Goal: Check status: Check status

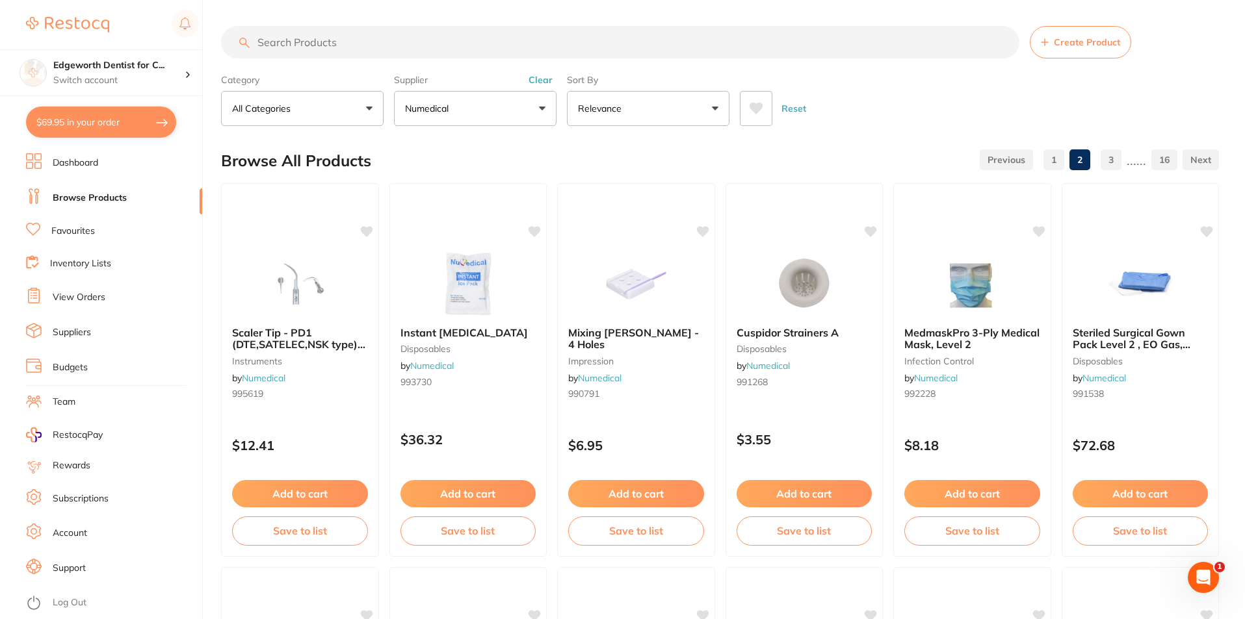
click at [520, 120] on button "Numedical" at bounding box center [475, 108] width 162 height 35
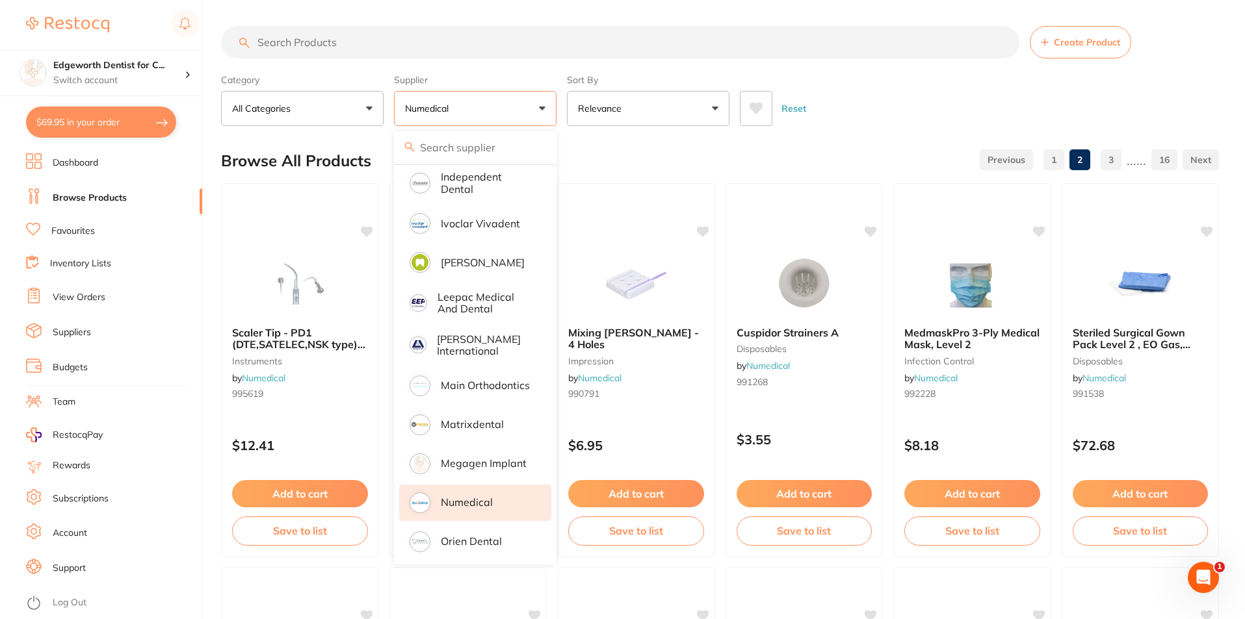
click at [363, 101] on button "All Categories" at bounding box center [302, 108] width 162 height 35
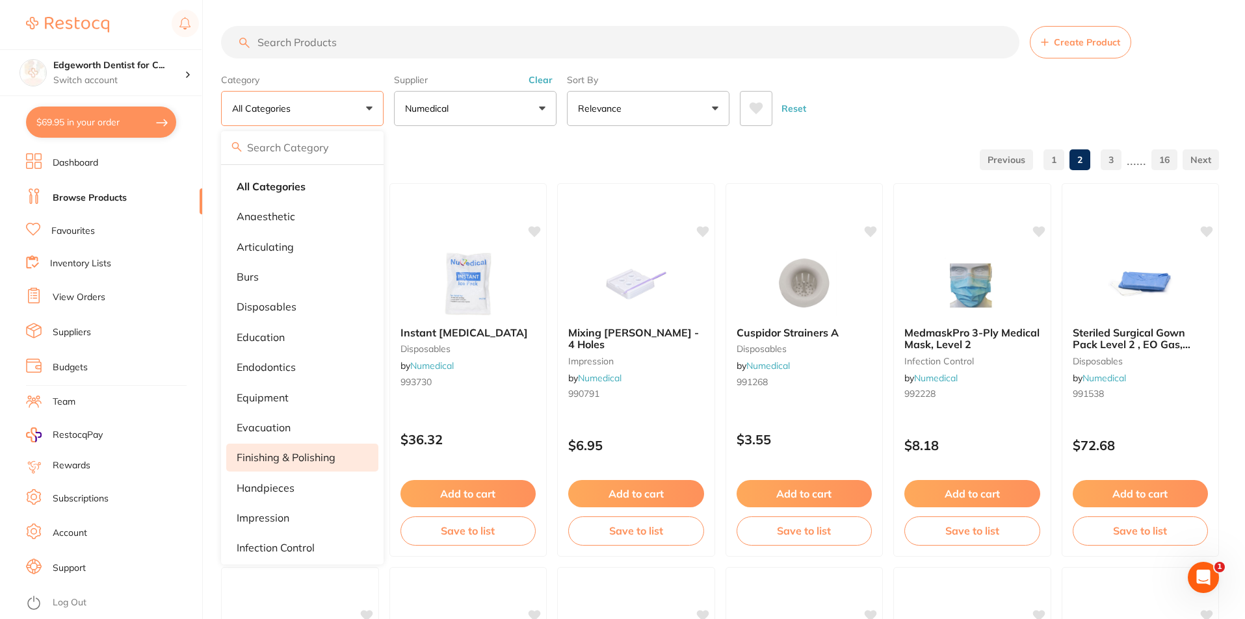
scroll to position [65, 0]
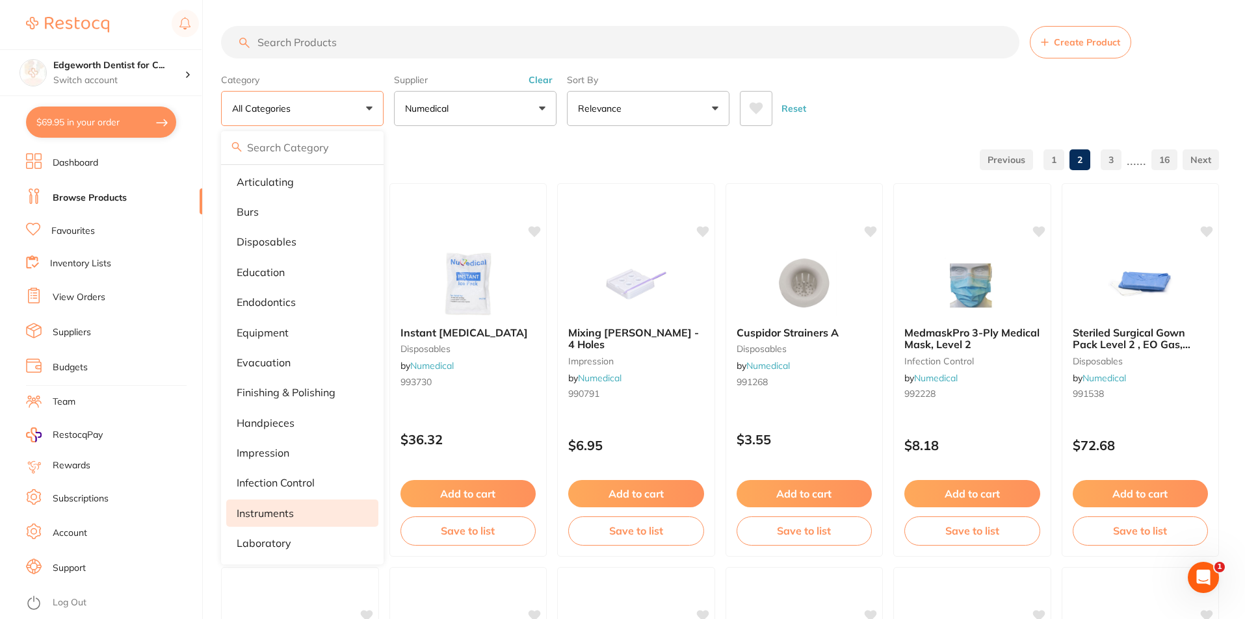
click at [272, 517] on p "instruments" at bounding box center [265, 514] width 57 height 12
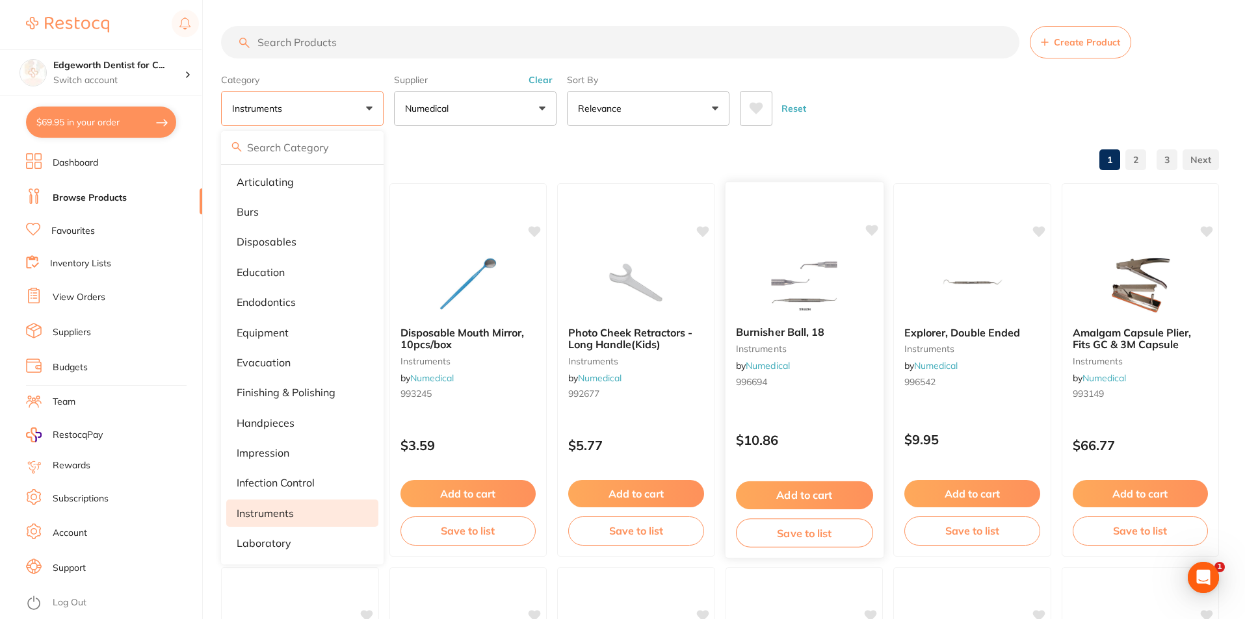
scroll to position [0, 0]
click at [281, 541] on p "laboratory" at bounding box center [264, 543] width 55 height 12
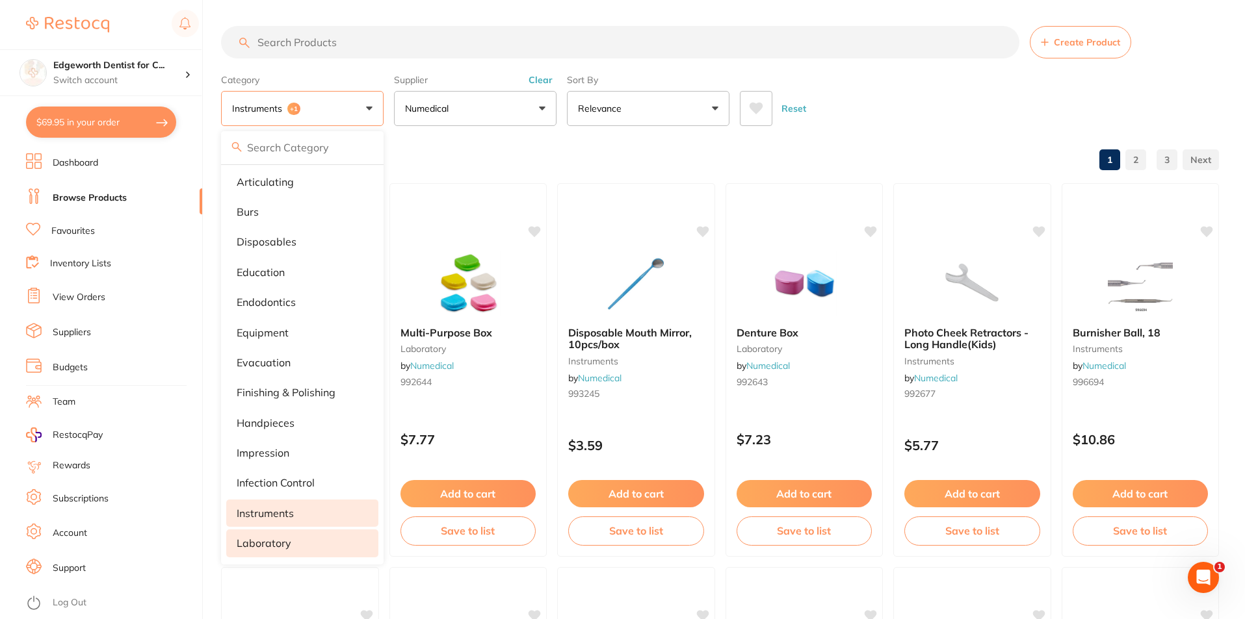
click at [961, 96] on div "Reset" at bounding box center [974, 103] width 469 height 45
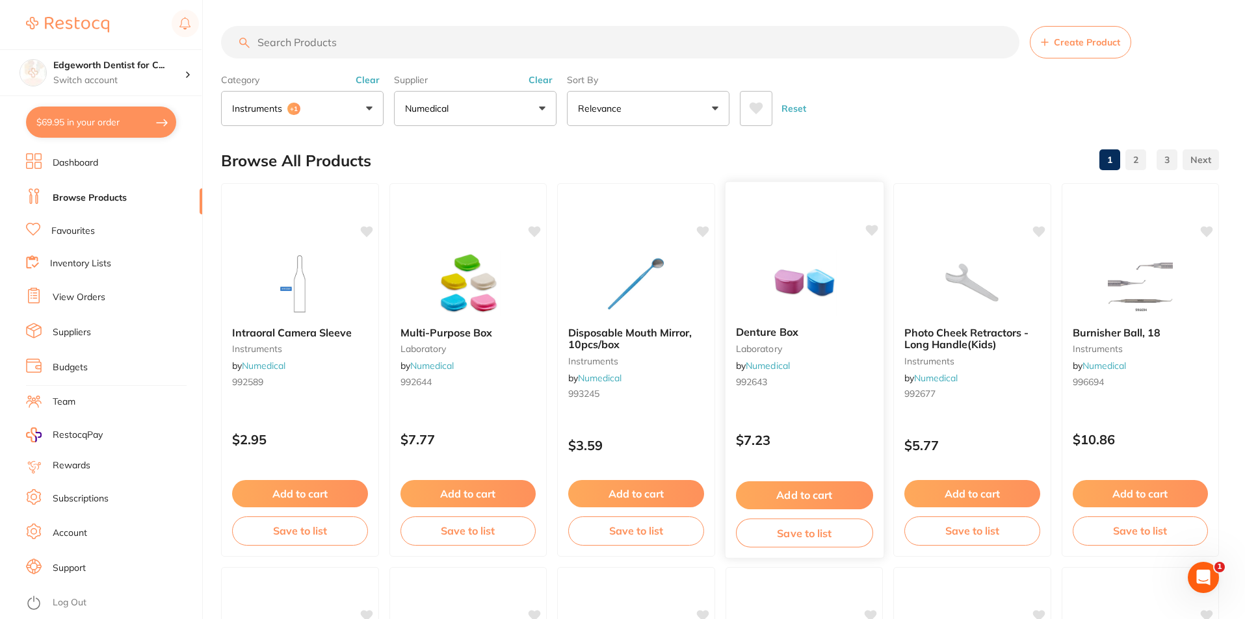
click at [761, 337] on span "Denture Box" at bounding box center [766, 332] width 62 height 13
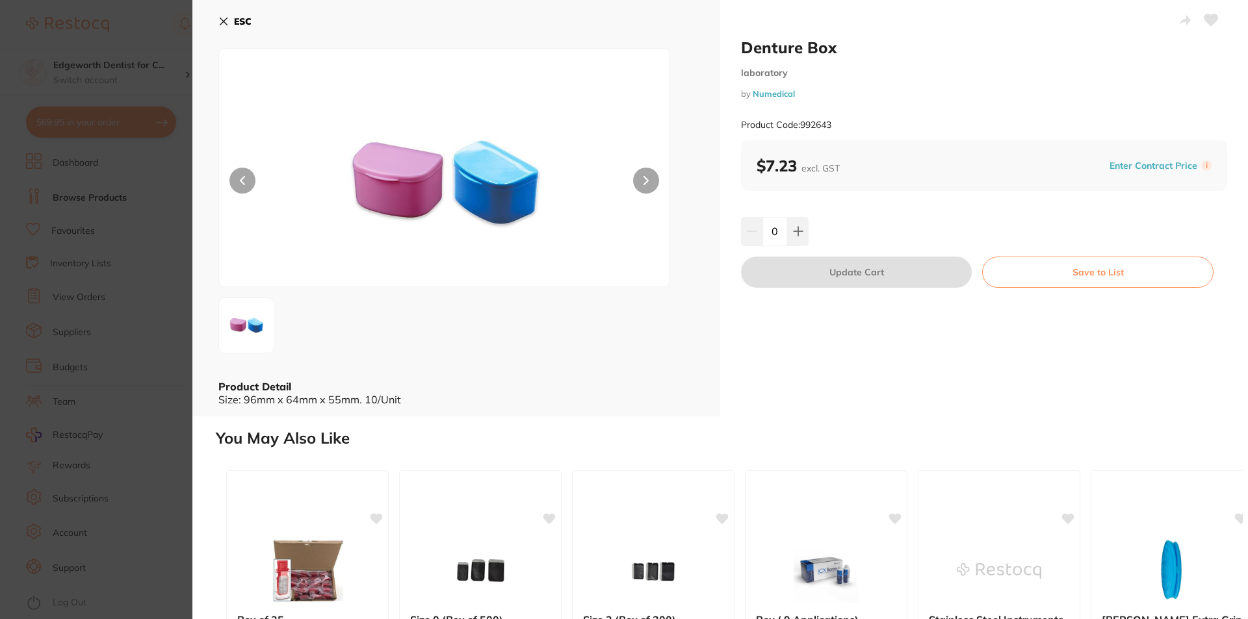
click at [759, 235] on div "0" at bounding box center [775, 231] width 68 height 29
type input "4"
click at [839, 378] on div "Denture Box laboratory by Numedical Product Code: 992643 $7.23 excl. GST Enter …" at bounding box center [984, 208] width 528 height 417
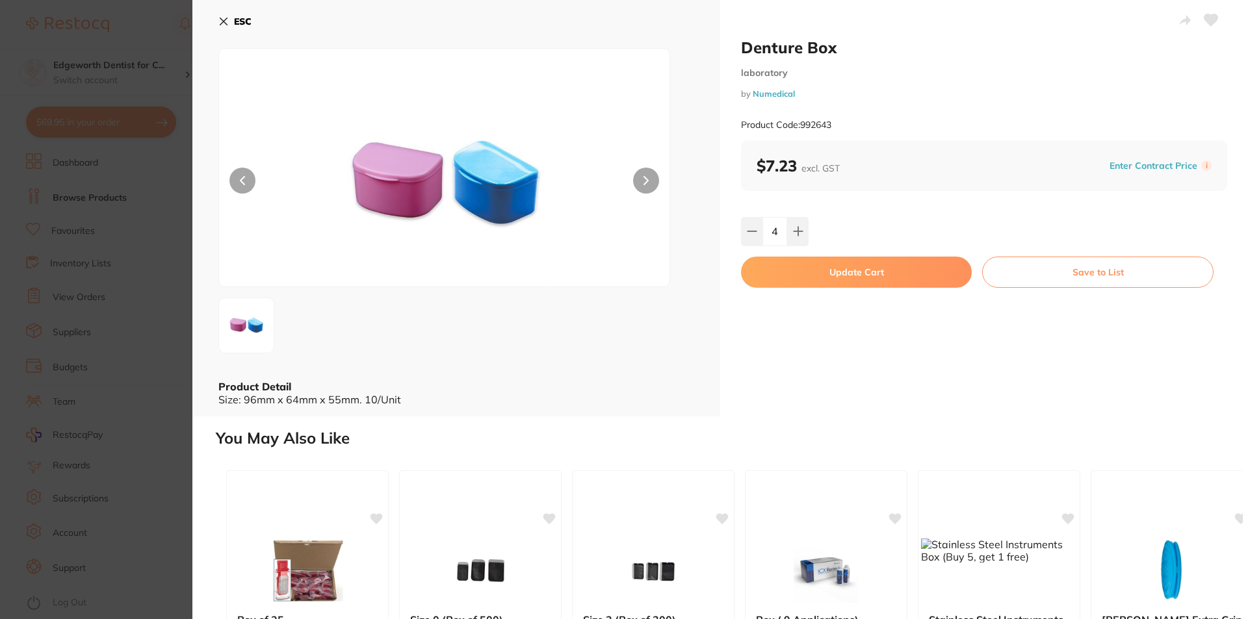
click at [890, 273] on button "Update Cart" at bounding box center [856, 272] width 231 height 31
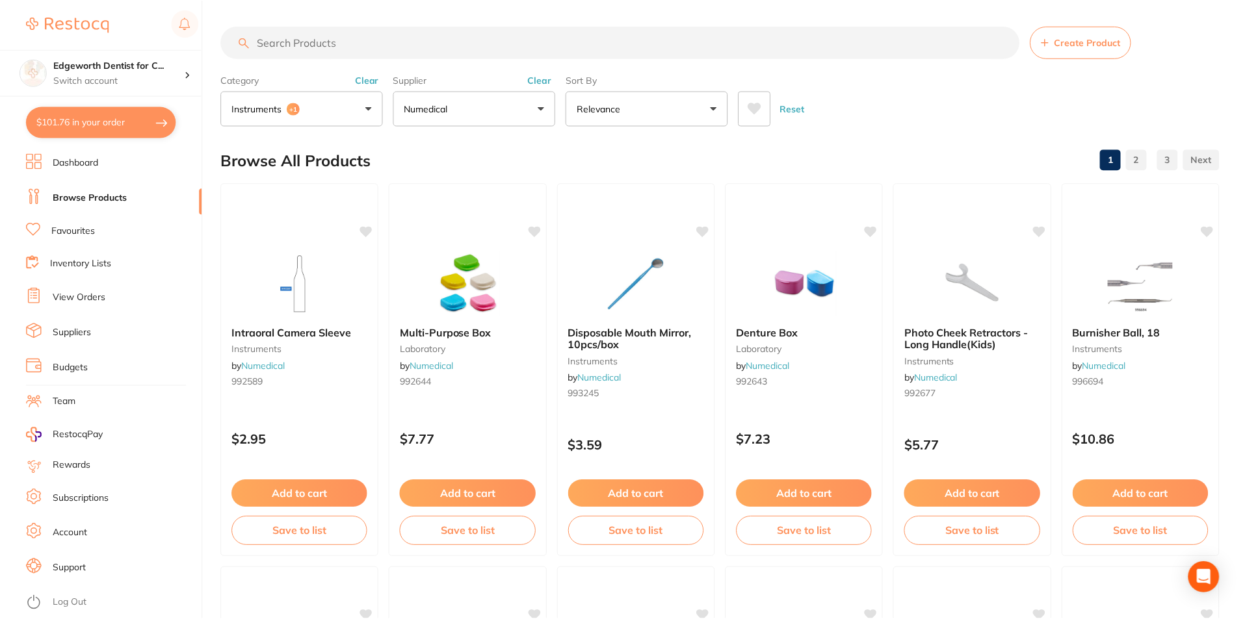
scroll to position [130, 0]
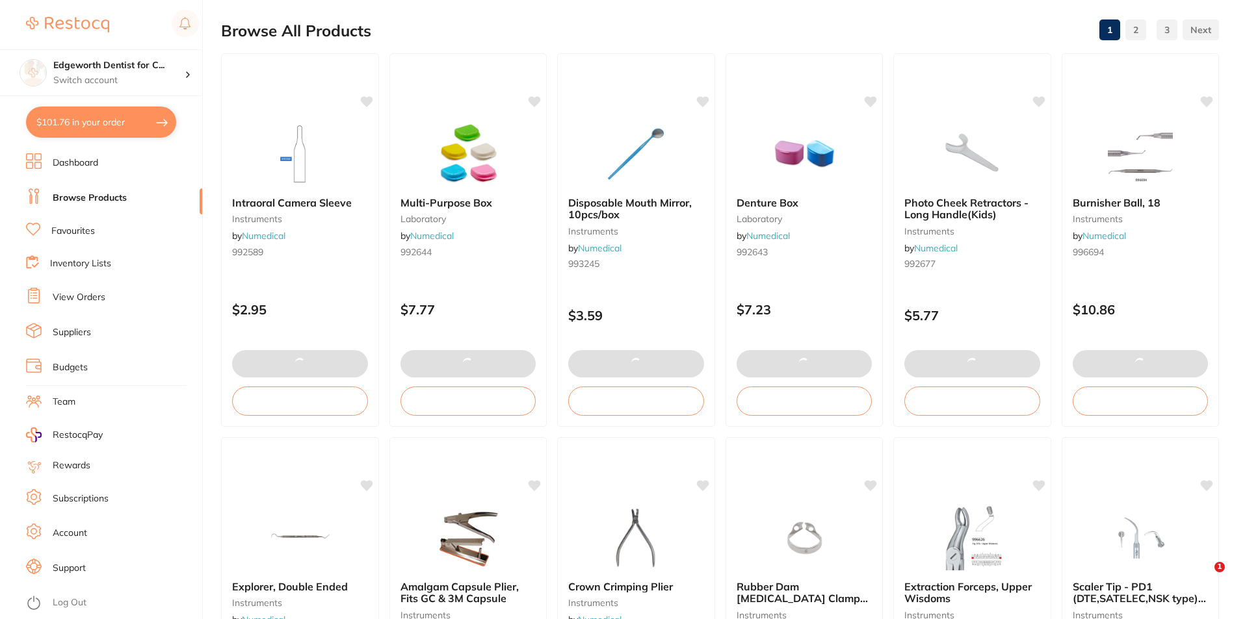
type input "1"
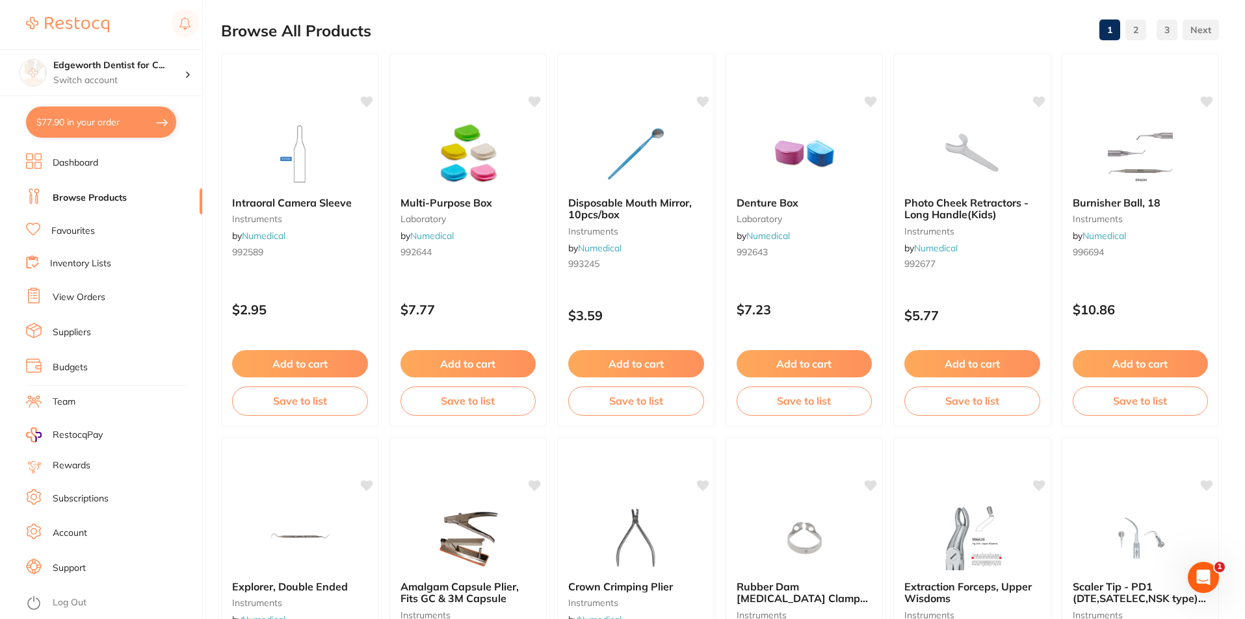
scroll to position [0, 0]
click at [104, 118] on button "$77.90 in your order" at bounding box center [101, 122] width 150 height 31
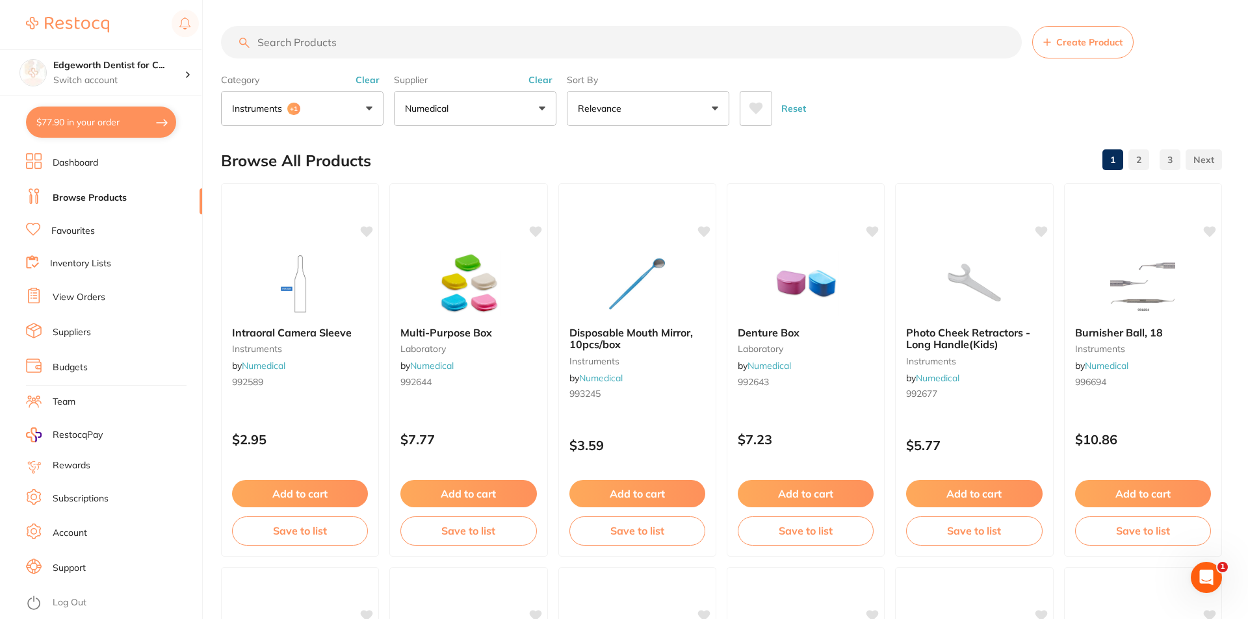
checkbox input "true"
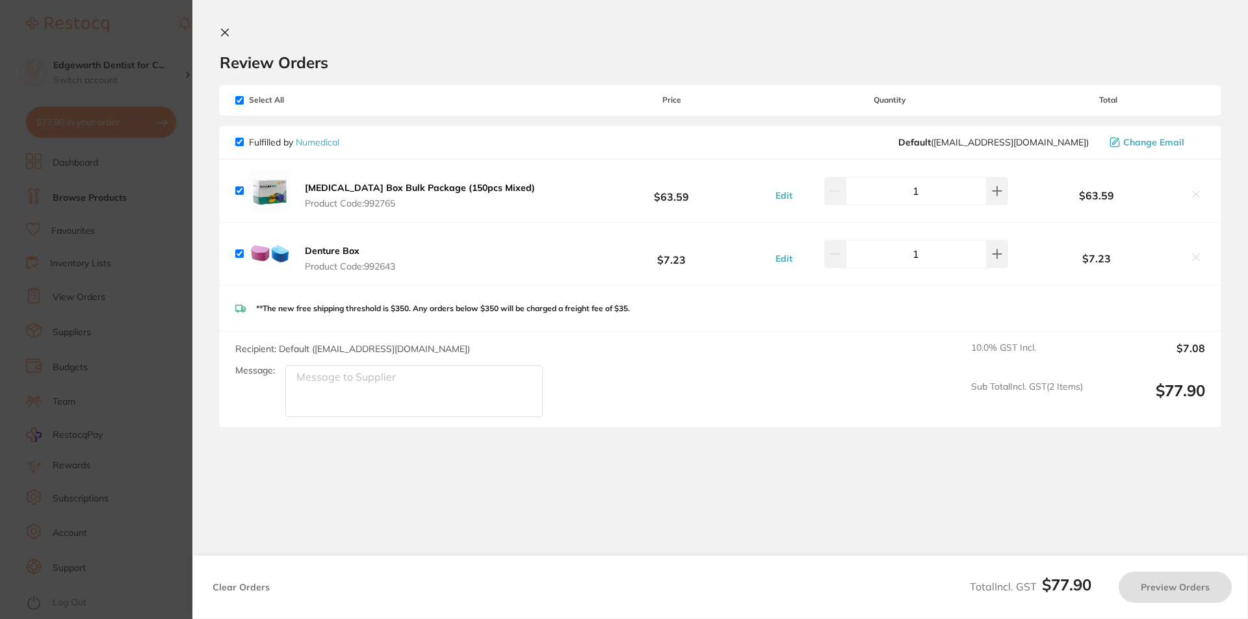
type input "4"
click at [219, 27] on section "Review Orders Your orders are being processed and we will notify you once we ha…" at bounding box center [719, 309] width 1055 height 619
click at [221, 30] on icon at bounding box center [225, 32] width 10 height 10
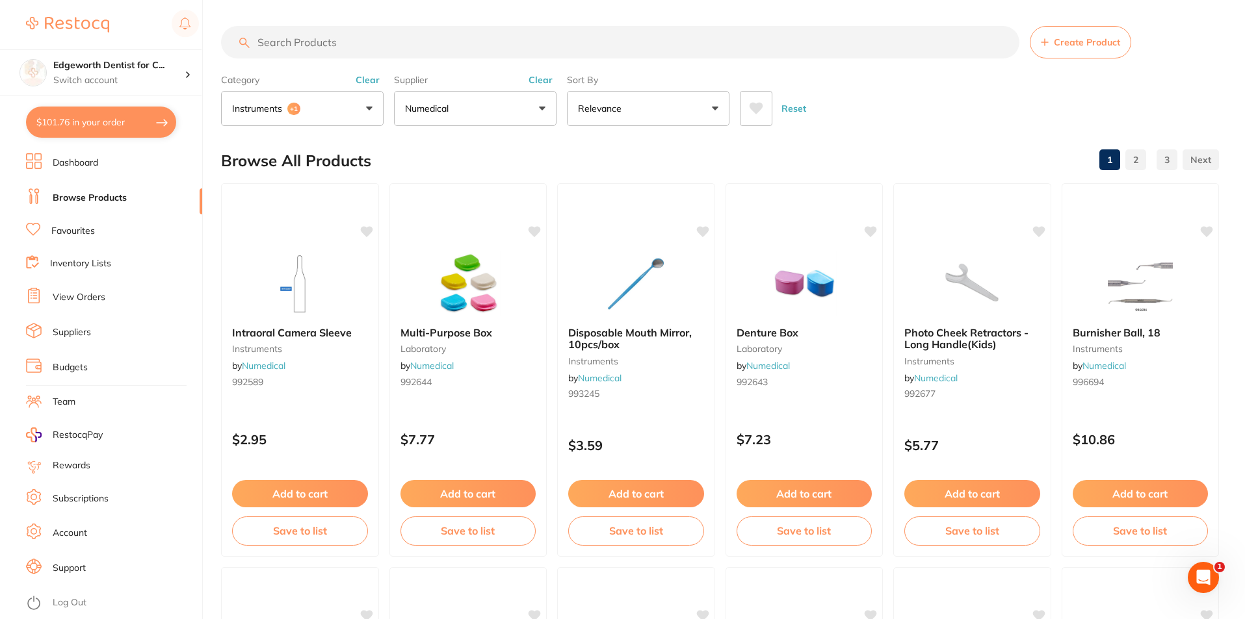
click at [356, 105] on button "instruments +1" at bounding box center [302, 108] width 162 height 35
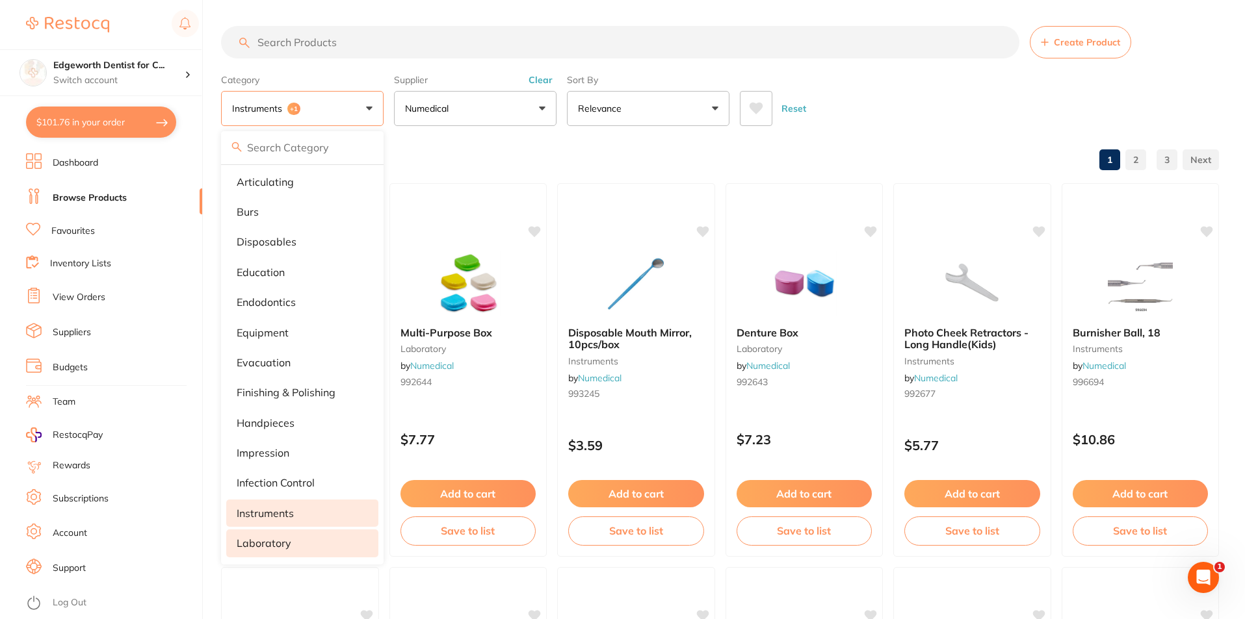
click at [510, 105] on button "Numedical" at bounding box center [475, 108] width 162 height 35
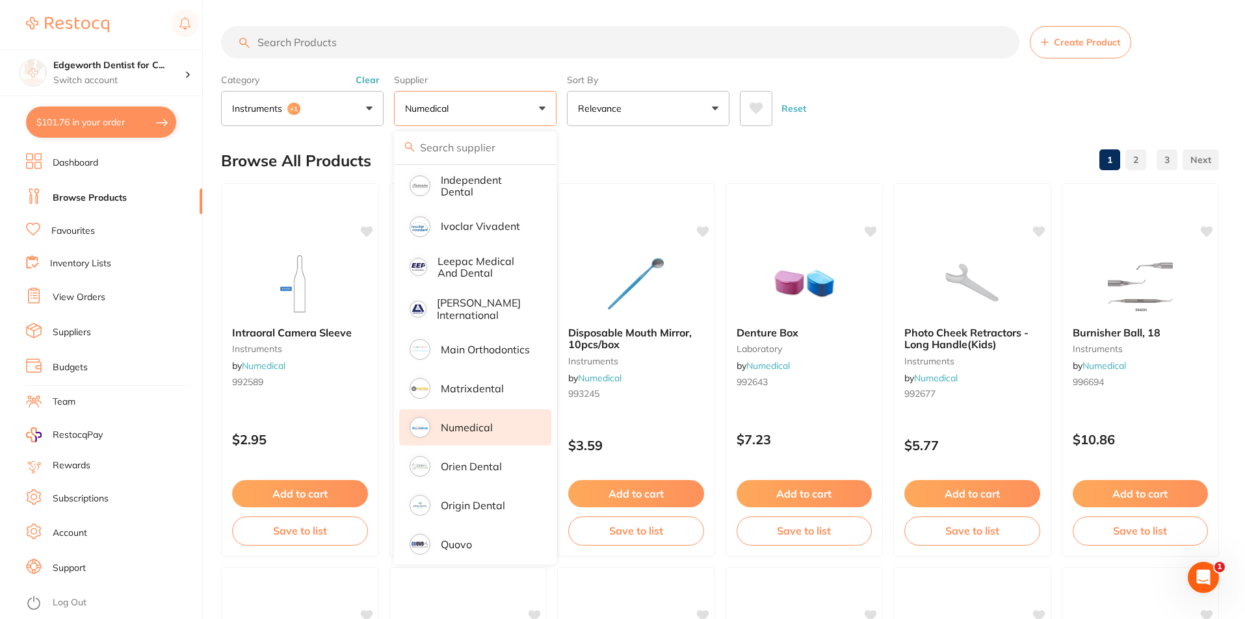
click at [354, 111] on button "instruments +1" at bounding box center [302, 108] width 162 height 35
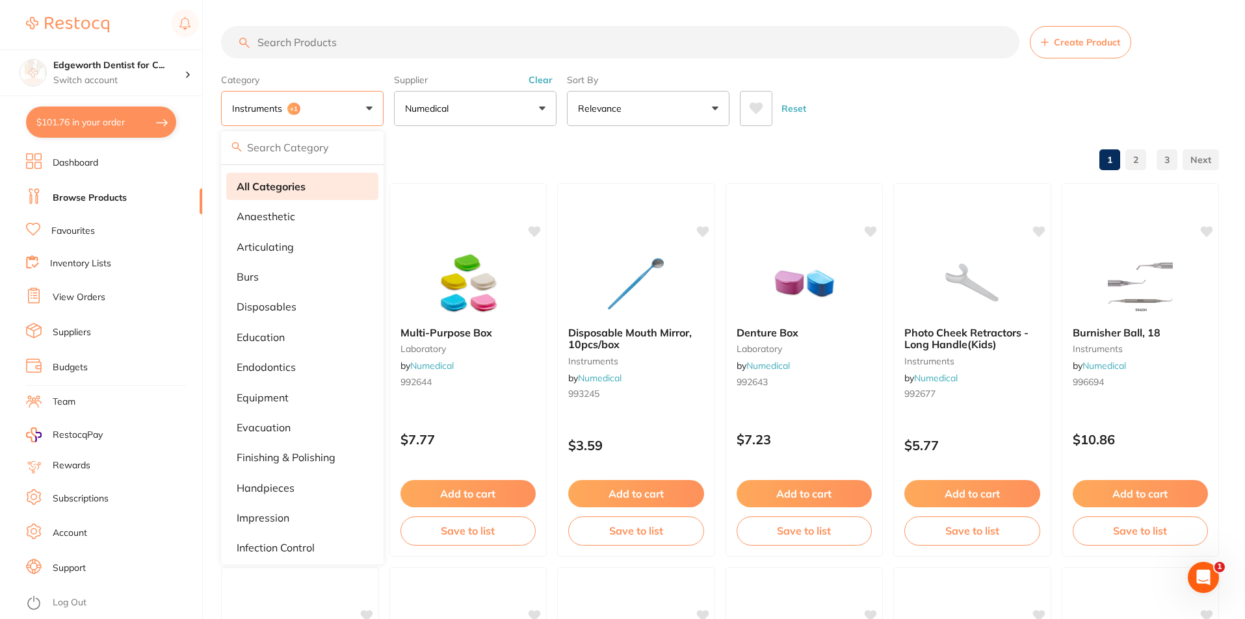
click at [320, 187] on li "All Categories" at bounding box center [302, 186] width 152 height 27
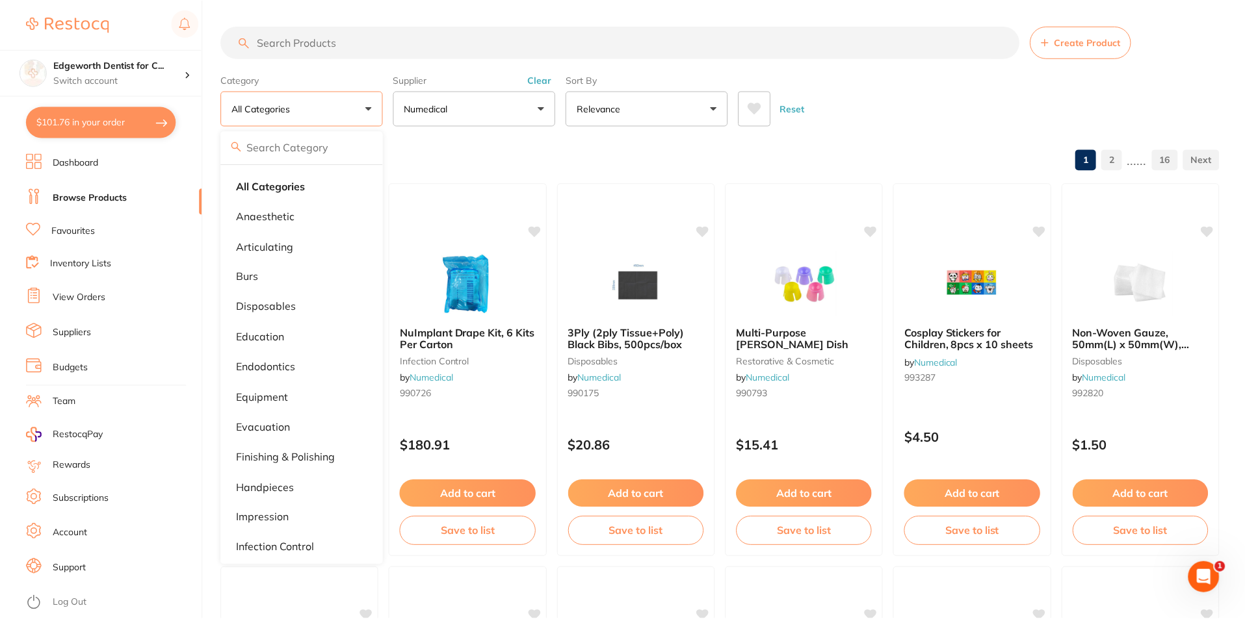
scroll to position [688, 0]
click at [918, 105] on div "Reset" at bounding box center [974, 103] width 469 height 45
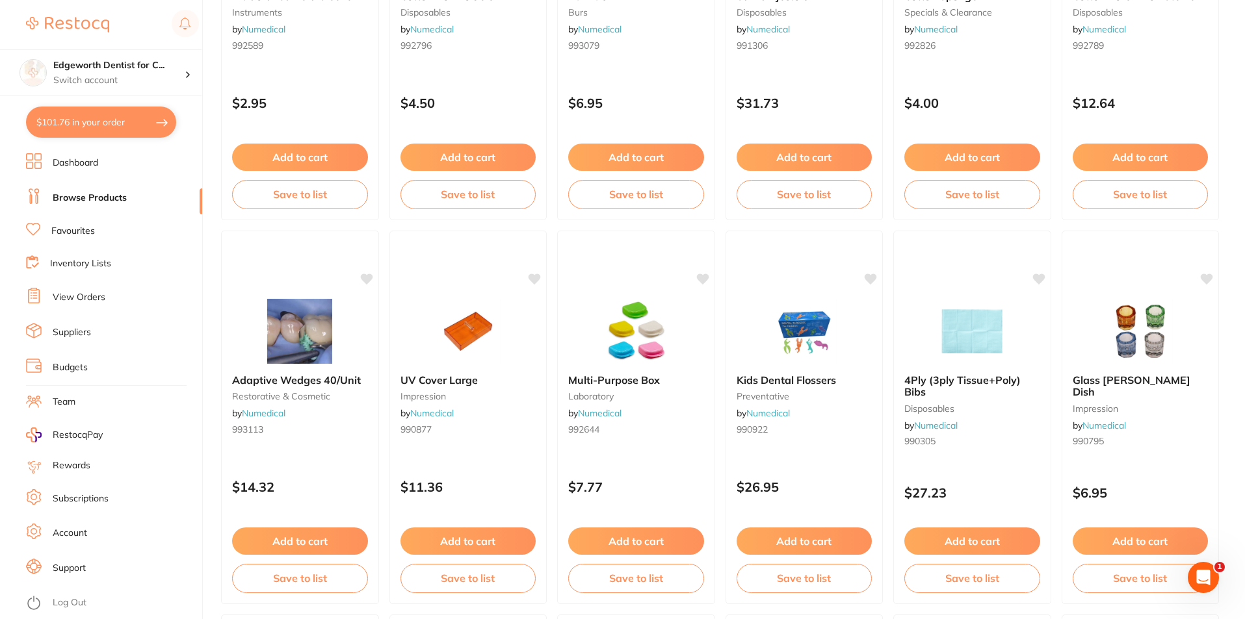
scroll to position [1170, 0]
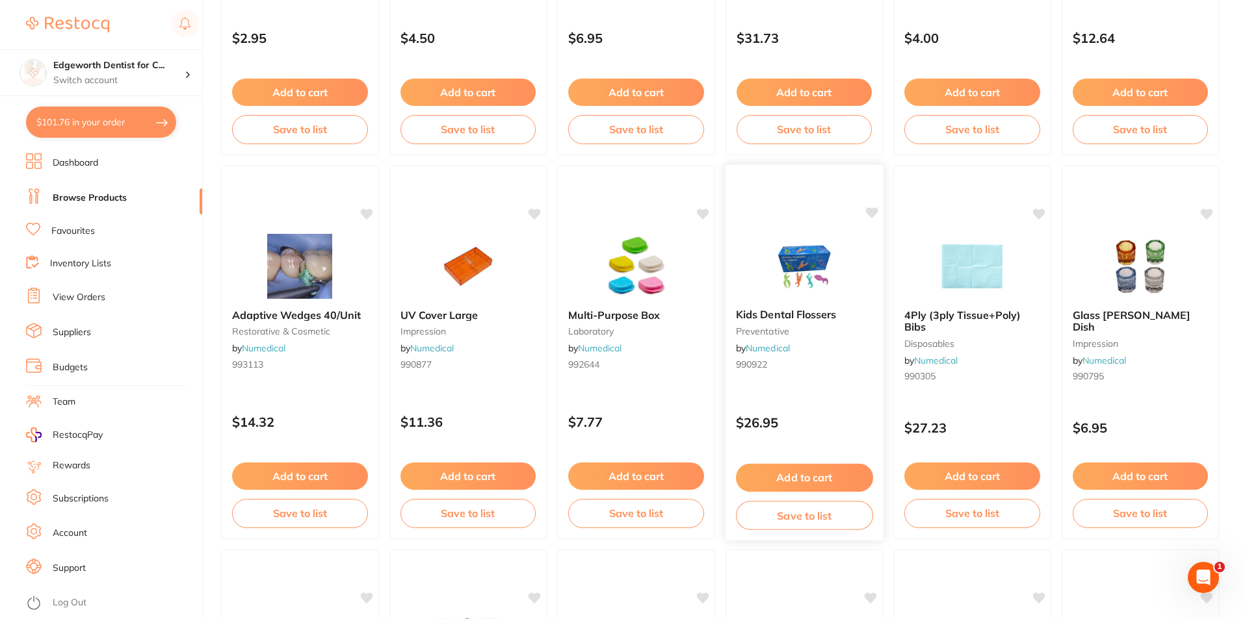
click at [790, 321] on div "Kids Dental Flossers preventative by Numedical 990922" at bounding box center [804, 341] width 158 height 87
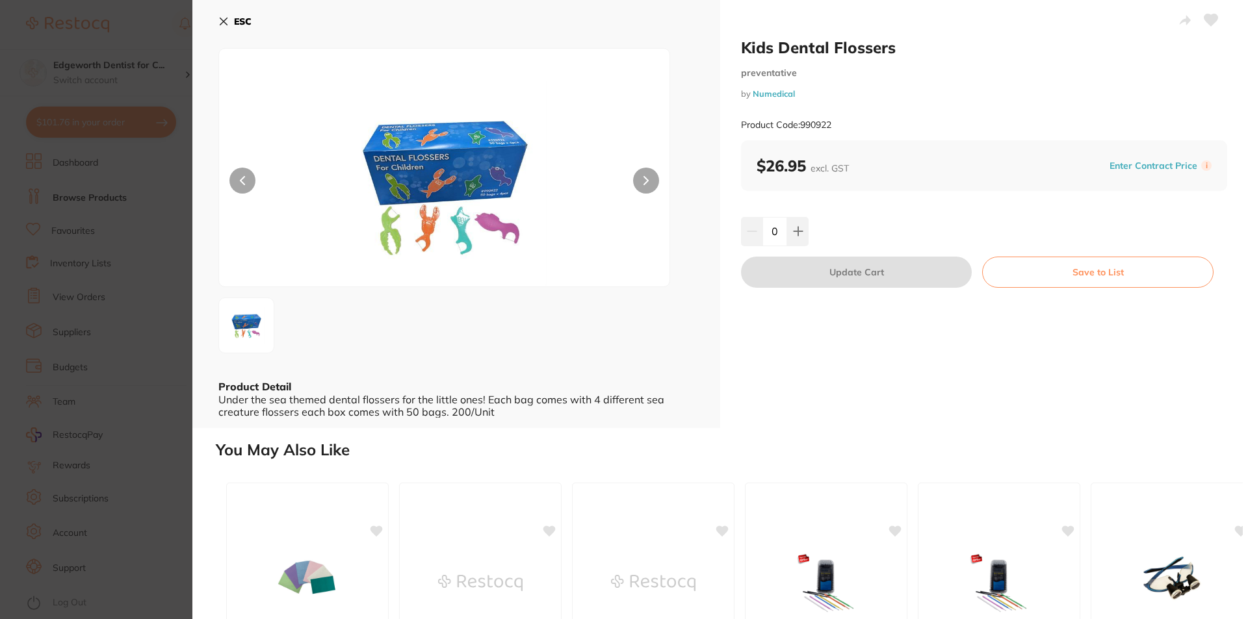
click at [639, 178] on button at bounding box center [646, 181] width 26 height 26
click at [226, 21] on icon at bounding box center [223, 21] width 10 height 10
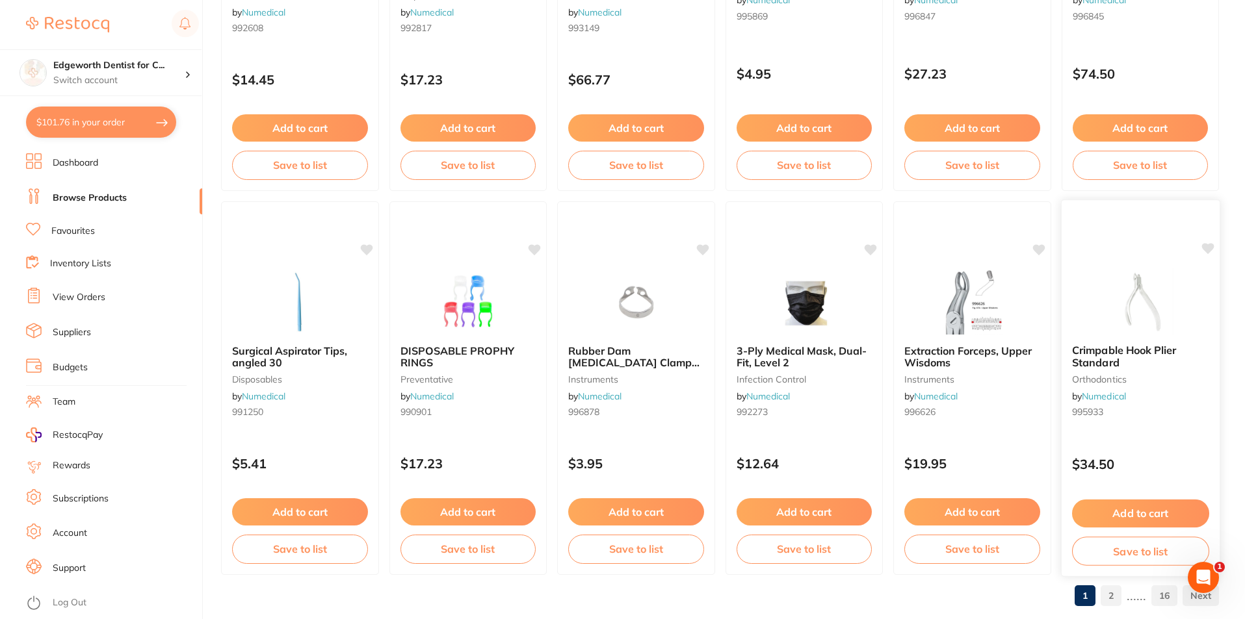
scroll to position [3078, 0]
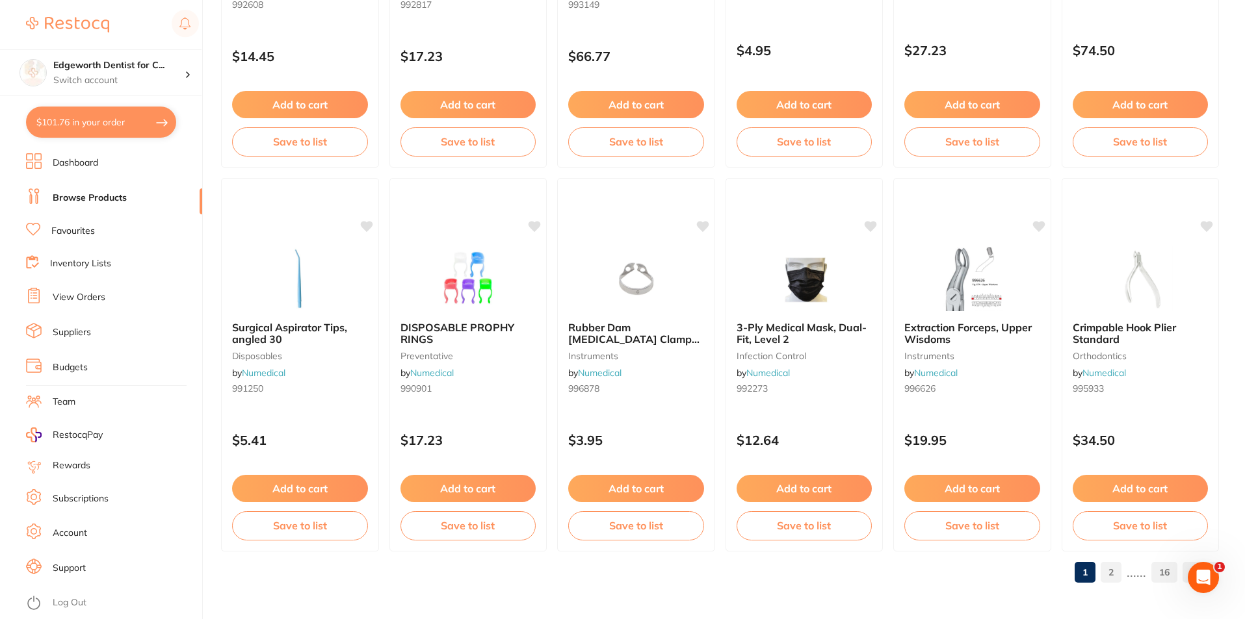
click at [1107, 575] on link "2" at bounding box center [1110, 573] width 21 height 26
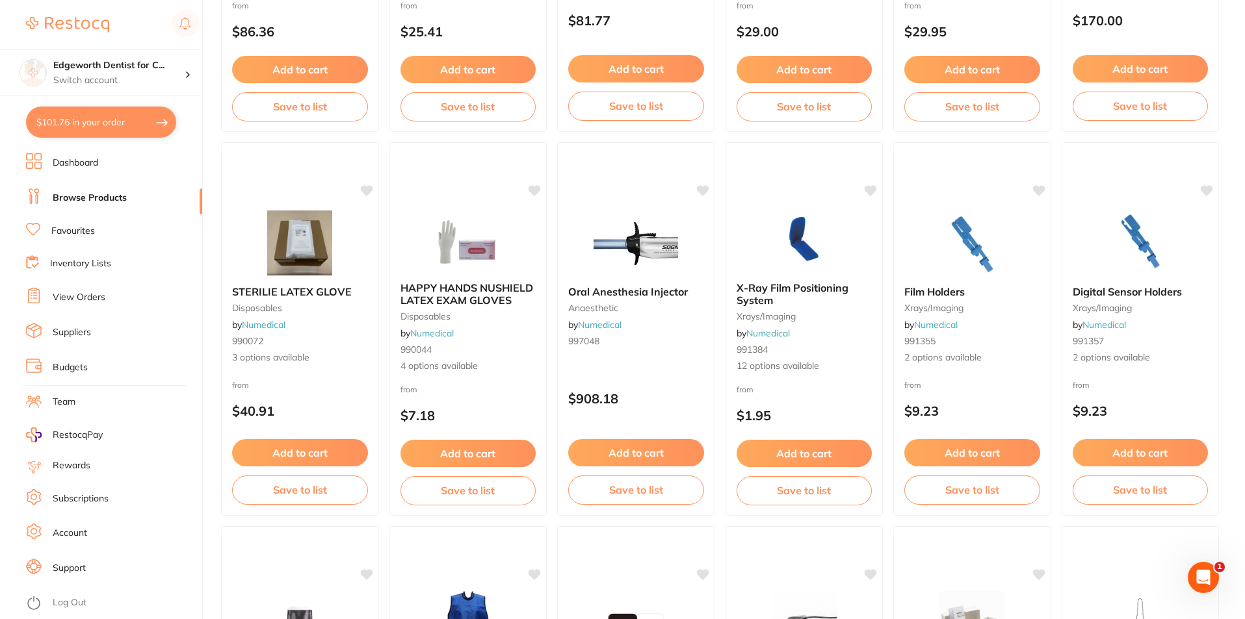
scroll to position [2795, 0]
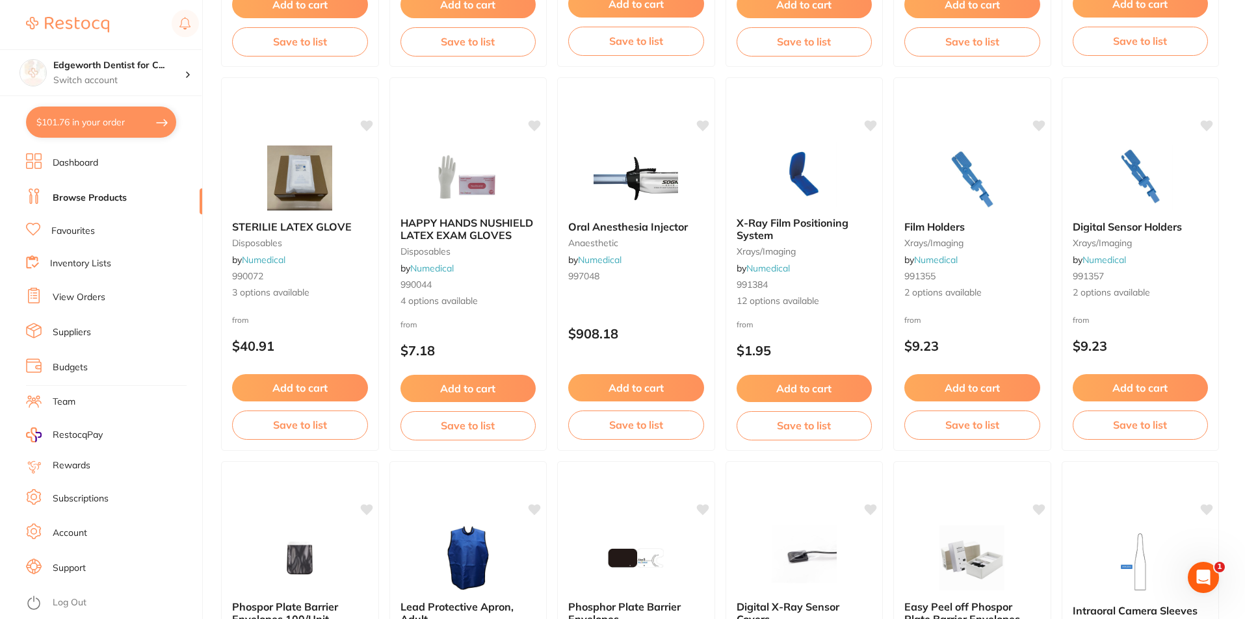
drag, startPoint x: 936, startPoint y: 224, endPoint x: 944, endPoint y: 227, distance: 9.1
click at [936, 227] on span "Film Holders" at bounding box center [934, 226] width 60 height 13
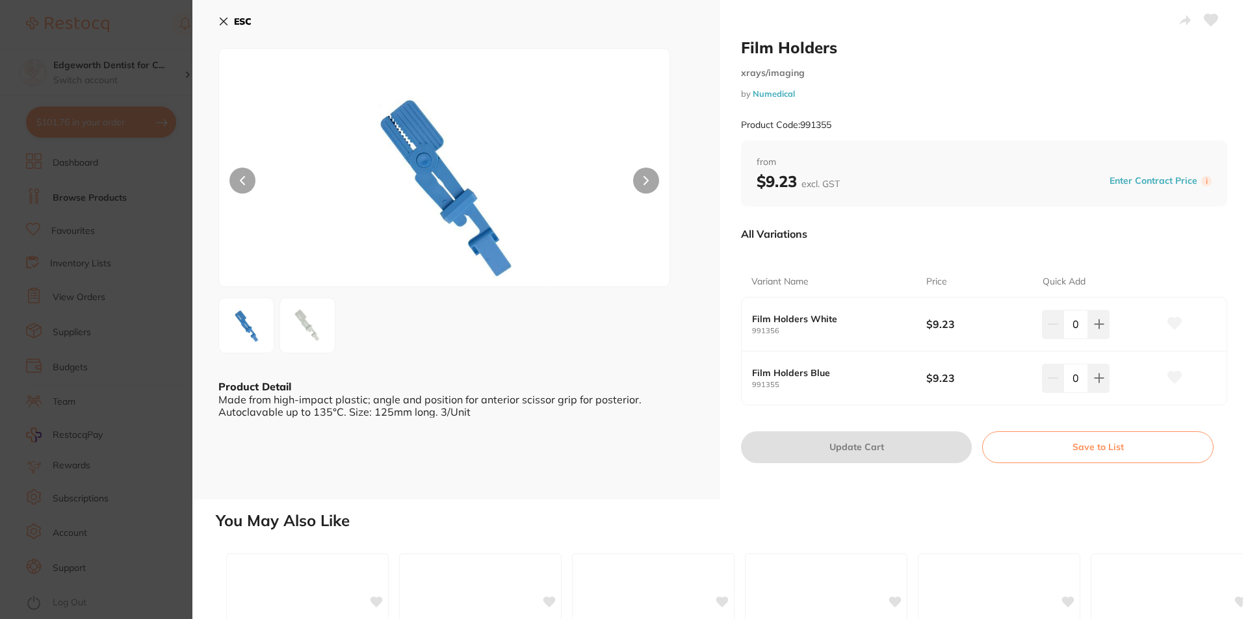
click at [647, 186] on button at bounding box center [646, 181] width 26 height 26
click at [222, 18] on icon at bounding box center [223, 21] width 10 height 10
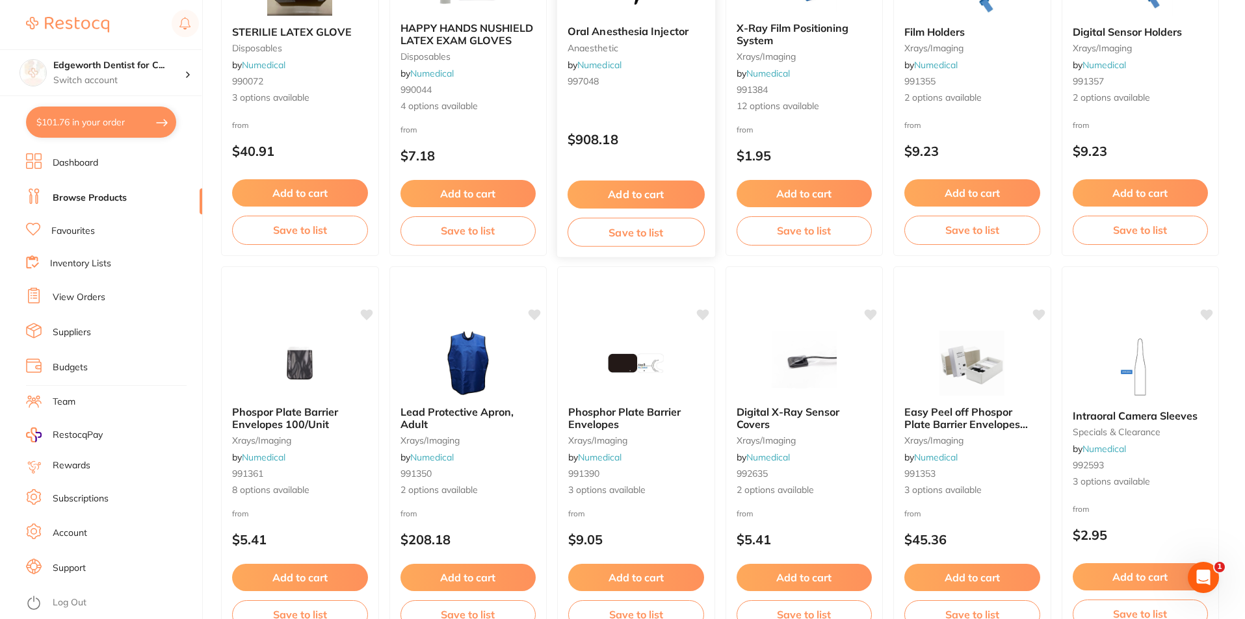
scroll to position [3078, 0]
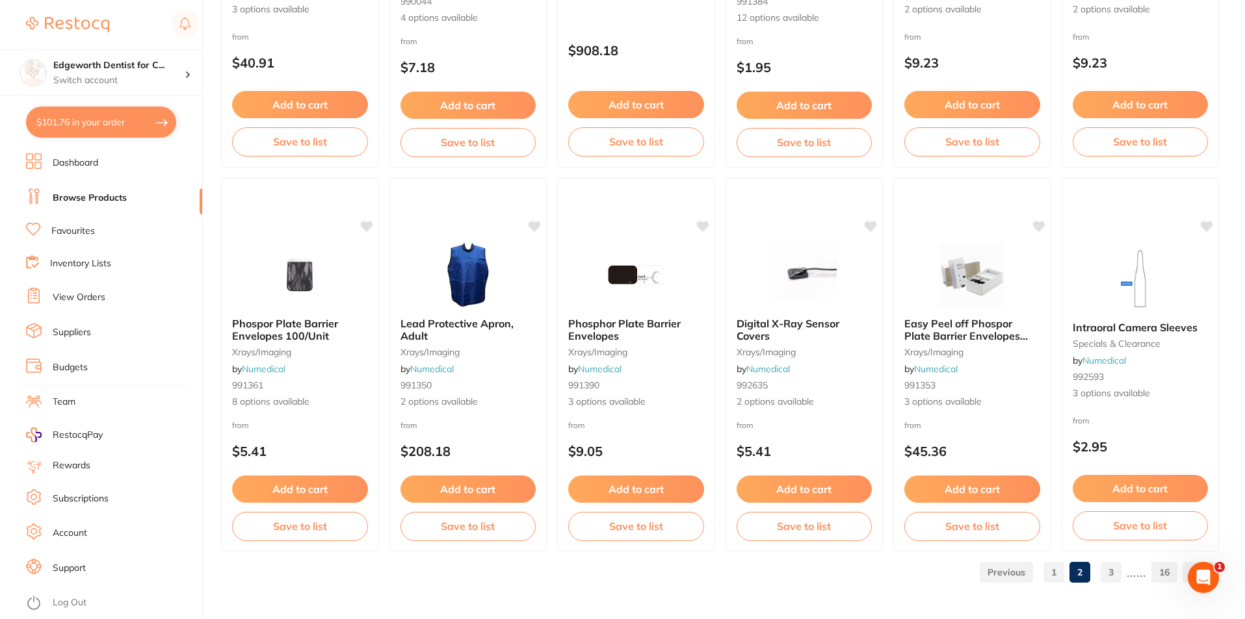
click at [1103, 571] on link "3" at bounding box center [1110, 573] width 21 height 26
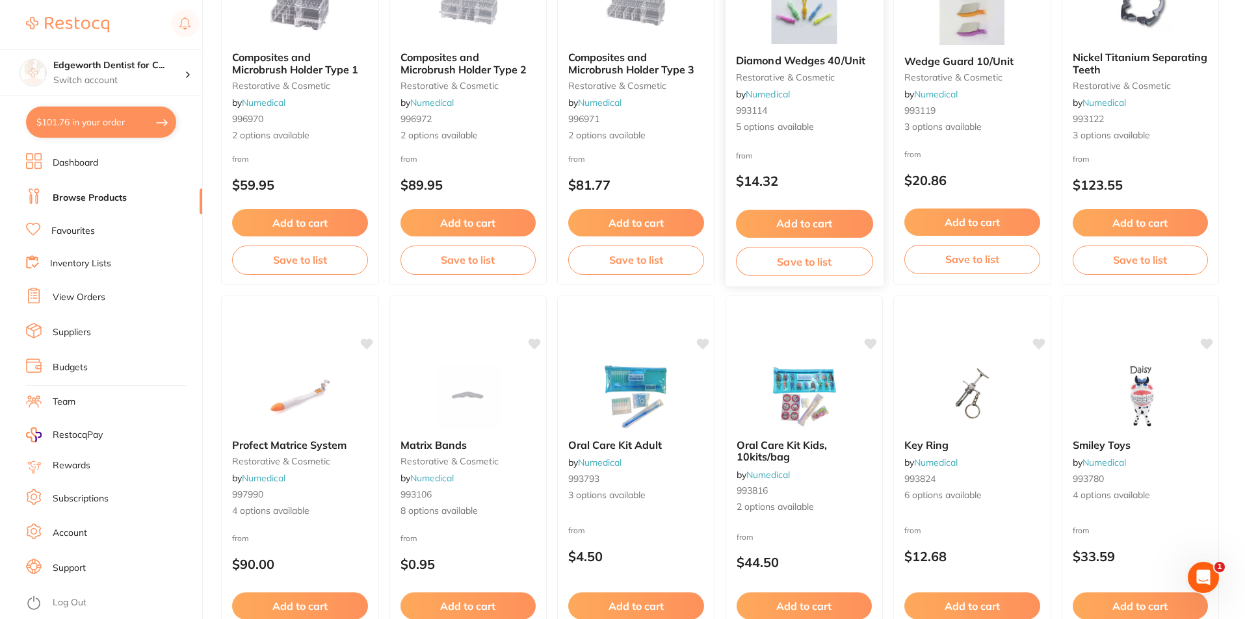
scroll to position [1105, 0]
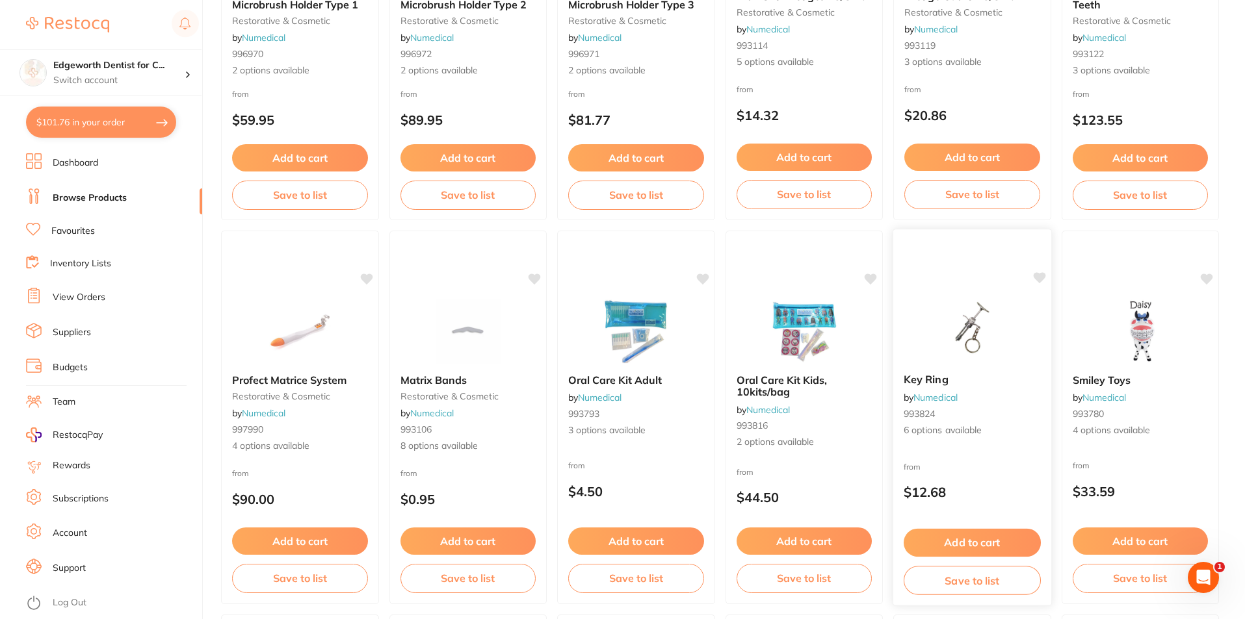
click at [922, 377] on span "Key Ring" at bounding box center [925, 379] width 45 height 13
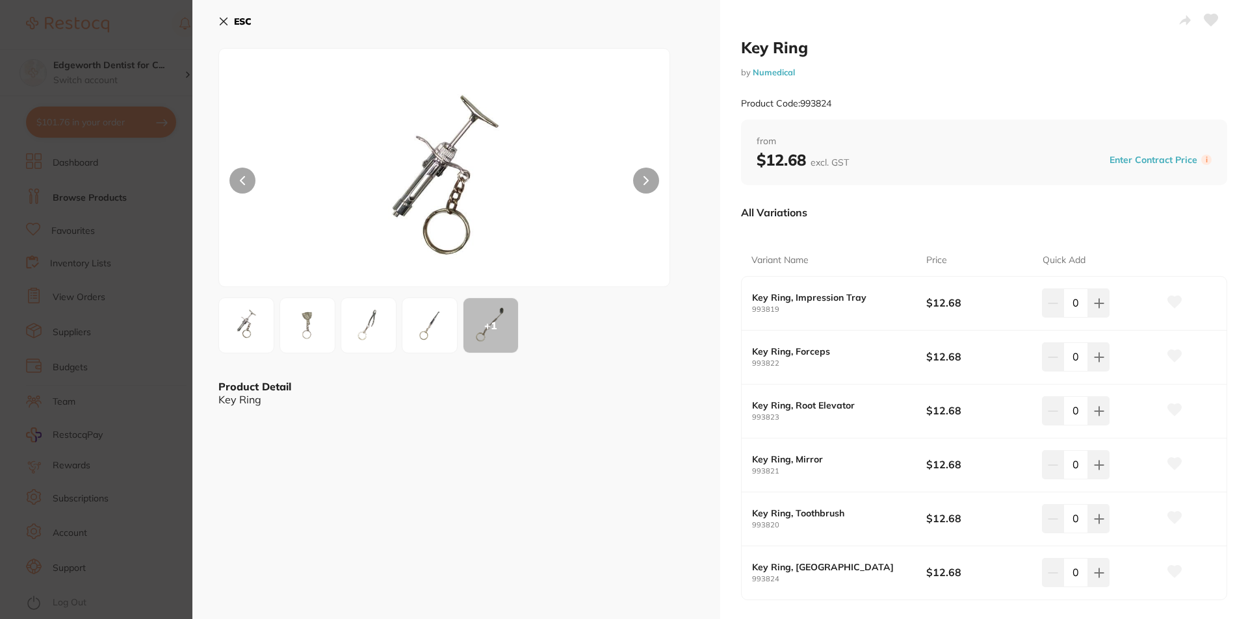
click at [820, 415] on small "993823" at bounding box center [839, 417] width 174 height 8
click at [448, 322] on img at bounding box center [429, 325] width 47 height 47
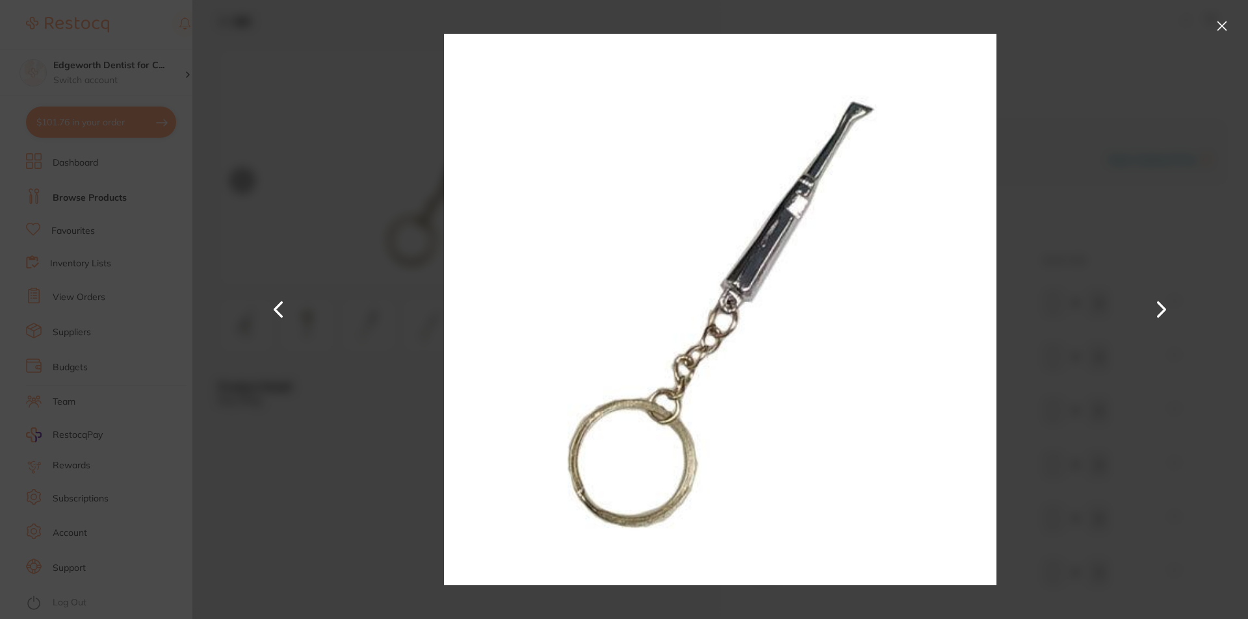
click at [284, 307] on button at bounding box center [278, 310] width 31 height 310
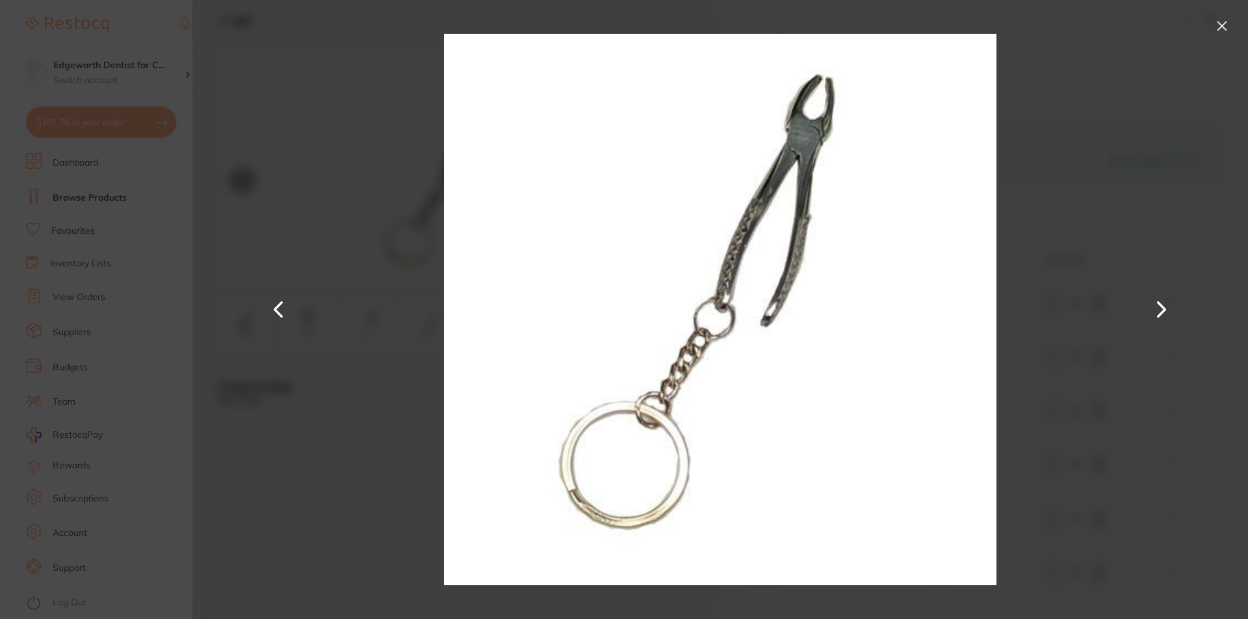
click at [285, 311] on button at bounding box center [278, 310] width 31 height 310
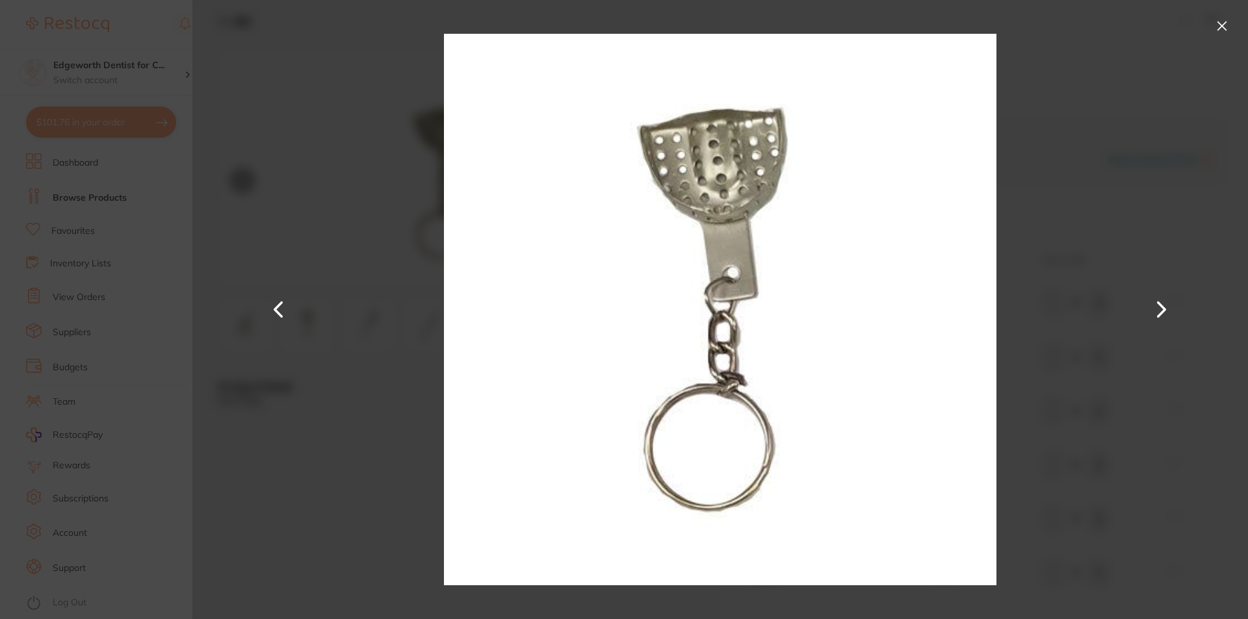
click at [285, 311] on button at bounding box center [278, 310] width 31 height 310
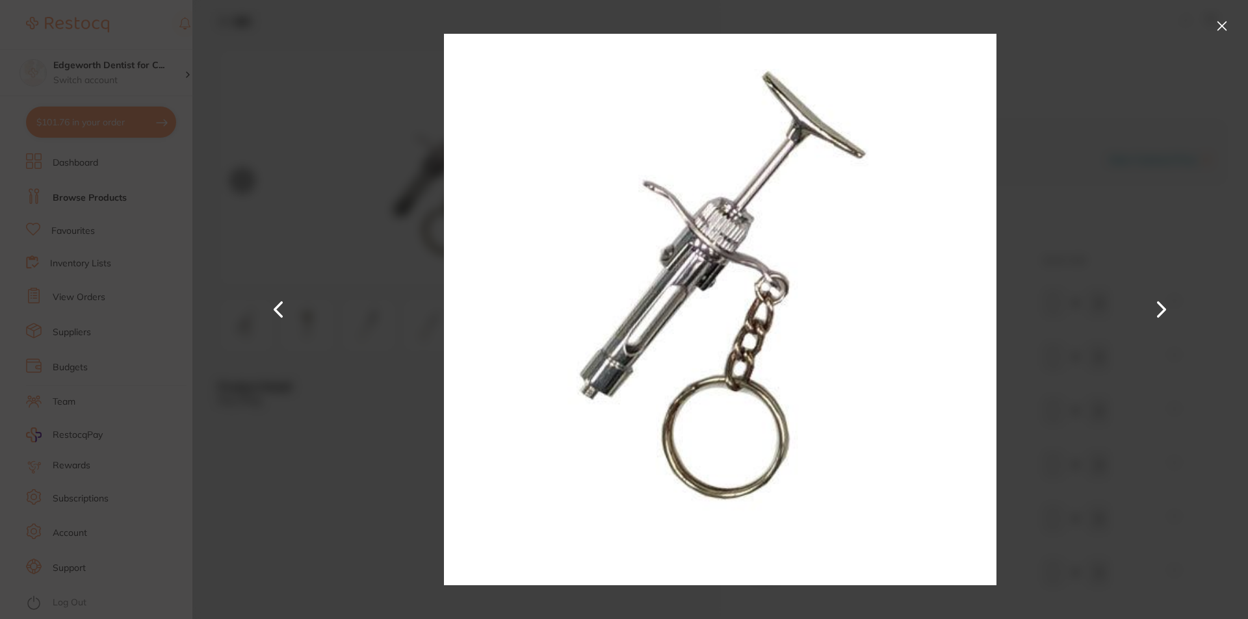
click at [285, 312] on button at bounding box center [278, 310] width 31 height 310
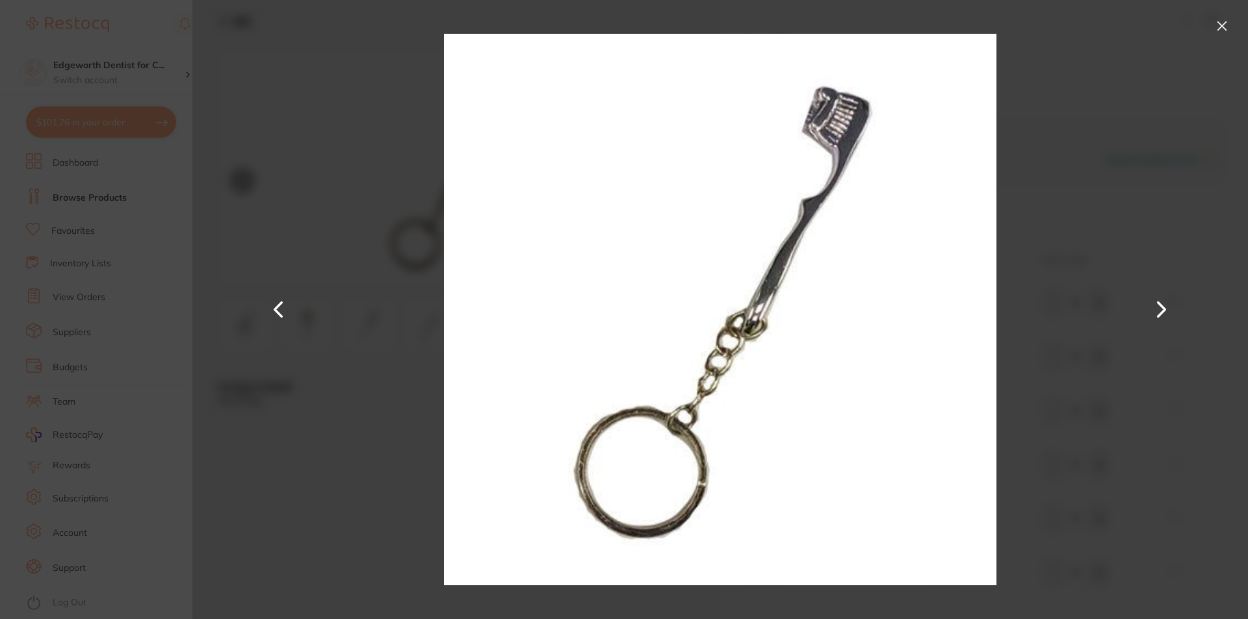
click at [1214, 18] on button at bounding box center [1221, 26] width 21 height 21
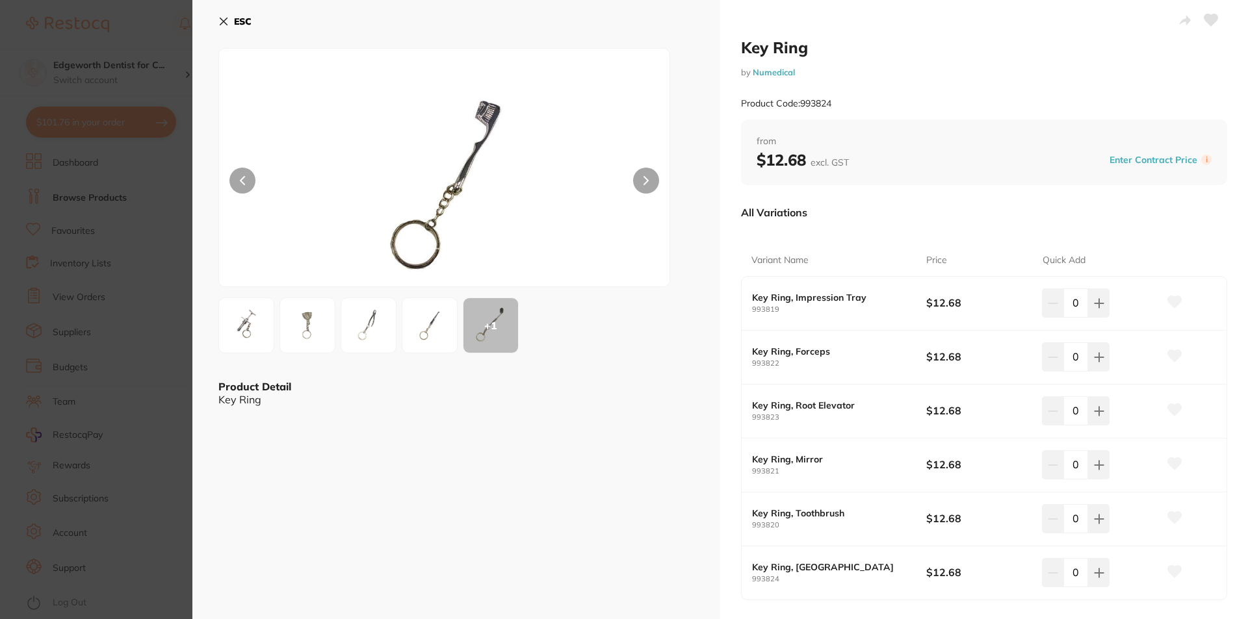
click at [226, 21] on icon at bounding box center [223, 21] width 10 height 10
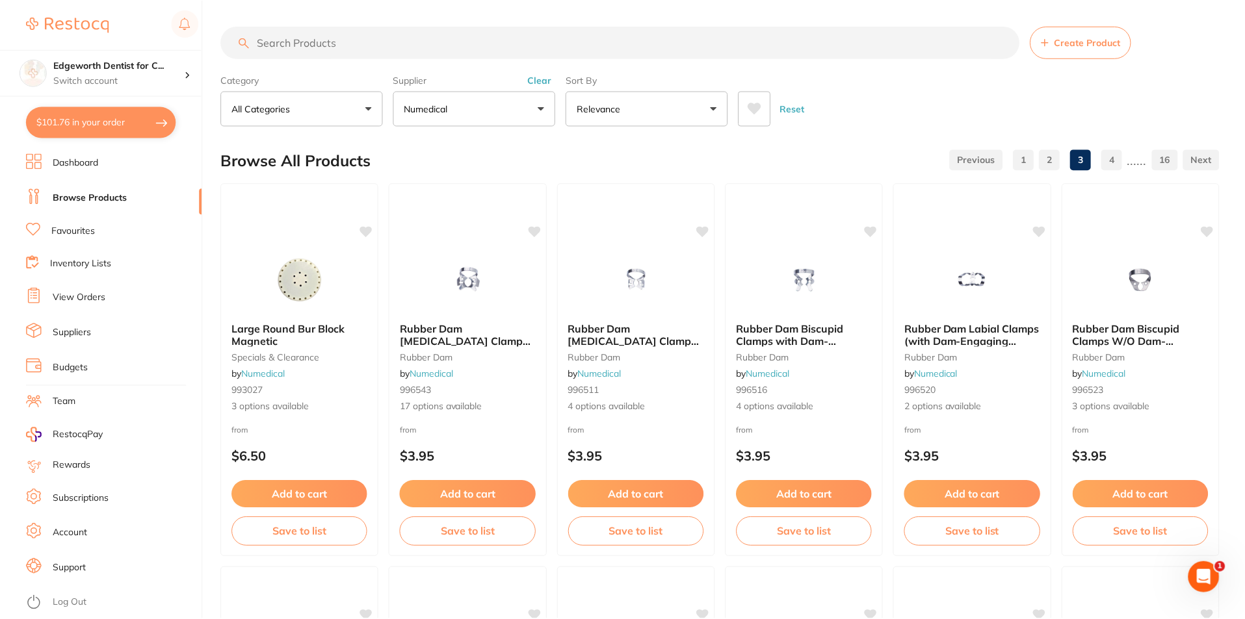
scroll to position [1105, 0]
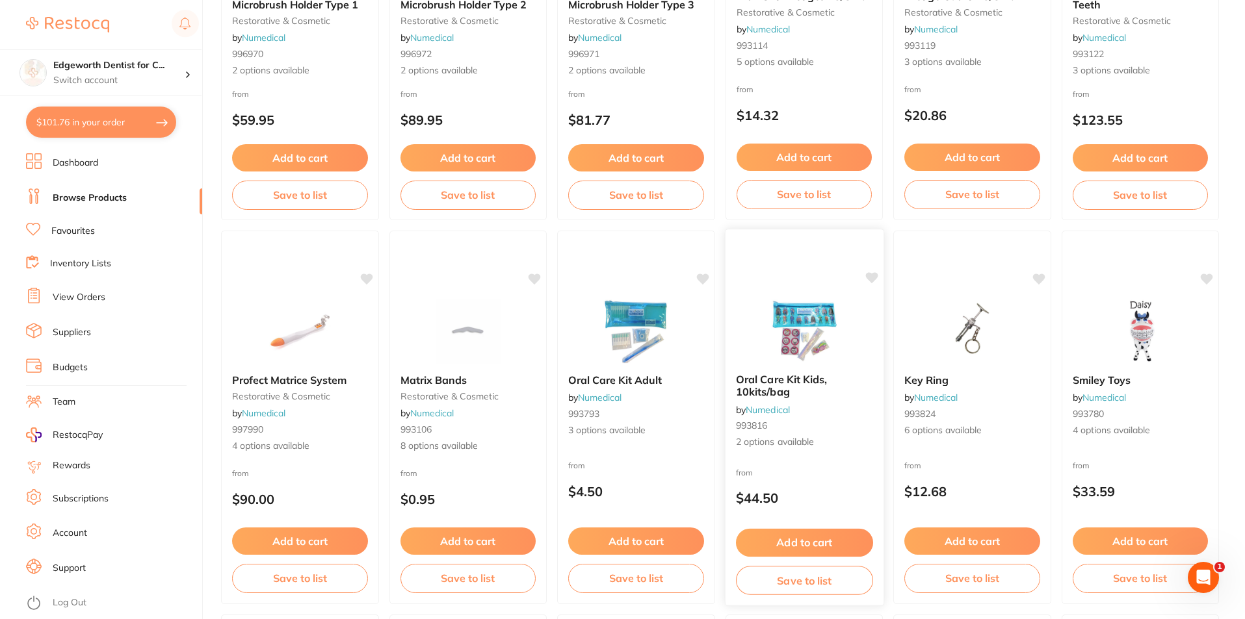
click at [757, 385] on span "Oral Care Kit Kids, 10kits/bag" at bounding box center [780, 385] width 91 height 25
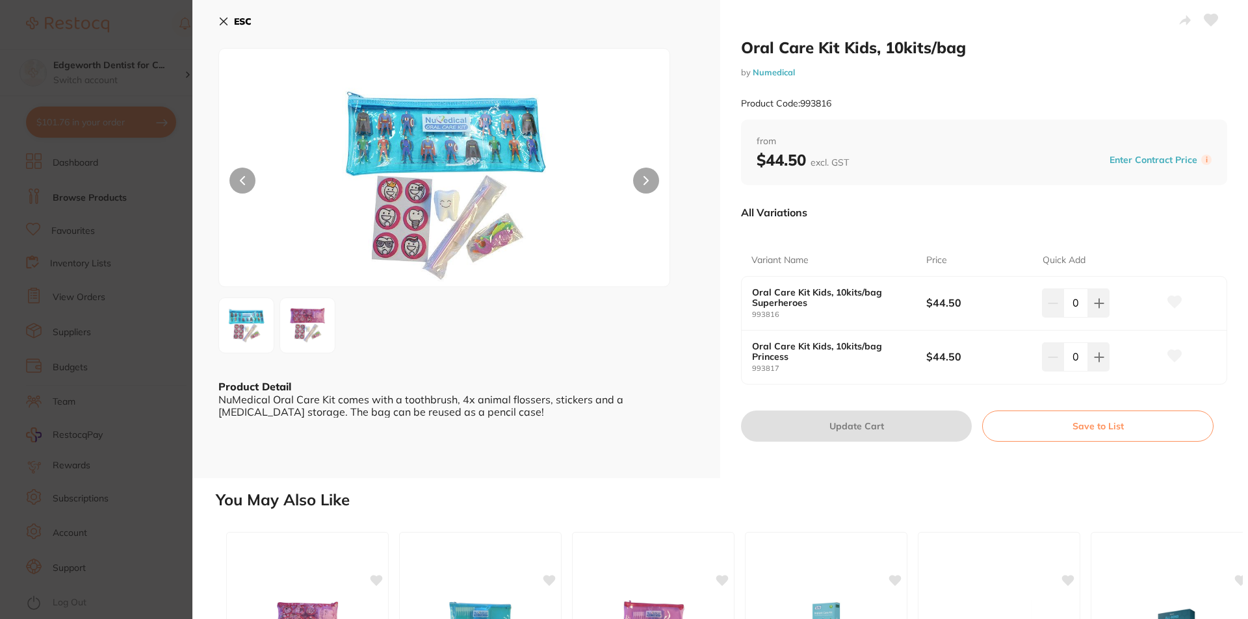
click at [225, 27] on button "ESC" at bounding box center [234, 21] width 33 height 22
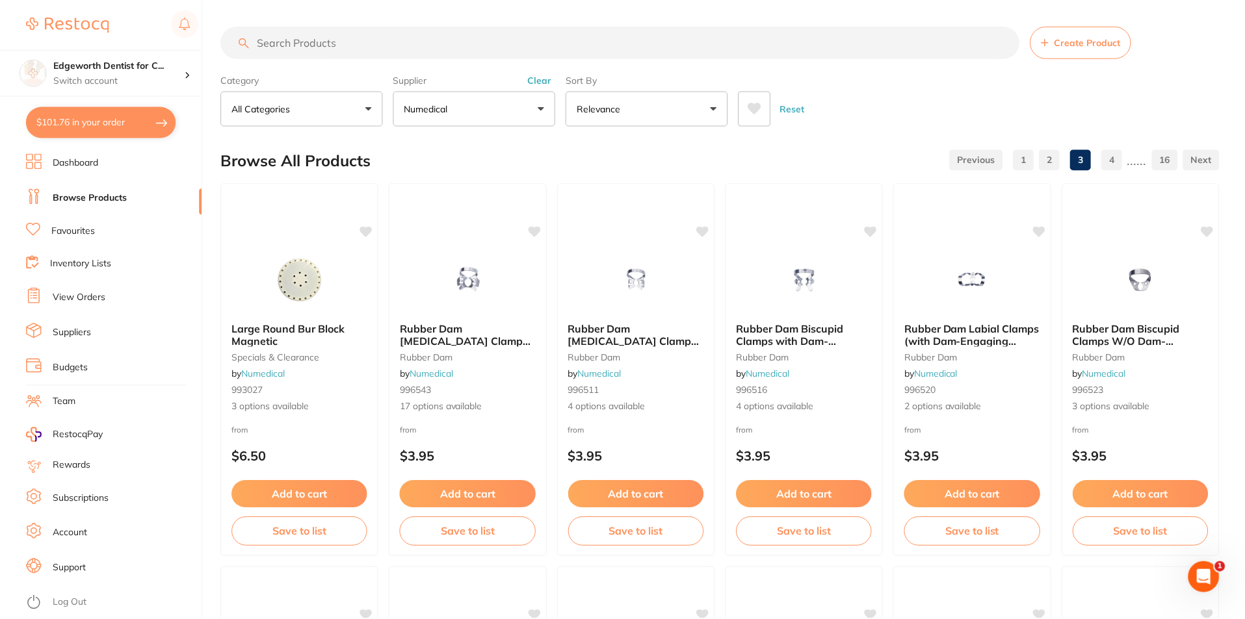
scroll to position [1105, 0]
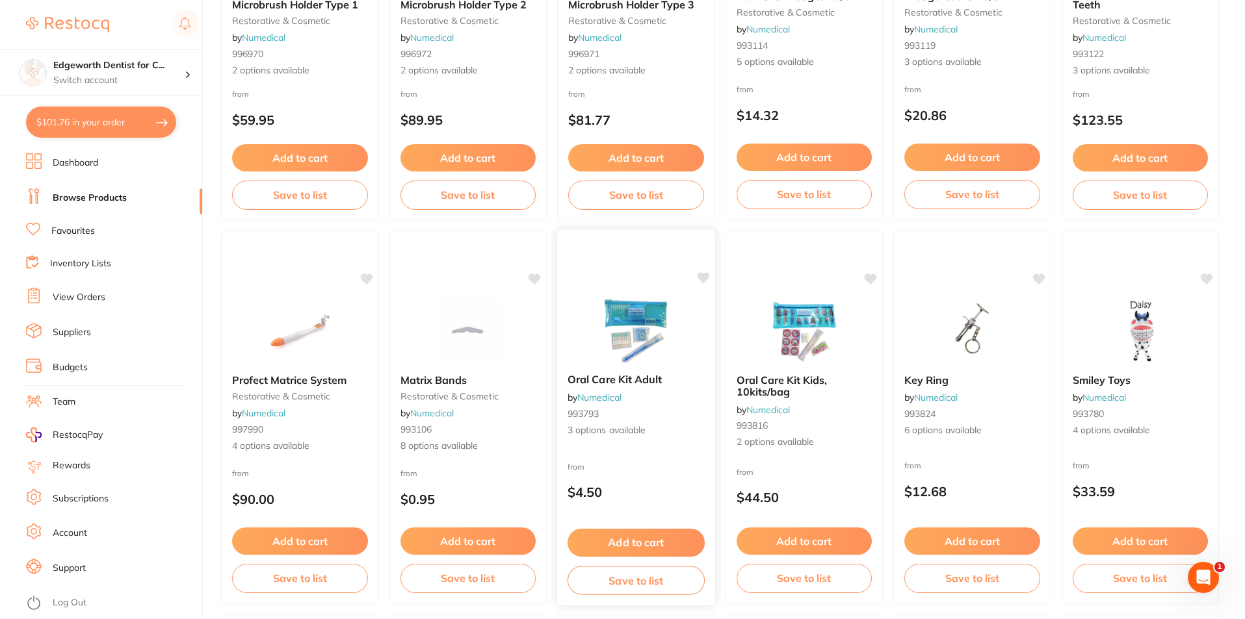
click at [632, 381] on span "Oral Care Kit Adult" at bounding box center [614, 379] width 94 height 13
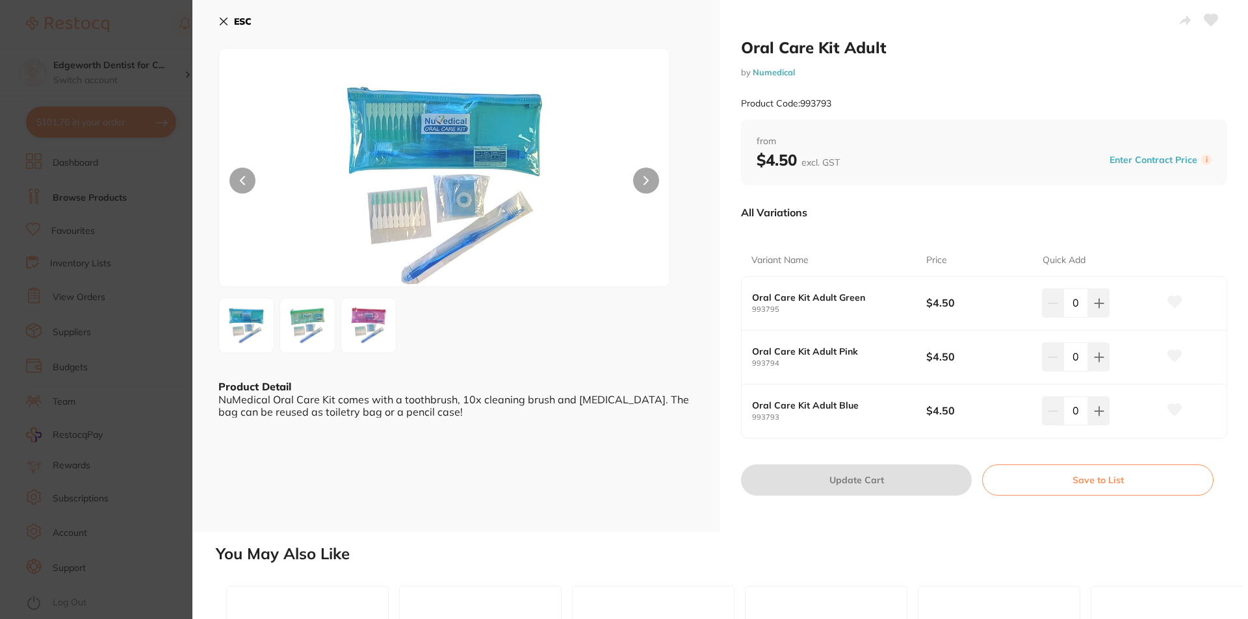
click at [221, 25] on icon at bounding box center [223, 21] width 7 height 7
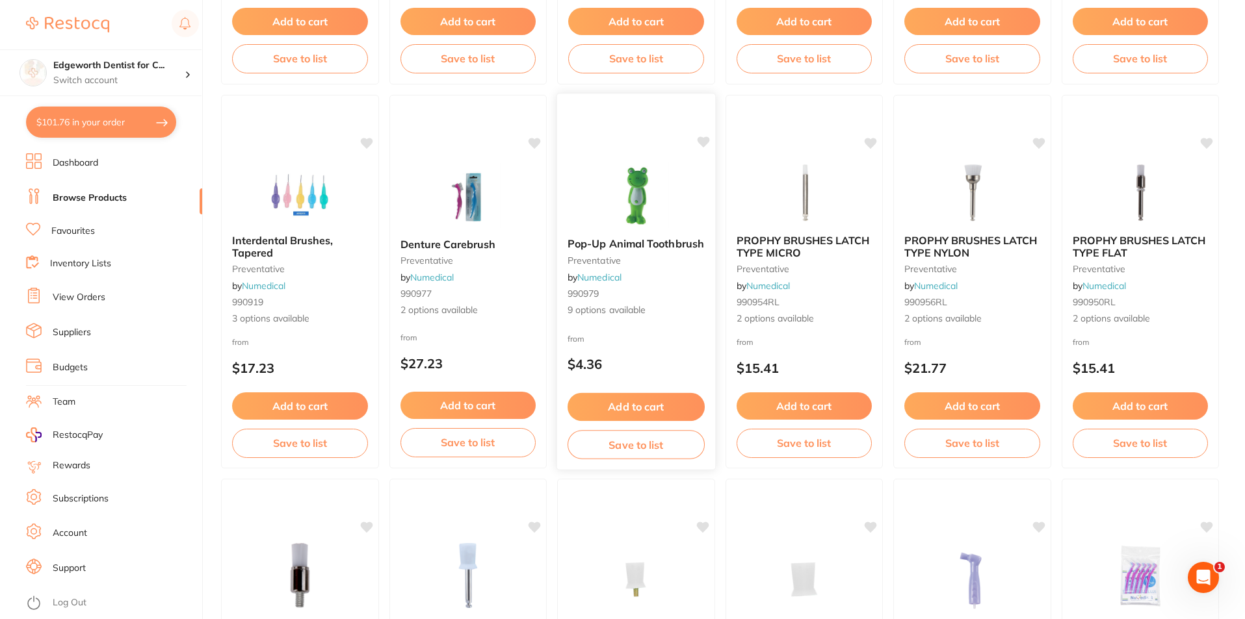
scroll to position [1690, 0]
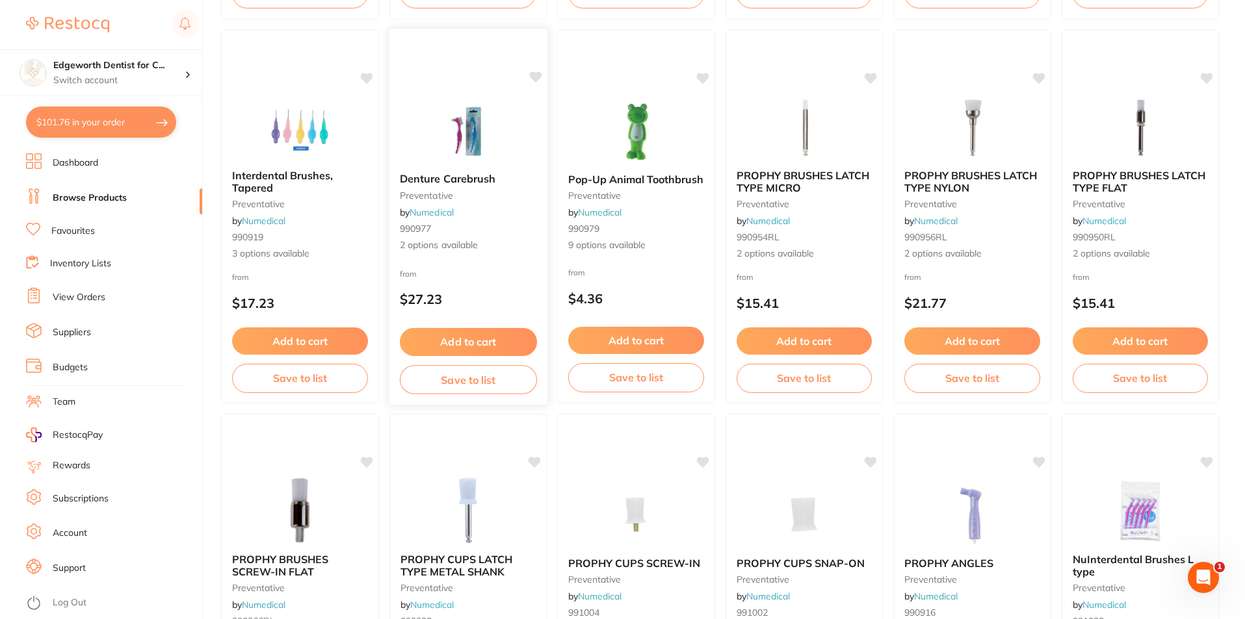
click at [447, 187] on div "Denture Carebrush preventative by Numedical 990977 2 options available" at bounding box center [468, 212] width 158 height 100
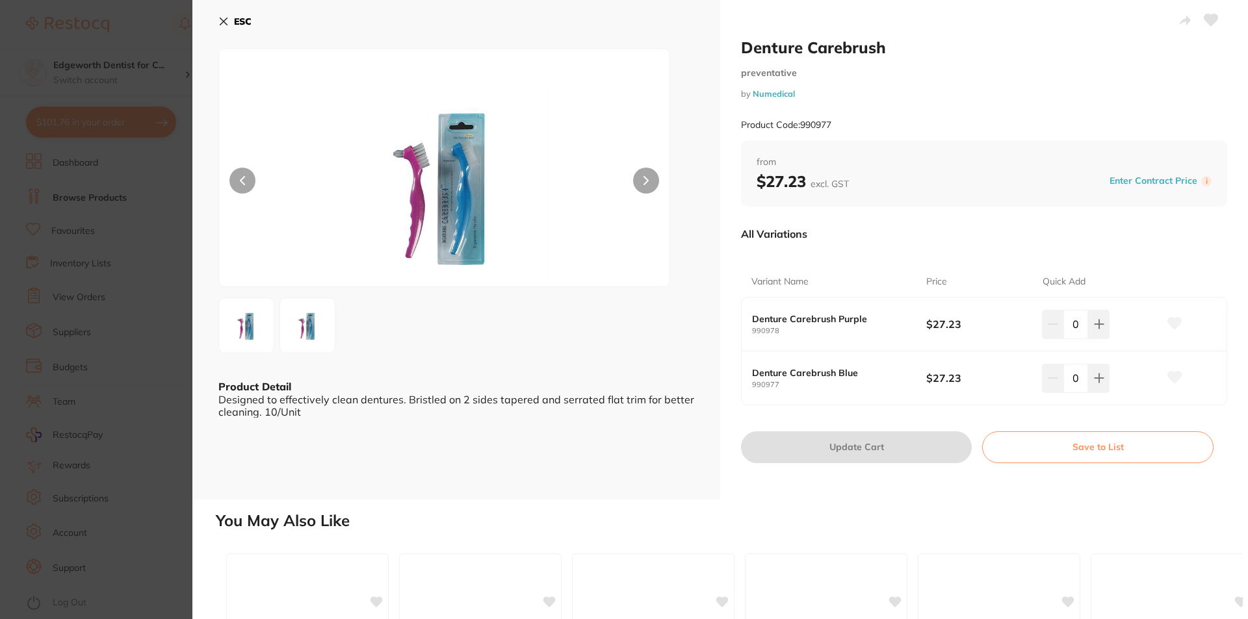
click at [227, 18] on icon at bounding box center [223, 21] width 10 height 10
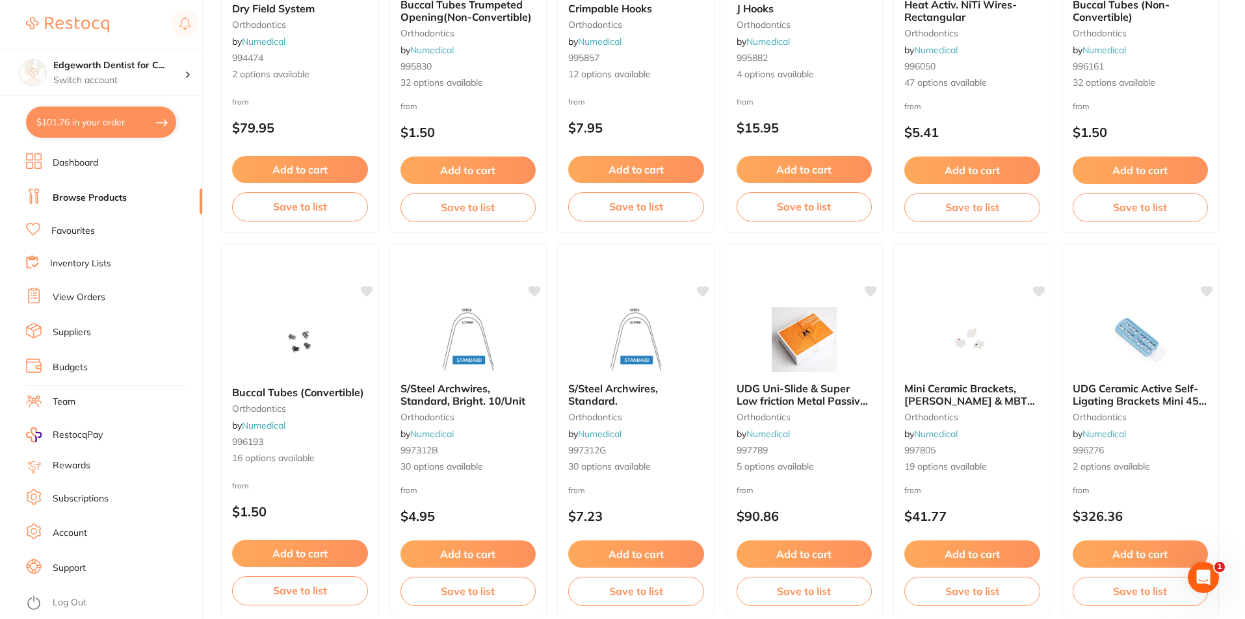
scroll to position [3078, 0]
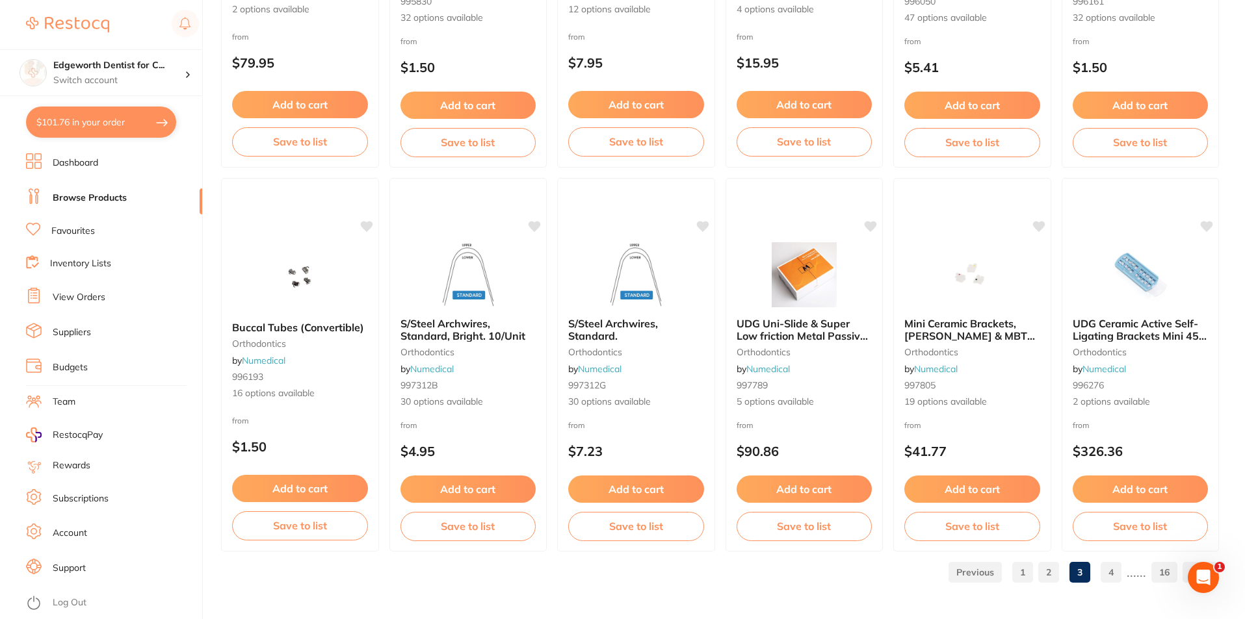
click at [1114, 574] on link "4" at bounding box center [1110, 573] width 21 height 26
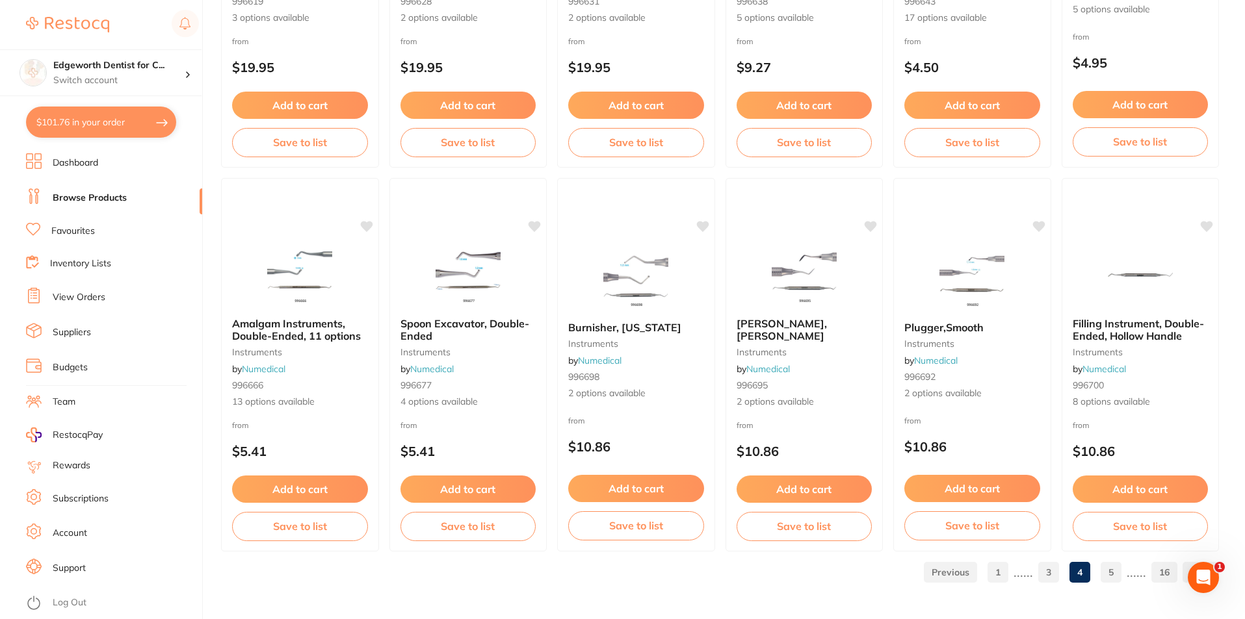
click at [81, 165] on link "Dashboard" at bounding box center [75, 163] width 45 height 13
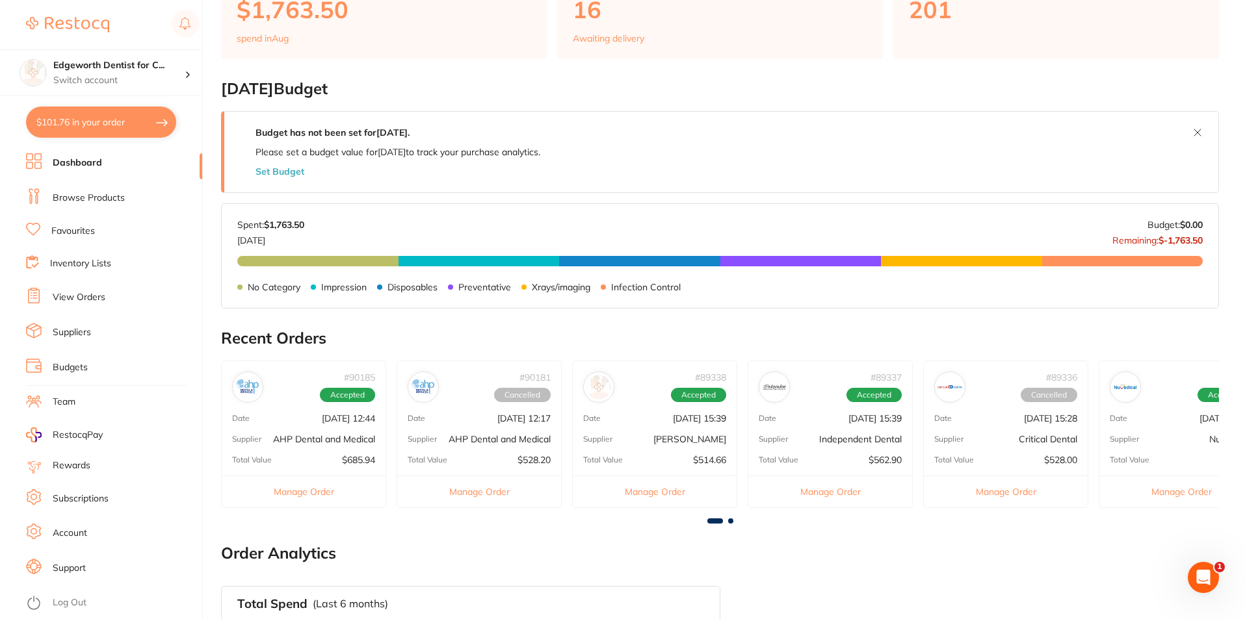
scroll to position [260, 0]
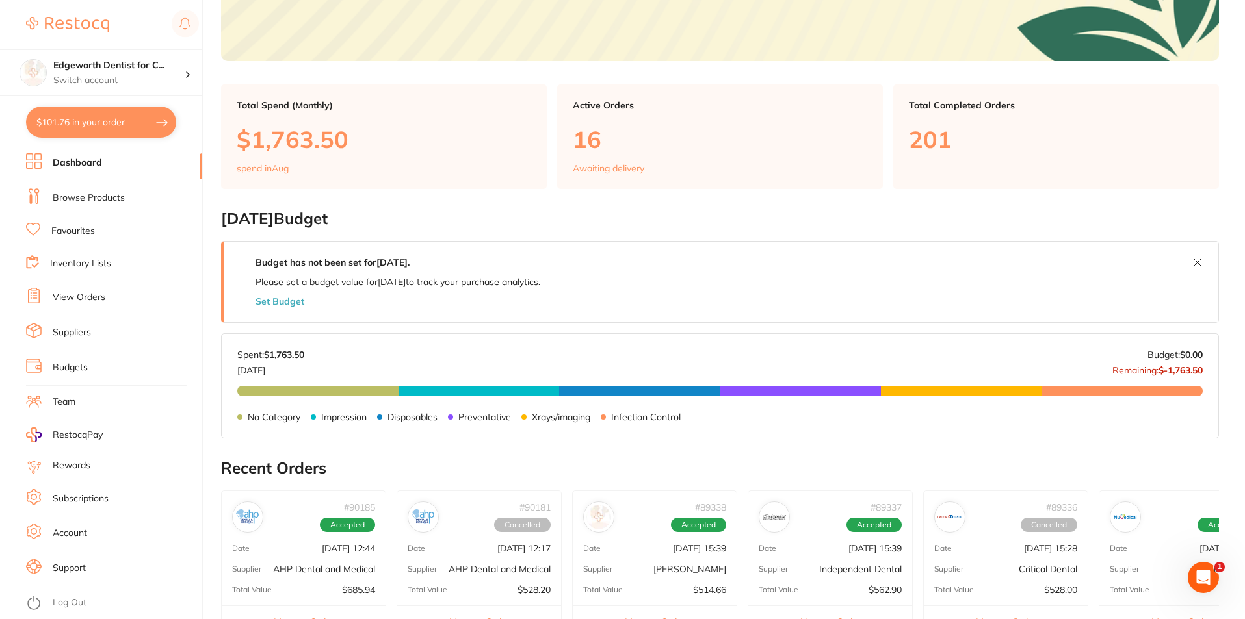
click at [660, 155] on div "Active Orders 16 Awaiting delivery" at bounding box center [720, 136] width 326 height 105
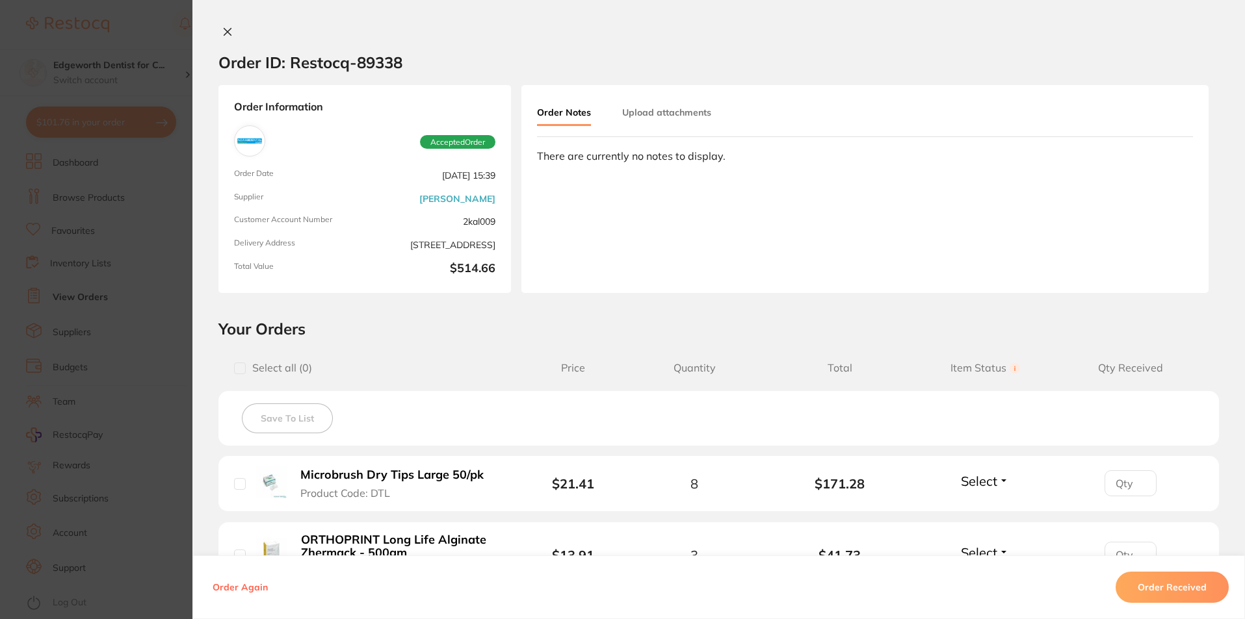
click at [1168, 591] on button "Order Received" at bounding box center [1171, 587] width 113 height 31
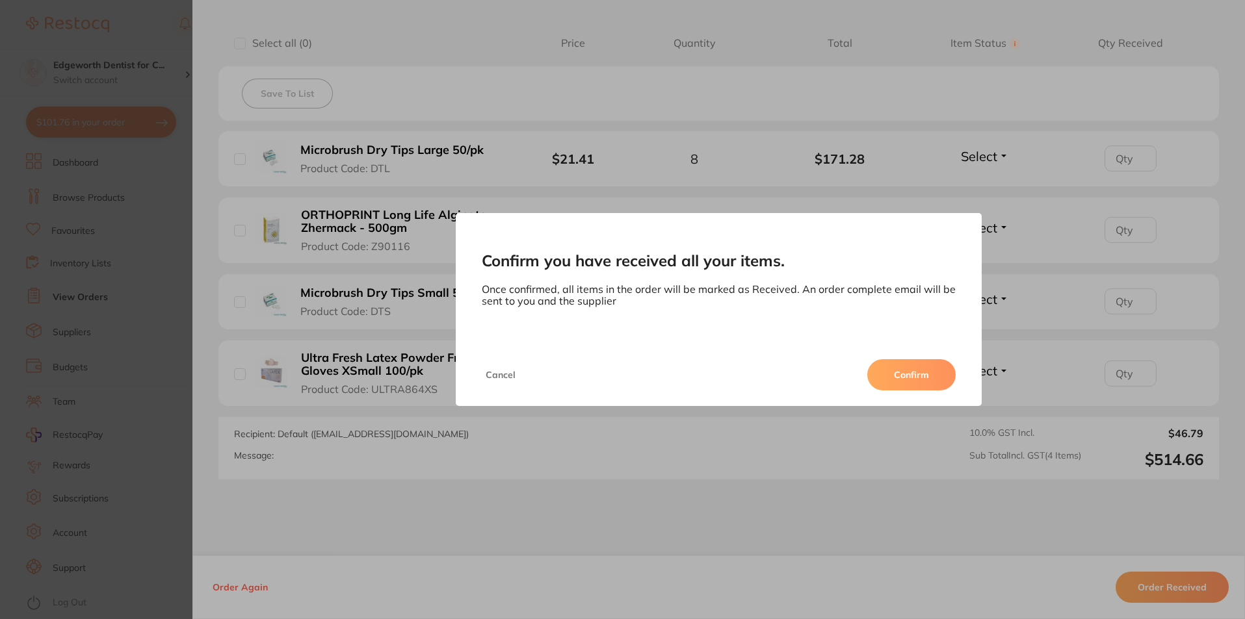
click at [917, 373] on button "Confirm" at bounding box center [911, 374] width 88 height 31
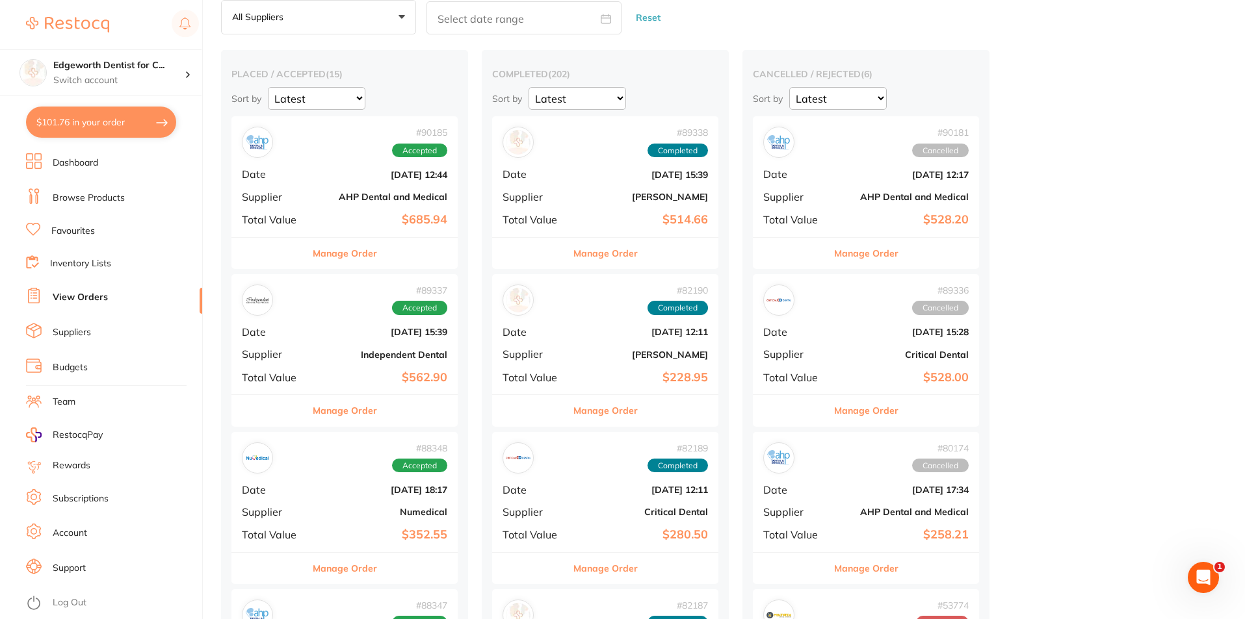
click at [385, 397] on div "Manage Order" at bounding box center [344, 410] width 226 height 32
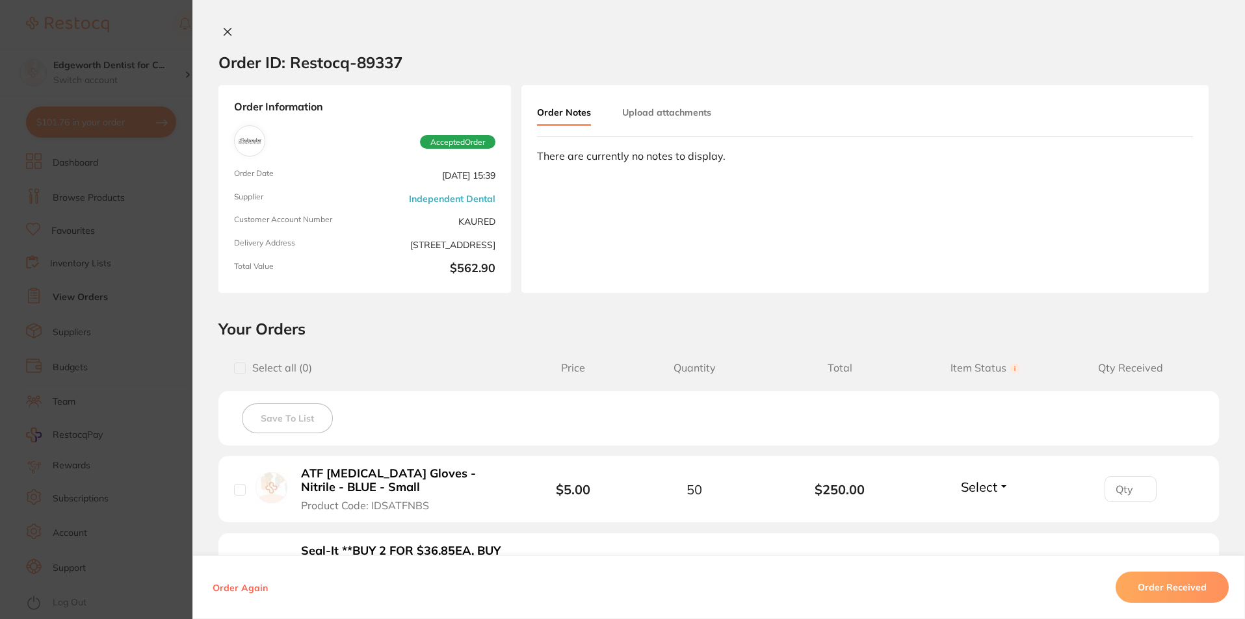
drag, startPoint x: 224, startPoint y: 31, endPoint x: 376, endPoint y: 176, distance: 210.5
click at [224, 32] on icon at bounding box center [227, 32] width 7 height 7
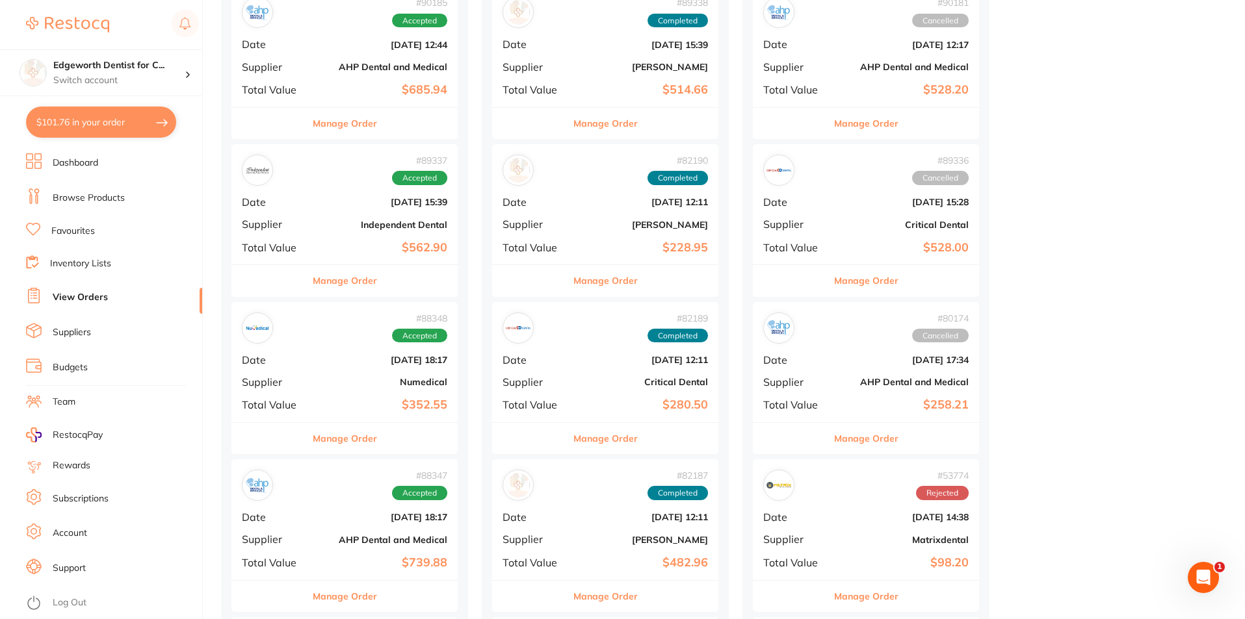
click at [392, 395] on div "# 88348 Accepted Date Jul 31 2025, 18:17 Supplier Numedical Total Value $352.55" at bounding box center [344, 362] width 226 height 120
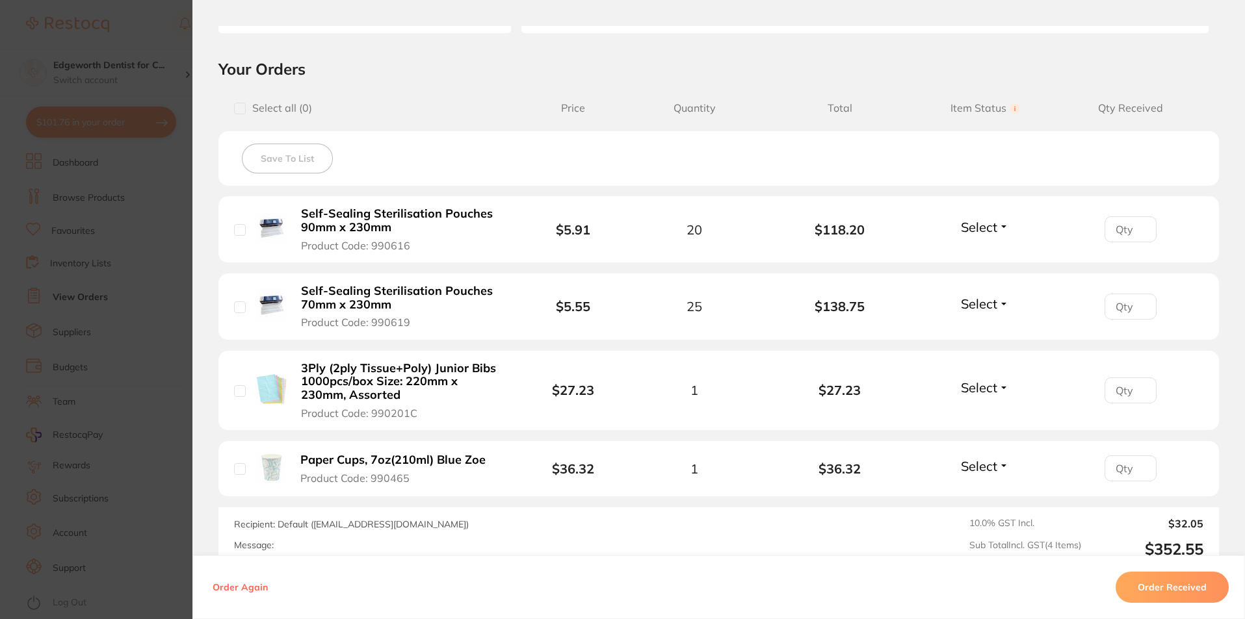
scroll to position [325, 0]
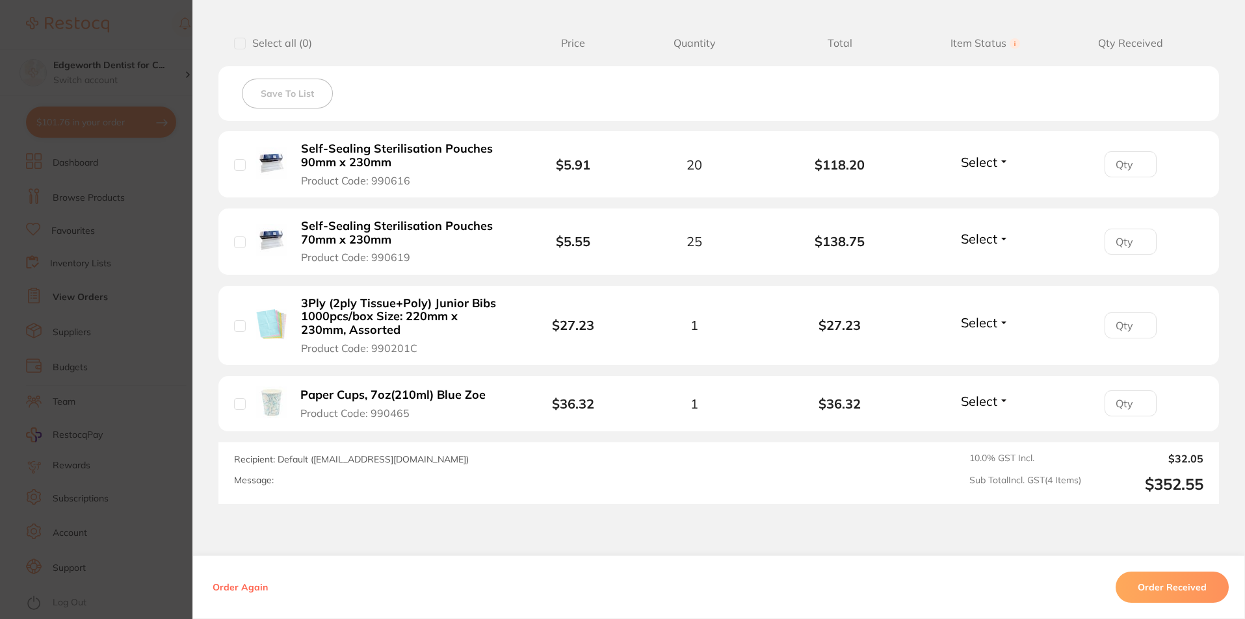
click at [1143, 584] on button "Order Received" at bounding box center [1171, 587] width 113 height 31
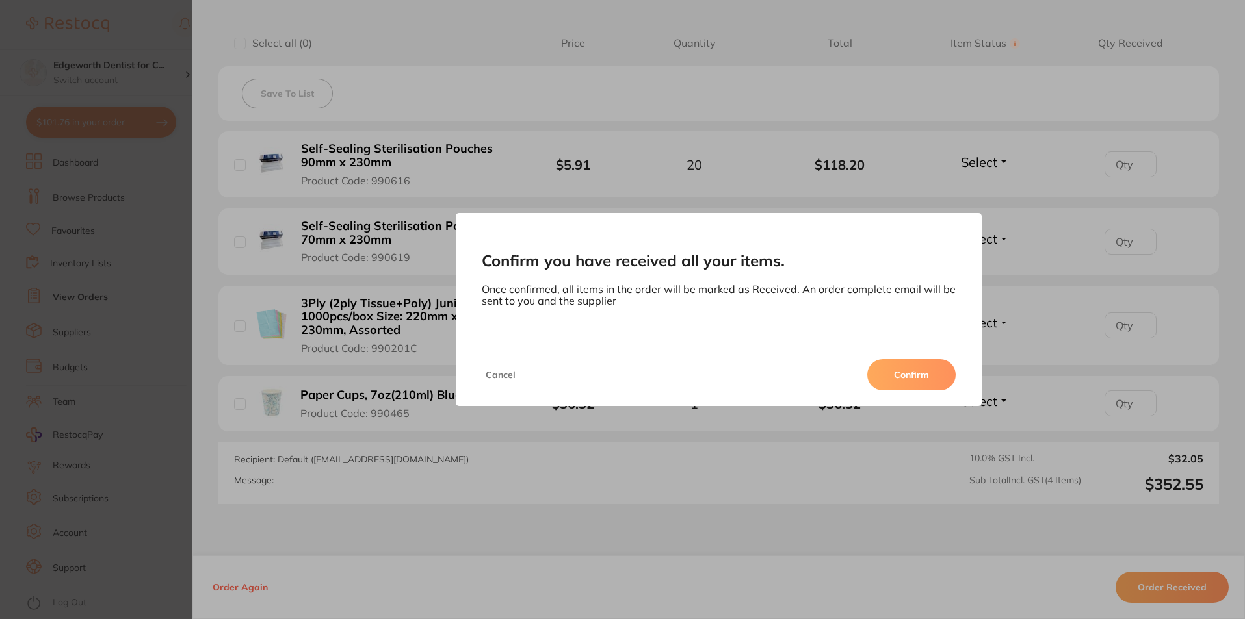
click at [870, 378] on button "Confirm" at bounding box center [911, 374] width 88 height 31
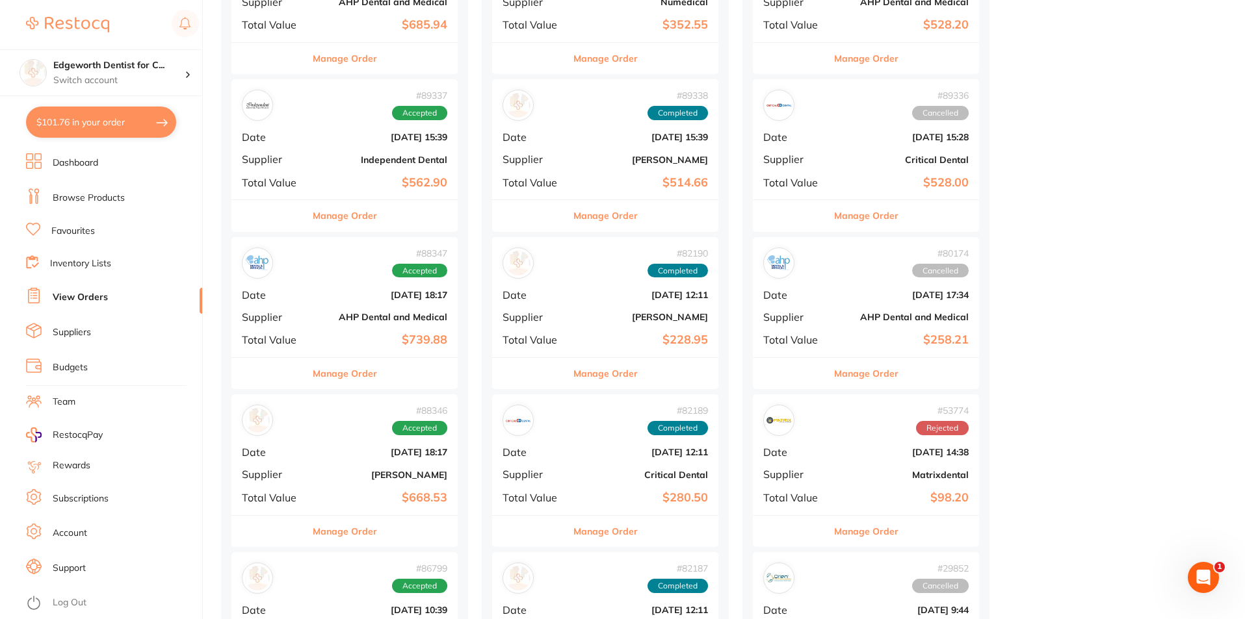
click at [368, 321] on b "AHP Dental and Medical" at bounding box center [382, 317] width 130 height 10
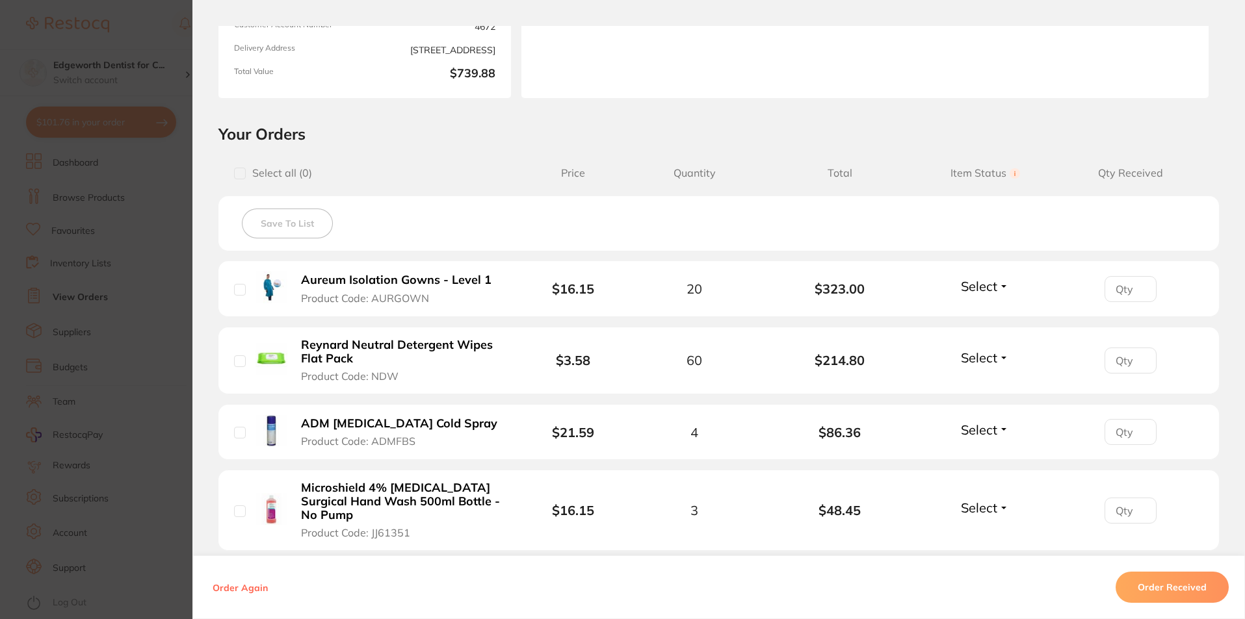
scroll to position [260, 0]
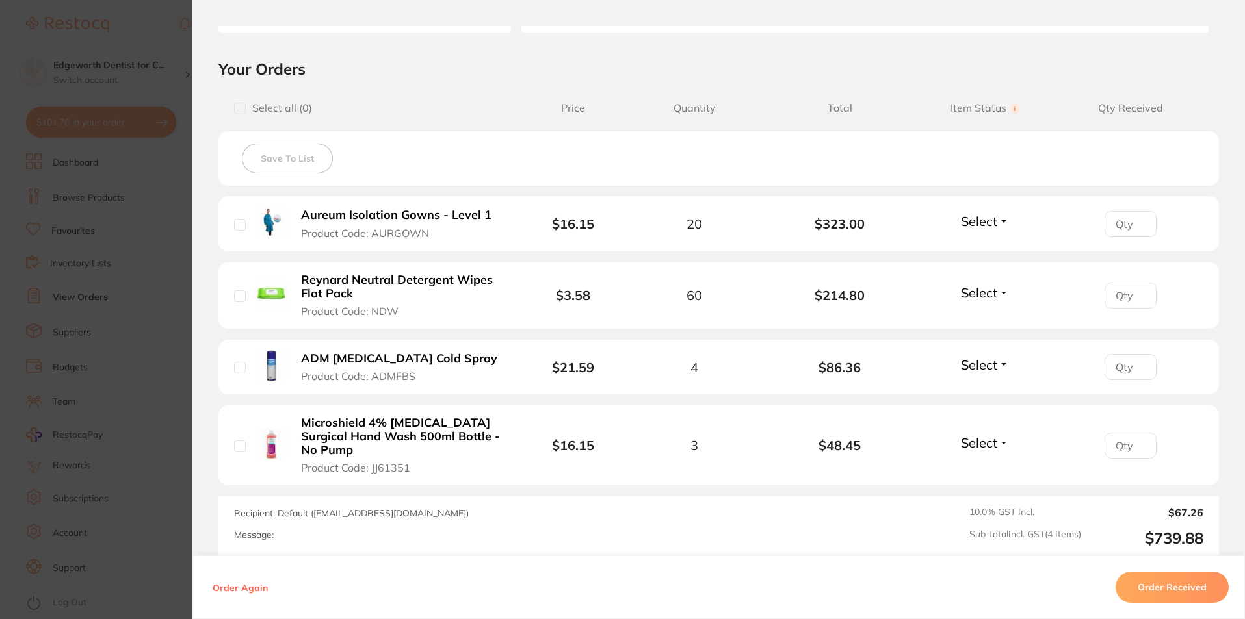
click at [1133, 547] on div "Recipient: Default ( orders@ahpdentalmedical.com.au ) Message: 10.0 % GST Incl.…" at bounding box center [718, 528] width 1000 height 62
click at [1152, 575] on button "Order Received" at bounding box center [1171, 587] width 113 height 31
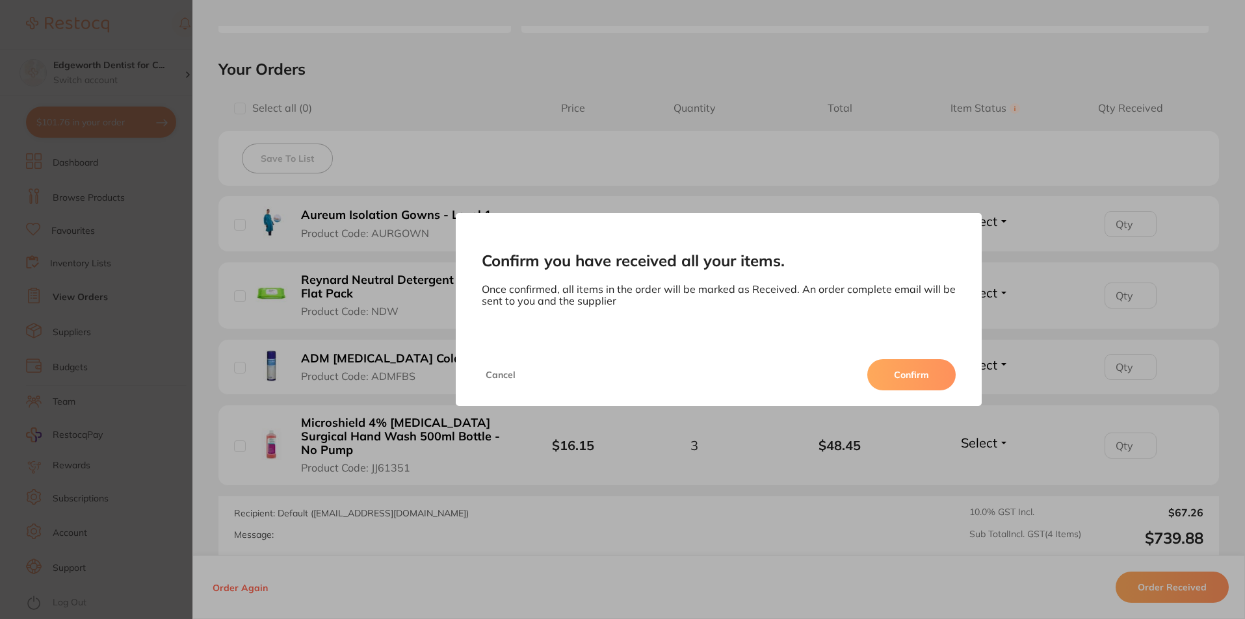
click at [505, 381] on button "Cancel" at bounding box center [501, 374] width 38 height 31
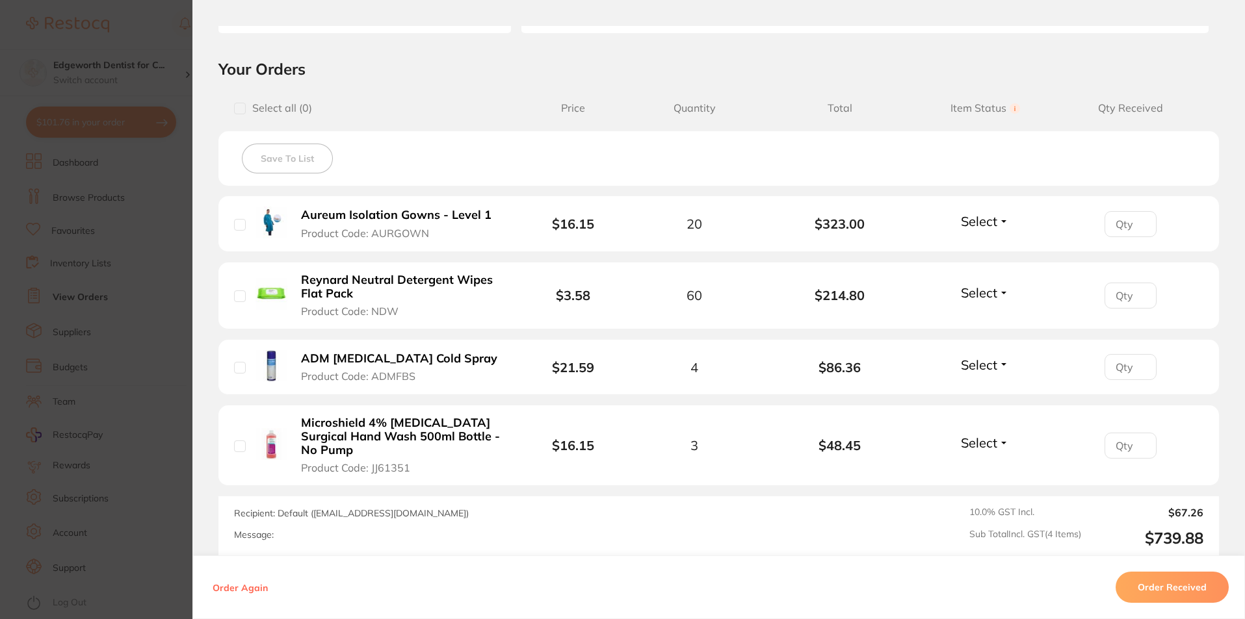
scroll to position [0, 0]
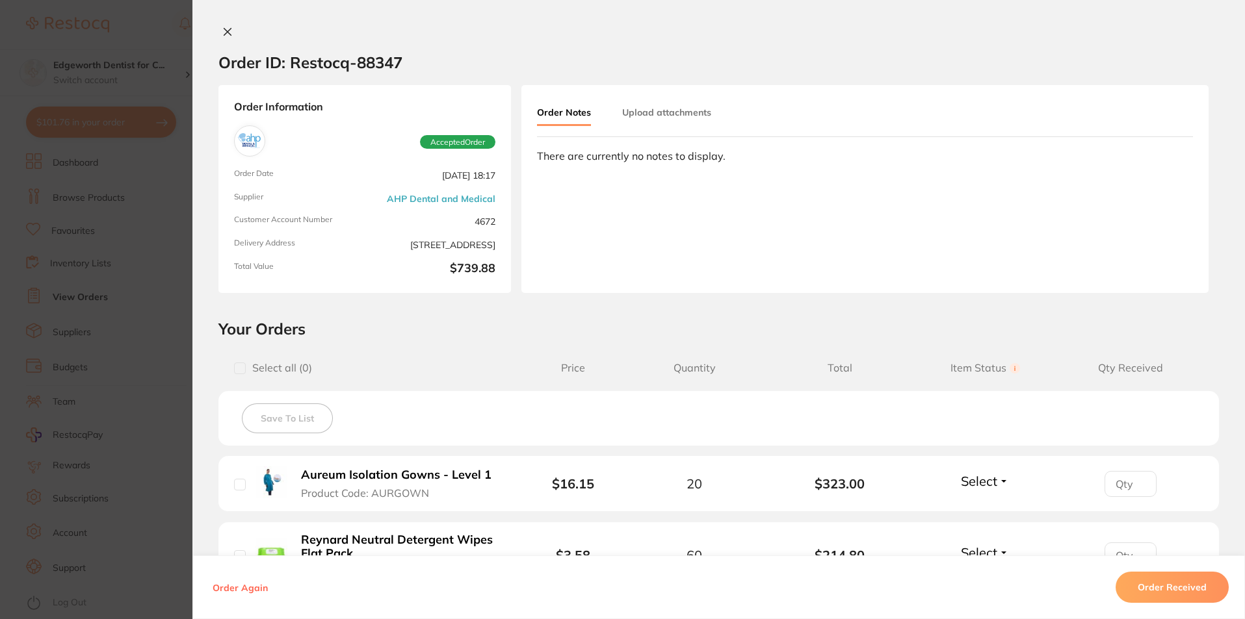
click at [234, 374] on input "checkbox" at bounding box center [240, 369] width 12 height 12
checkbox input "true"
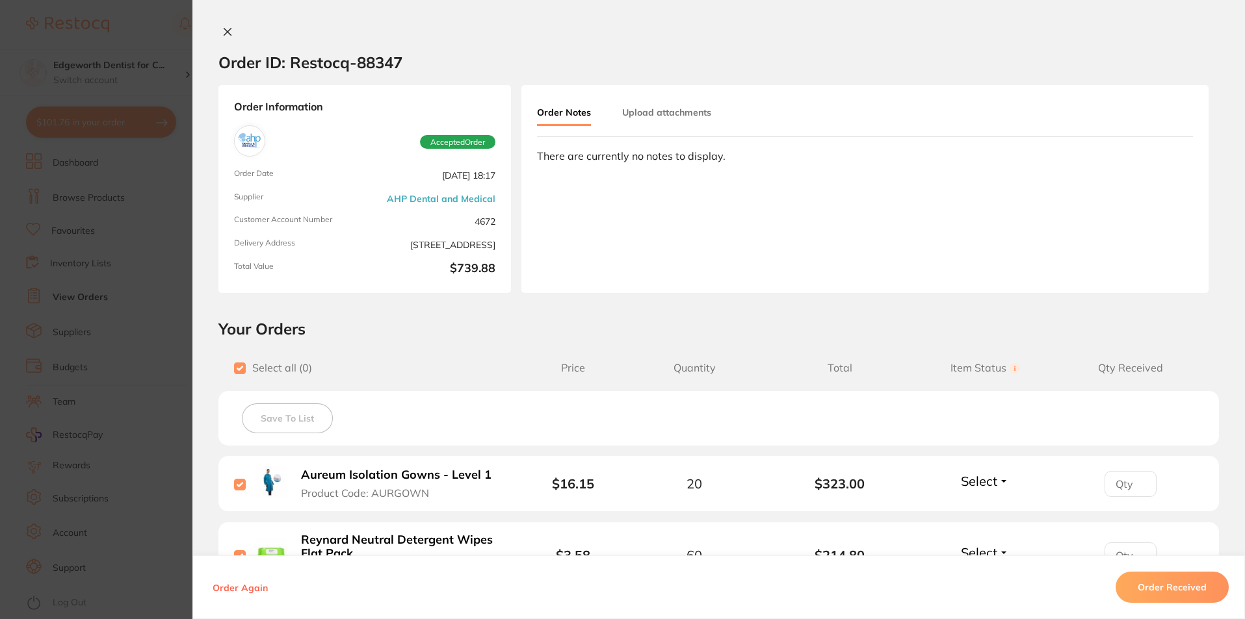
checkbox input "true"
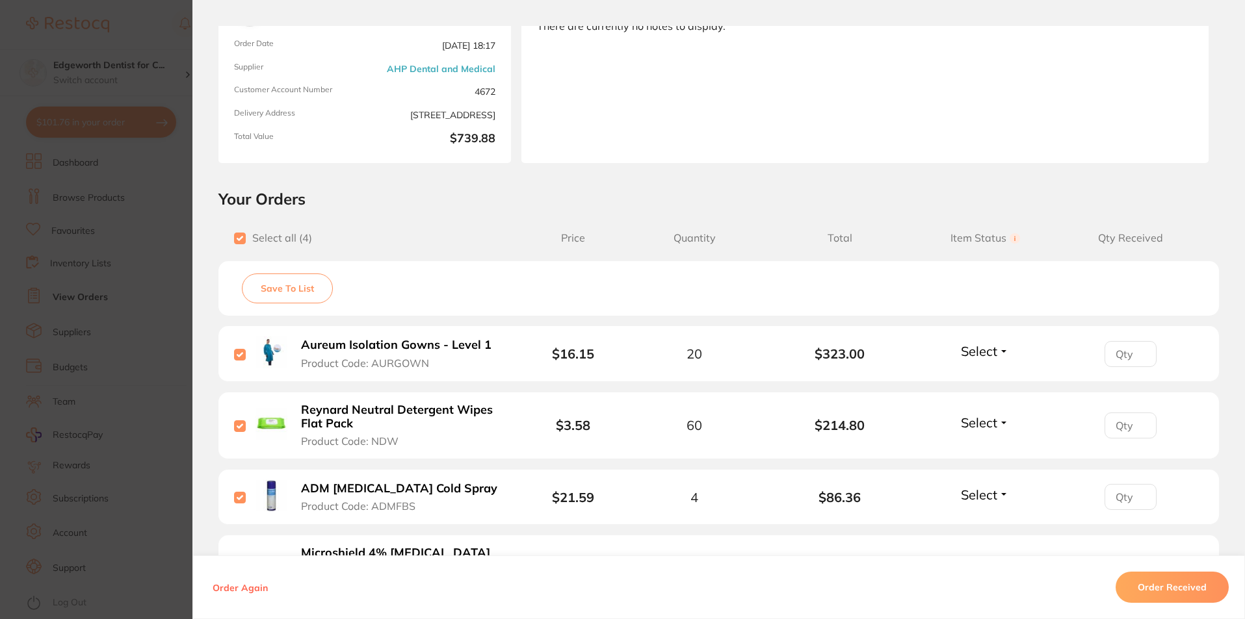
scroll to position [260, 0]
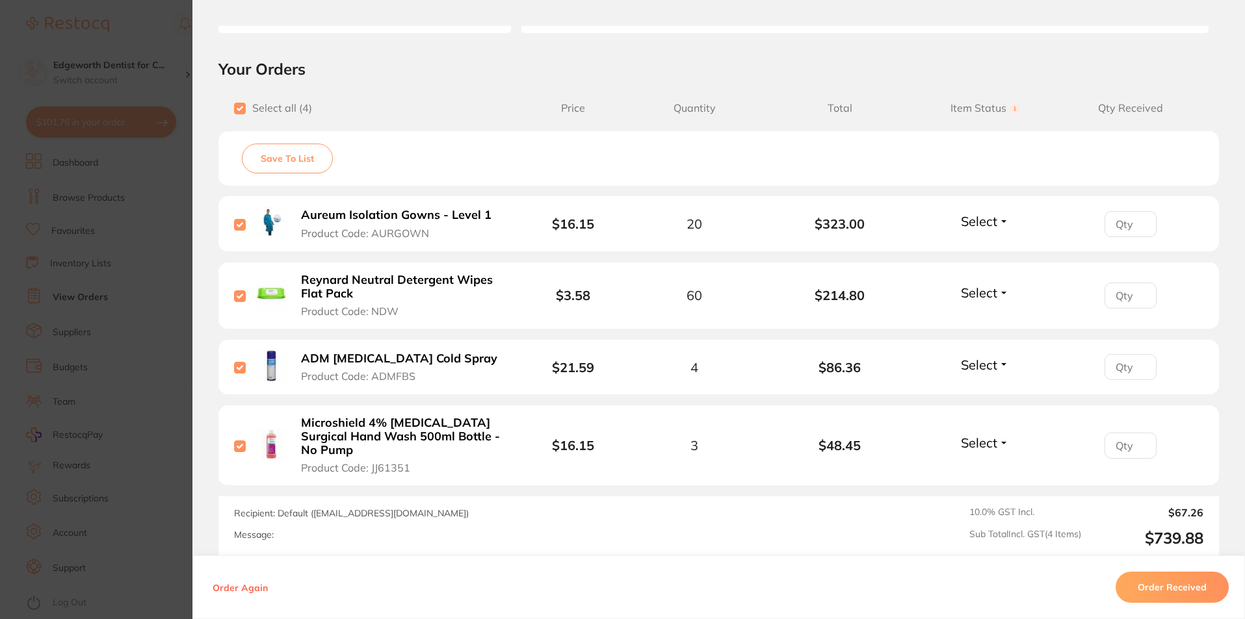
click at [234, 299] on input "checkbox" at bounding box center [240, 297] width 12 height 12
checkbox input "false"
click at [1202, 591] on button "Order Received" at bounding box center [1171, 587] width 113 height 31
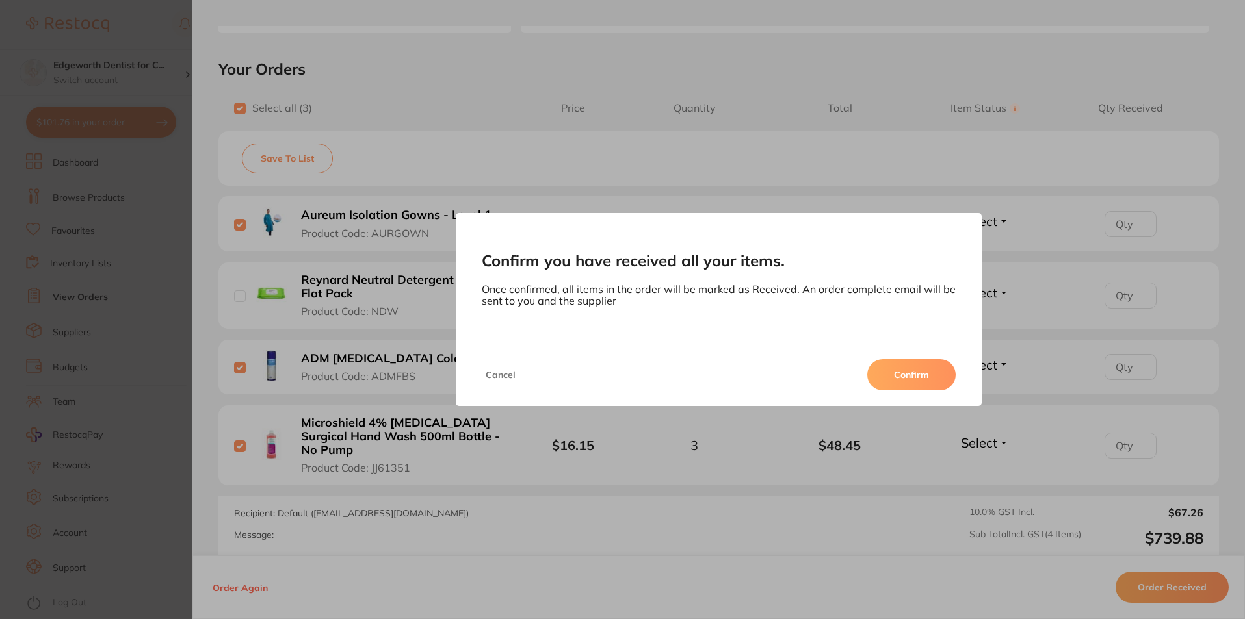
click at [510, 374] on button "Cancel" at bounding box center [501, 374] width 38 height 31
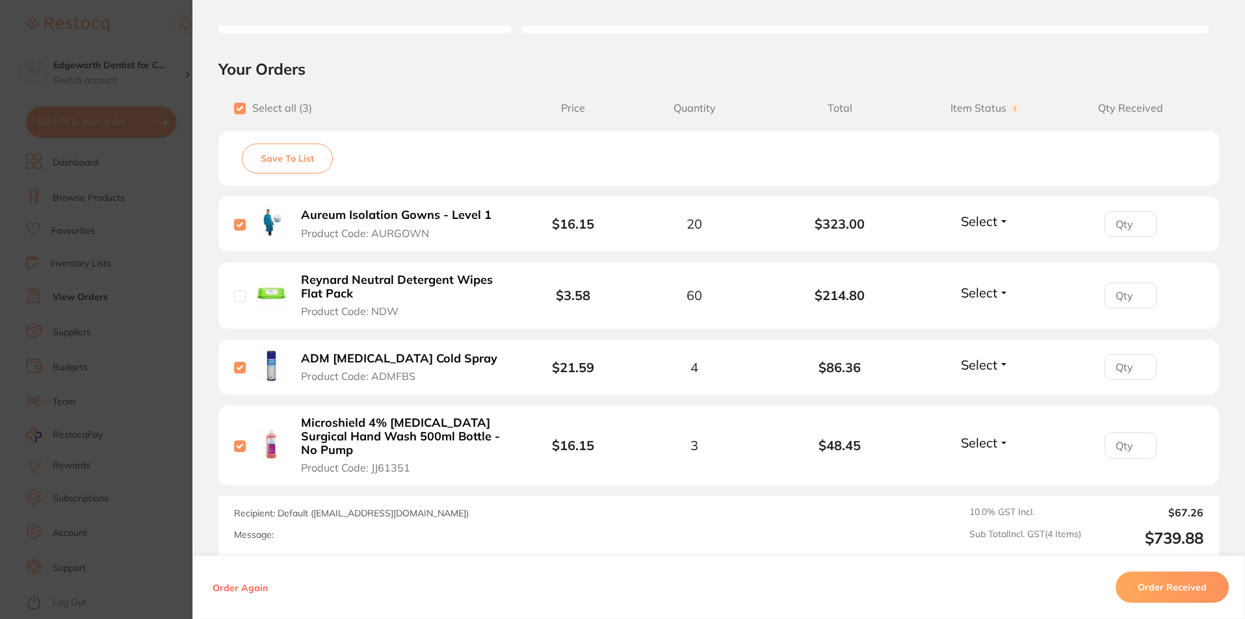
scroll to position [0, 0]
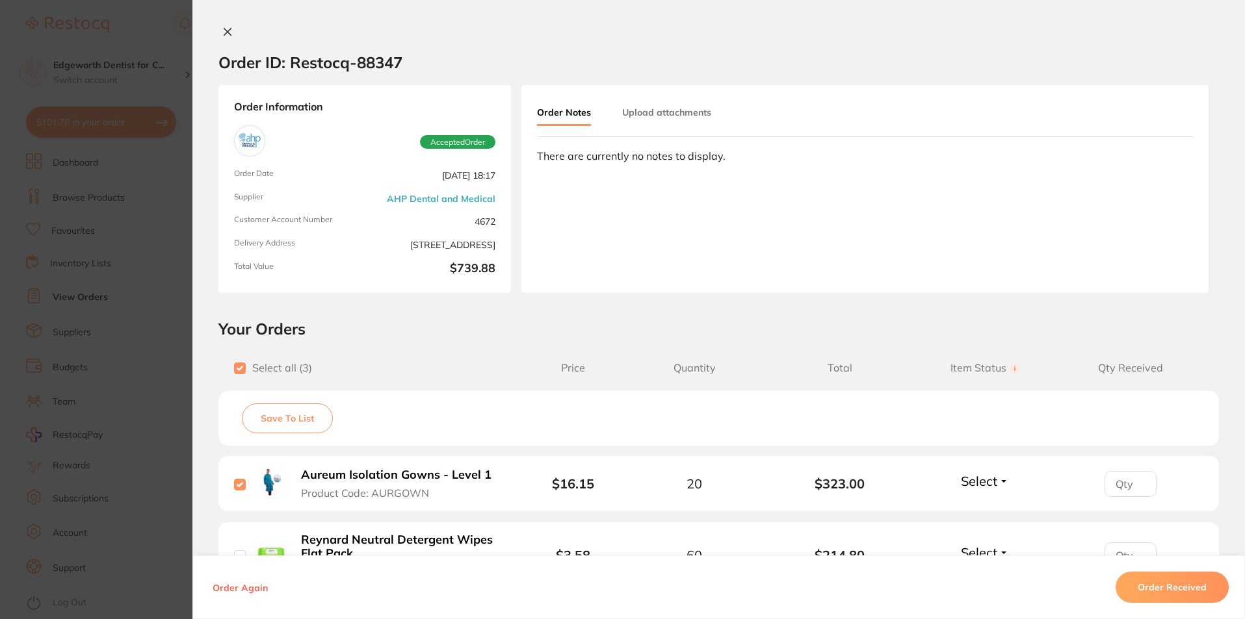
click at [218, 37] on button at bounding box center [227, 33] width 18 height 14
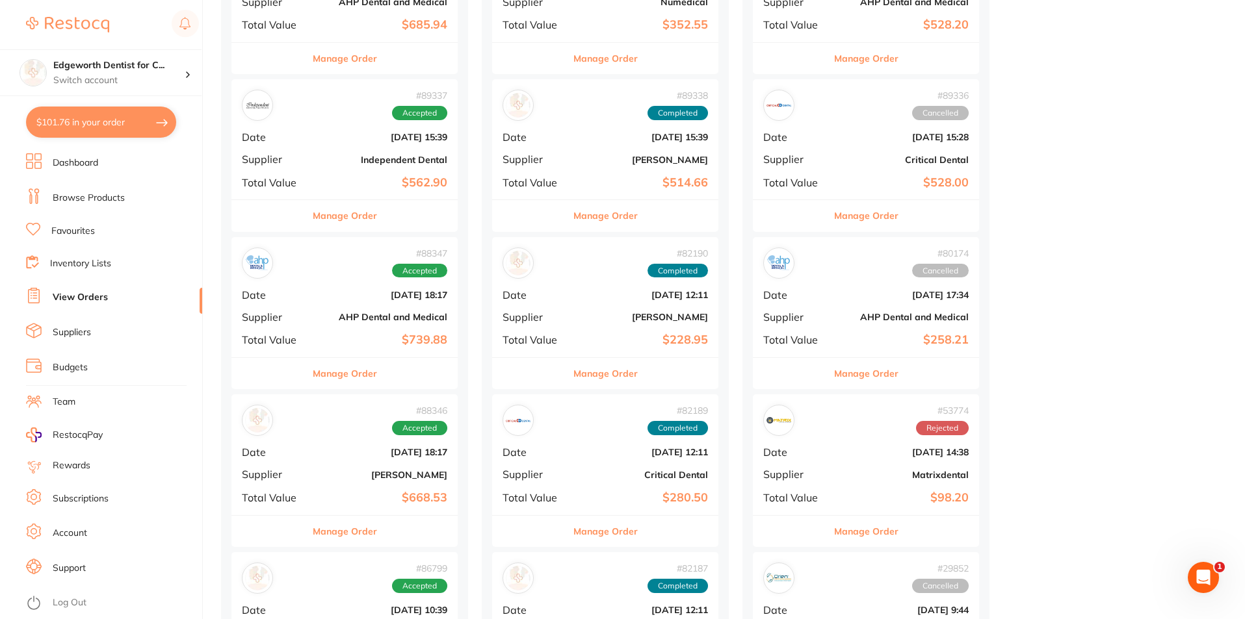
scroll to position [390, 0]
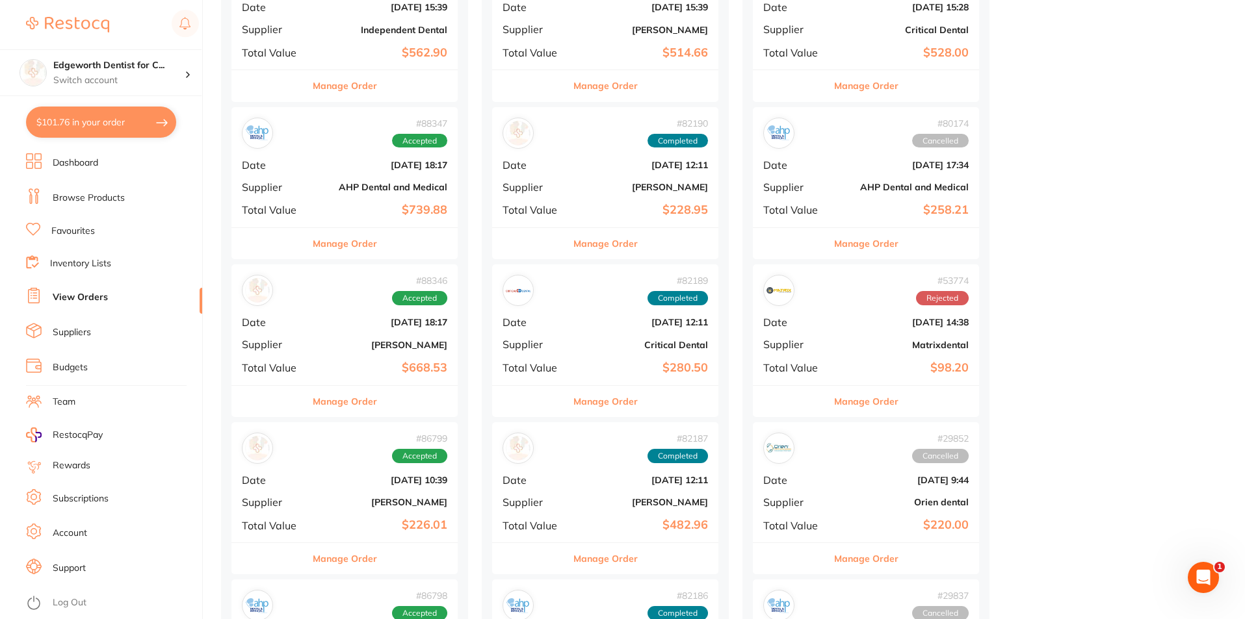
click at [359, 372] on b "$668.53" at bounding box center [382, 368] width 130 height 14
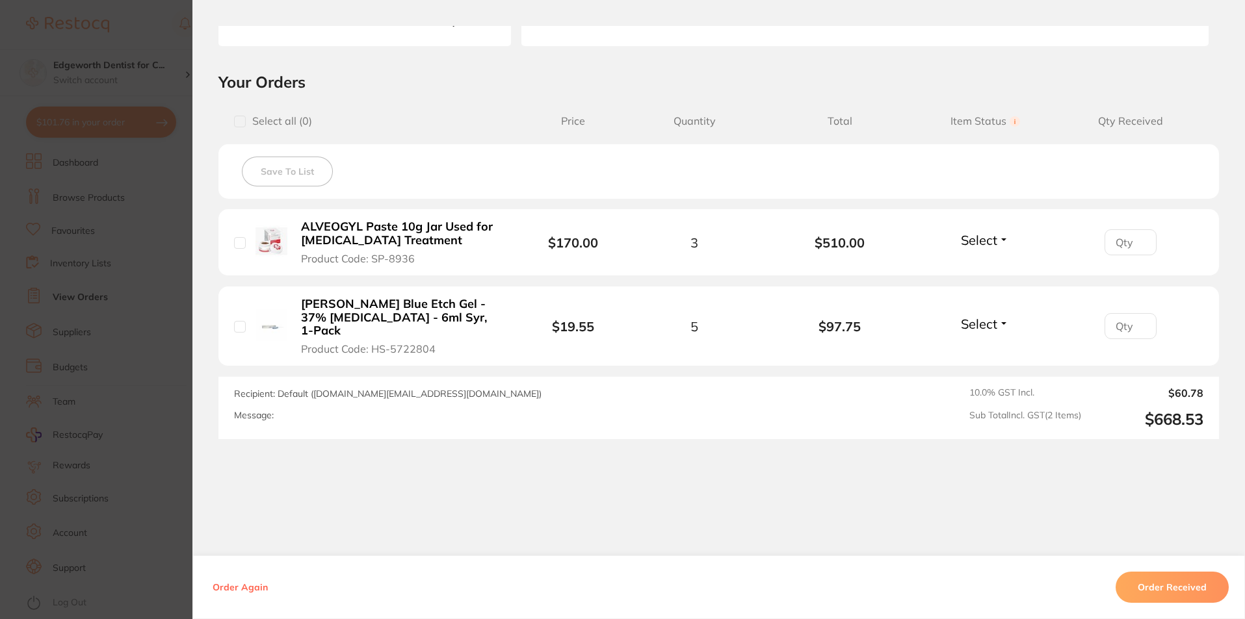
drag, startPoint x: 1156, startPoint y: 592, endPoint x: 898, endPoint y: 523, distance: 267.1
click at [1165, 591] on button "Order Received" at bounding box center [1171, 587] width 113 height 31
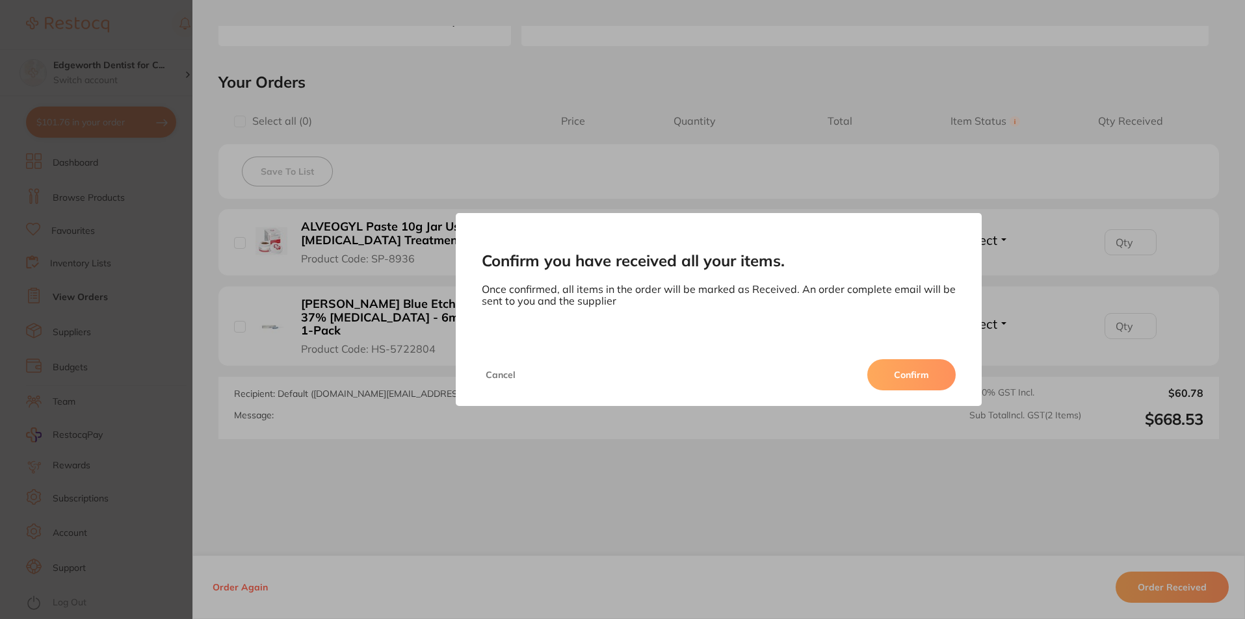
click at [914, 386] on button "Confirm" at bounding box center [911, 374] width 88 height 31
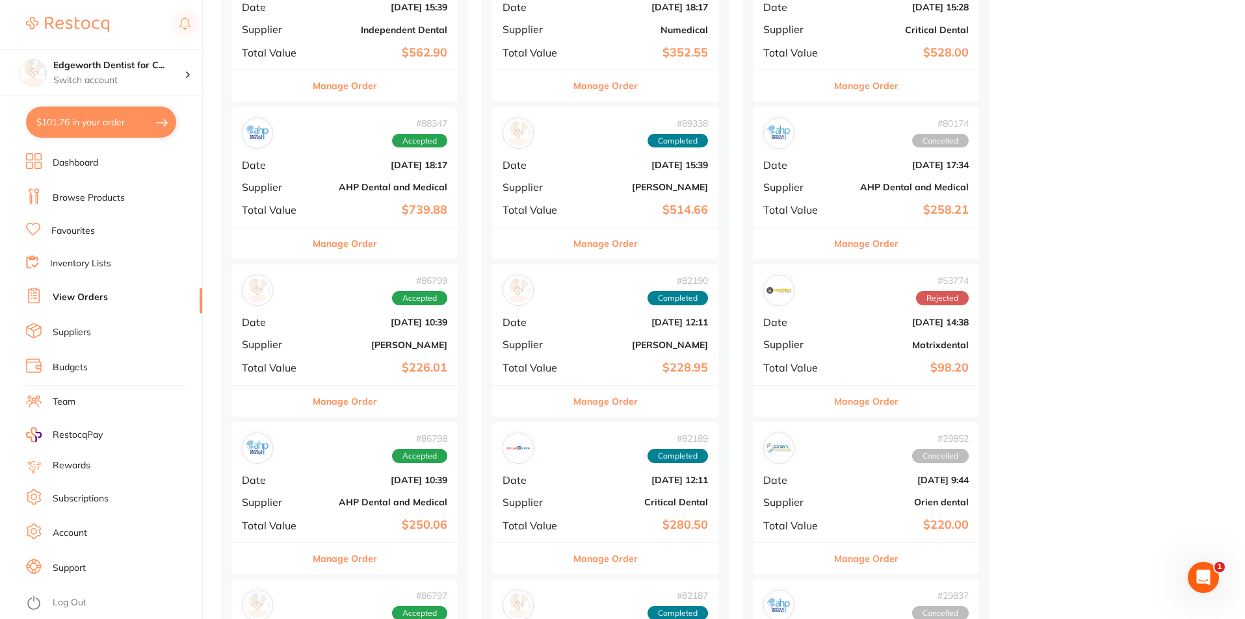
scroll to position [520, 0]
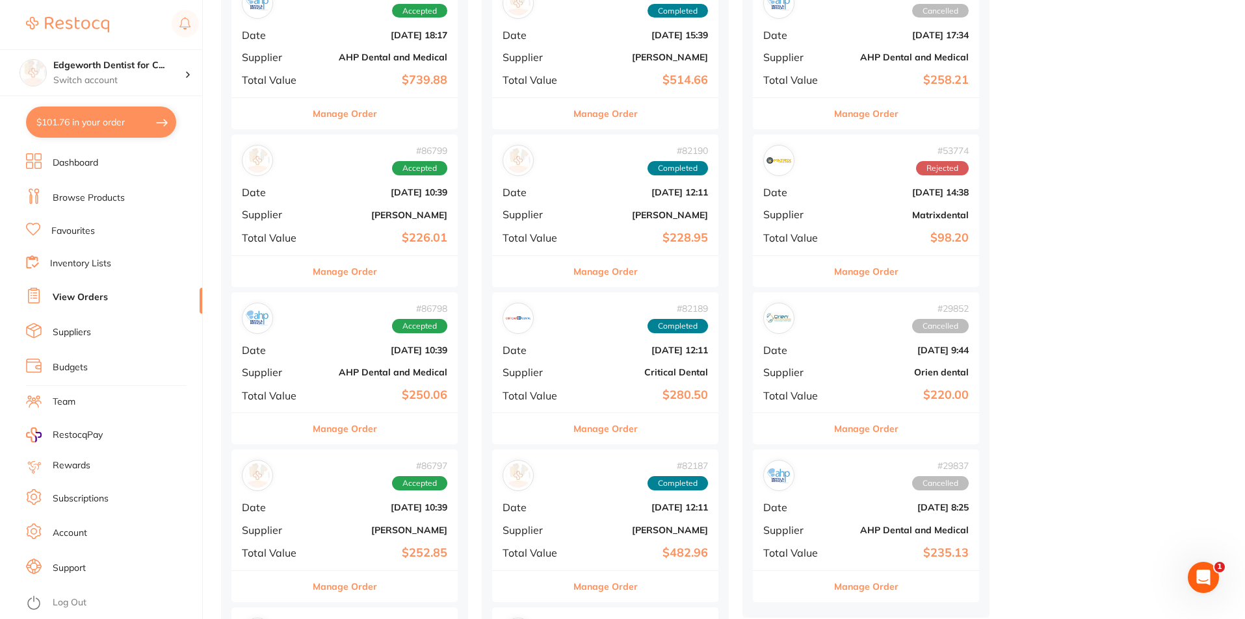
click at [358, 239] on b "$226.01" at bounding box center [382, 238] width 130 height 14
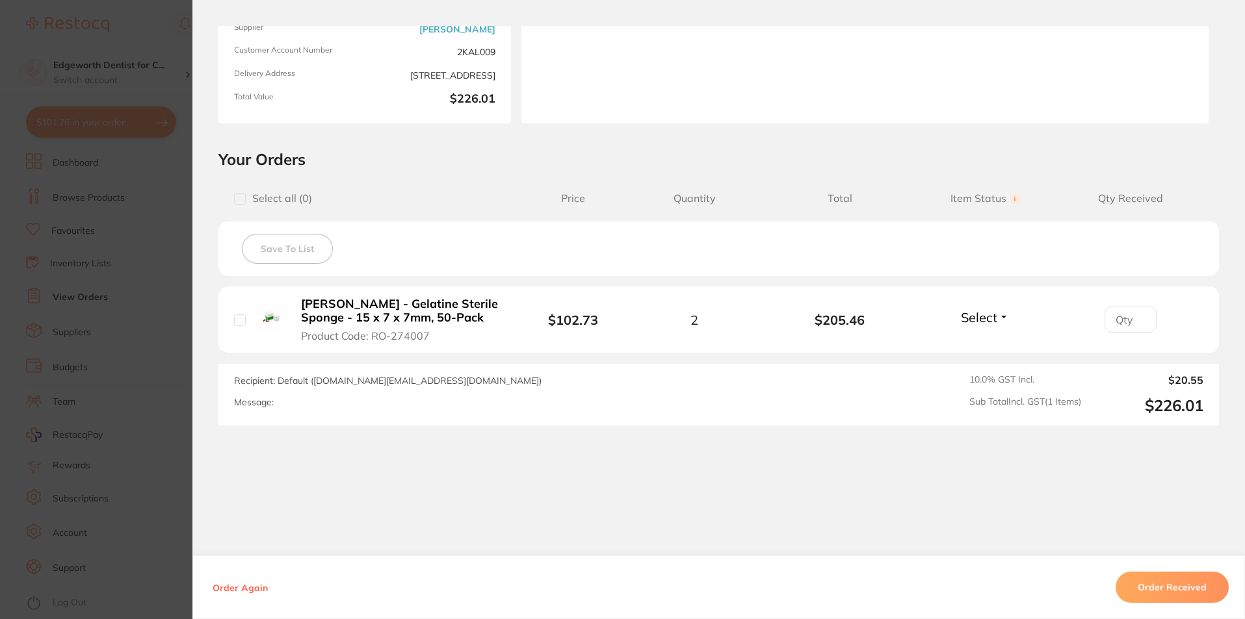
click at [1160, 584] on button "Order Received" at bounding box center [1171, 587] width 113 height 31
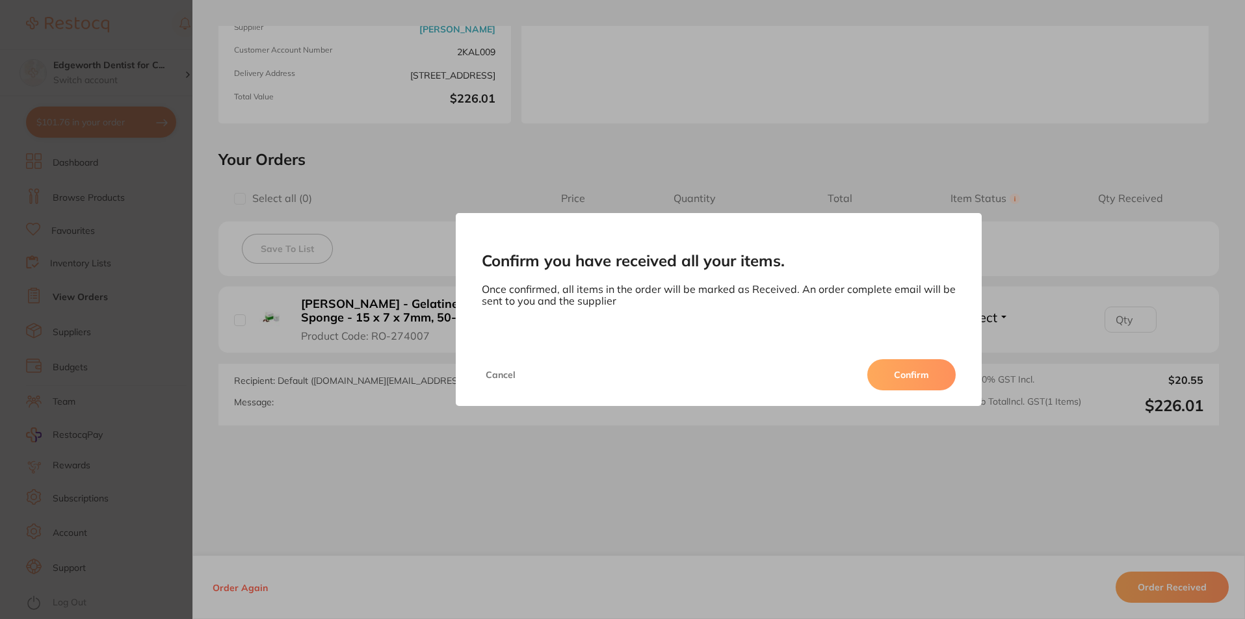
click at [927, 382] on button "Confirm" at bounding box center [911, 374] width 88 height 31
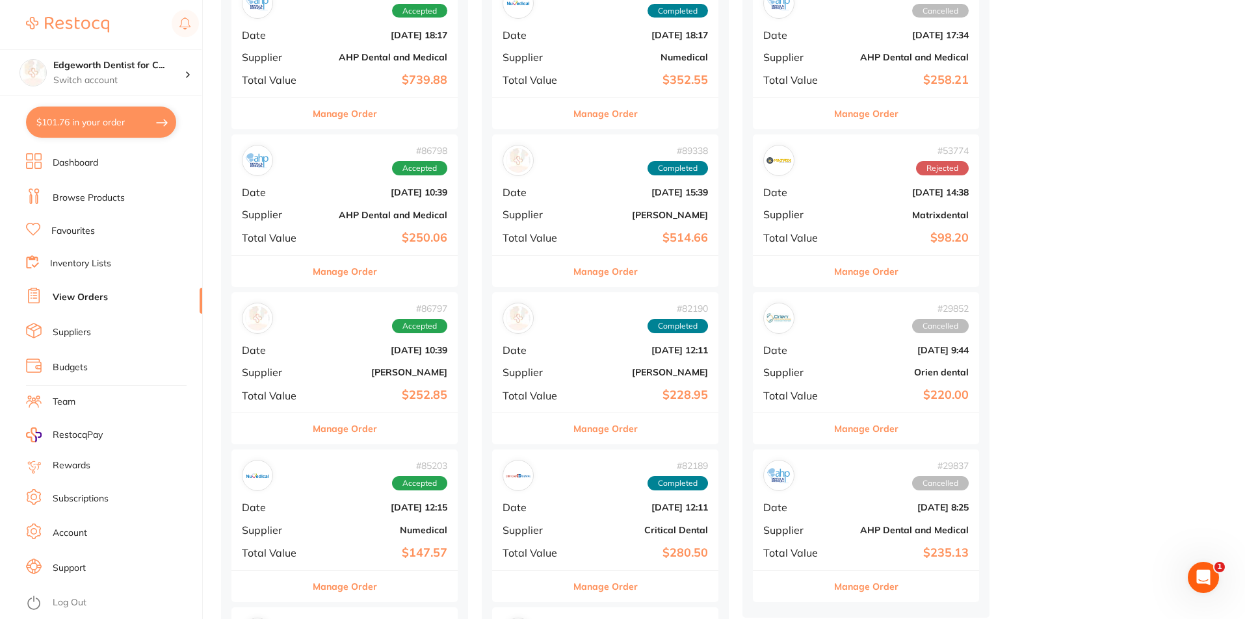
click at [376, 233] on b "$250.06" at bounding box center [382, 238] width 130 height 14
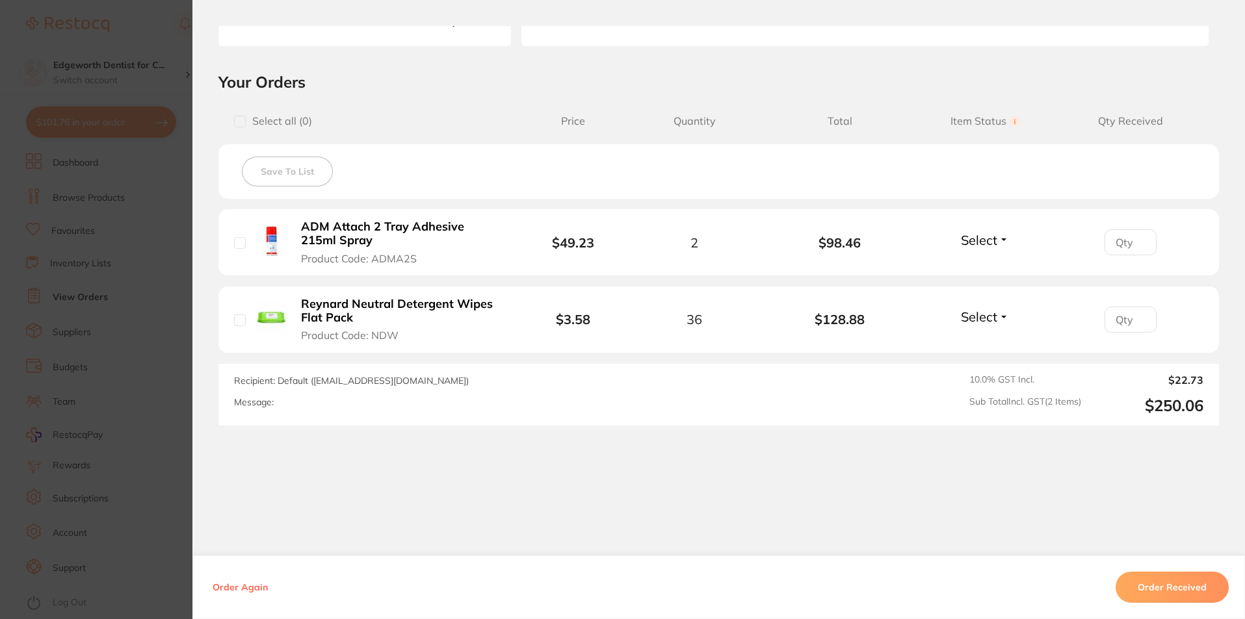
click at [1162, 575] on button "Order Received" at bounding box center [1171, 587] width 113 height 31
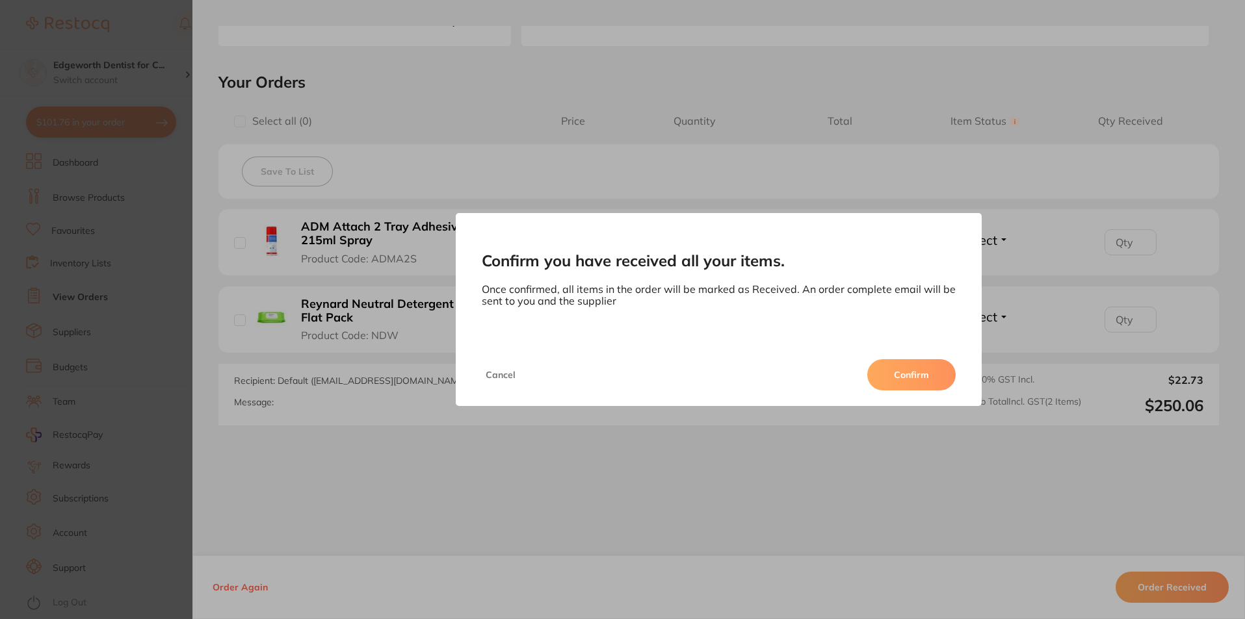
click at [903, 368] on button "Confirm" at bounding box center [911, 374] width 88 height 31
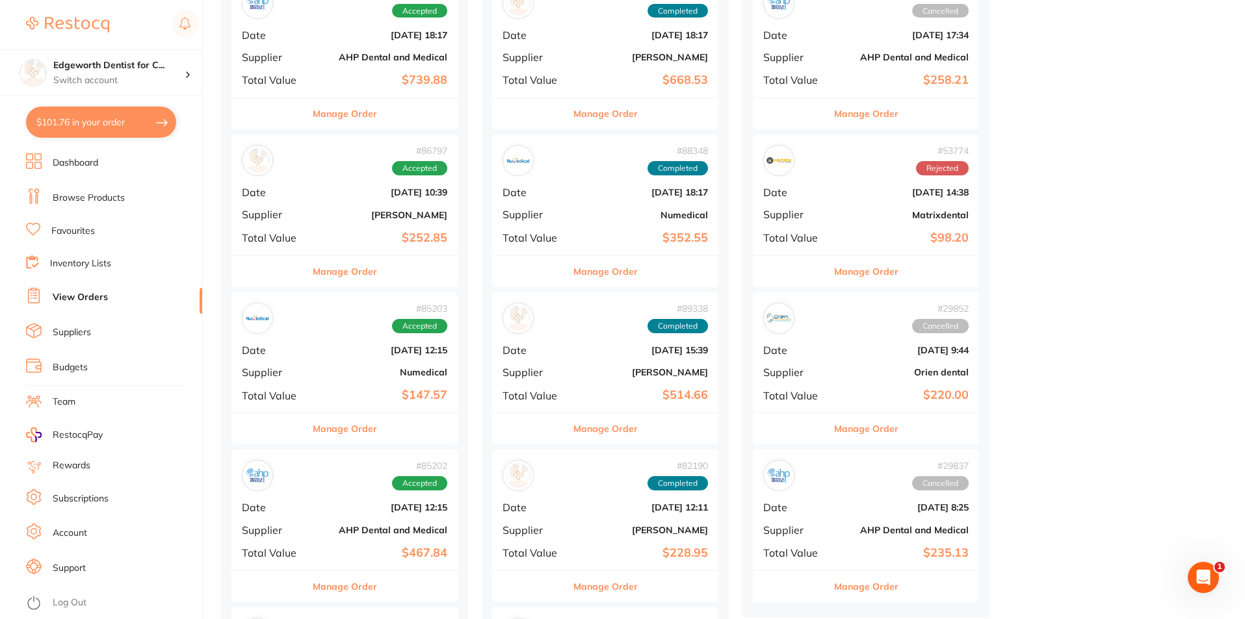
click at [367, 220] on div "# 86797 Accepted Date Jul 17 2025, 10:39 Supplier Adam Dental Total Value $252.…" at bounding box center [344, 195] width 226 height 120
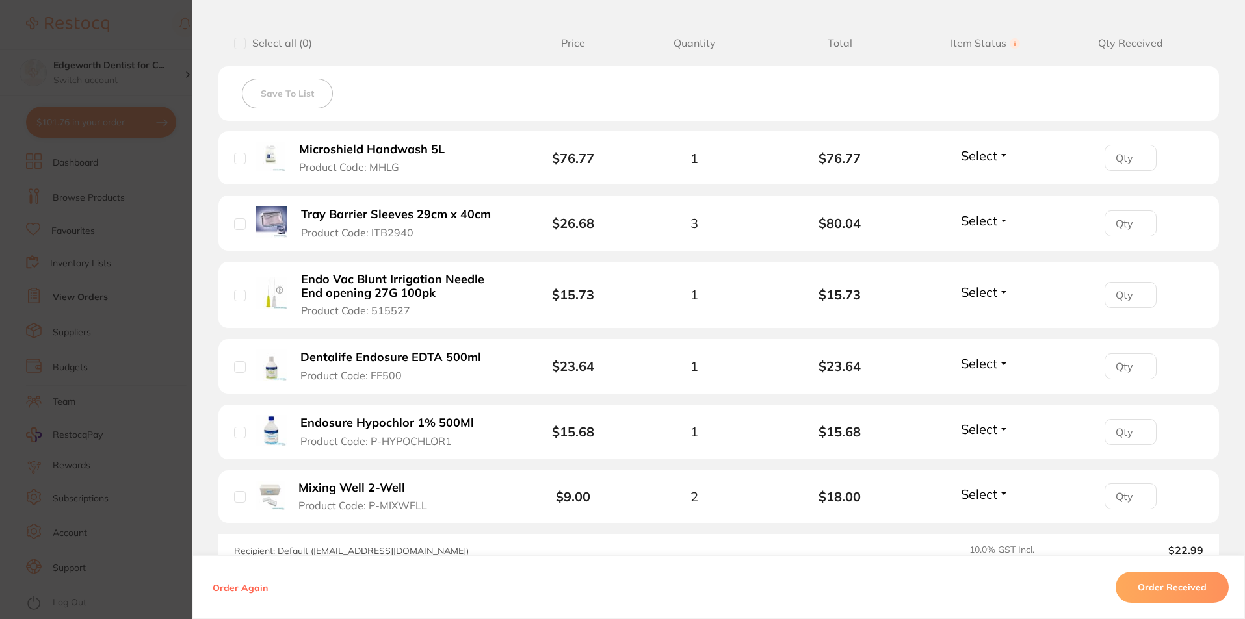
click at [1138, 582] on button "Order Received" at bounding box center [1171, 587] width 113 height 31
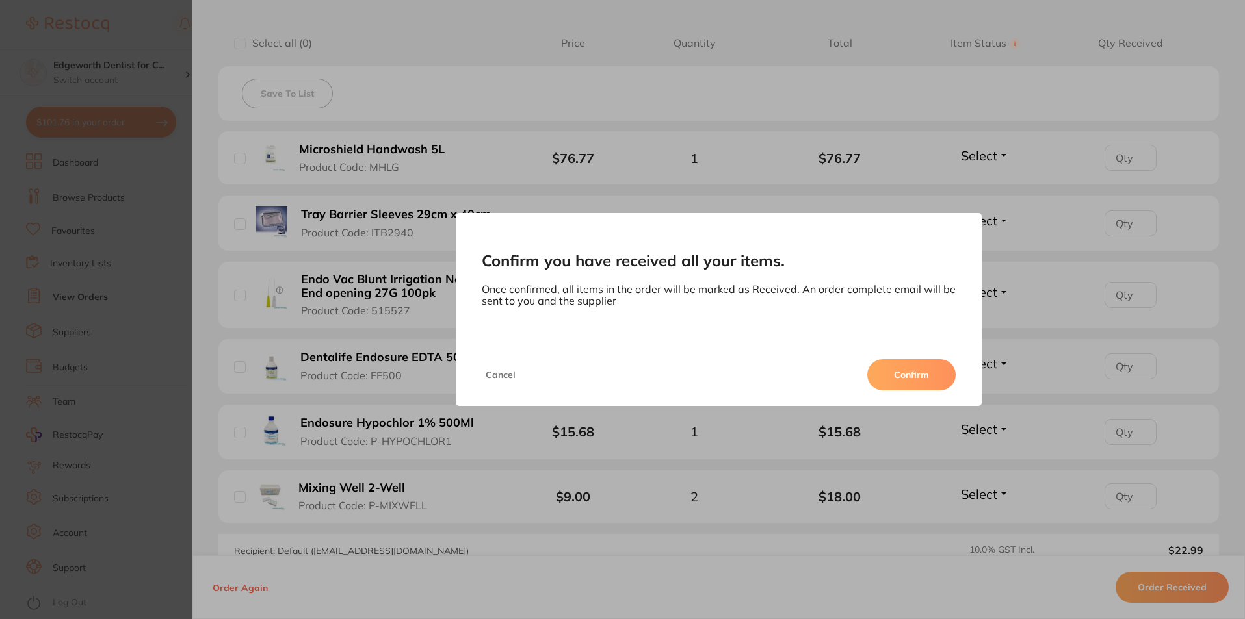
click at [908, 383] on button "Confirm" at bounding box center [911, 374] width 88 height 31
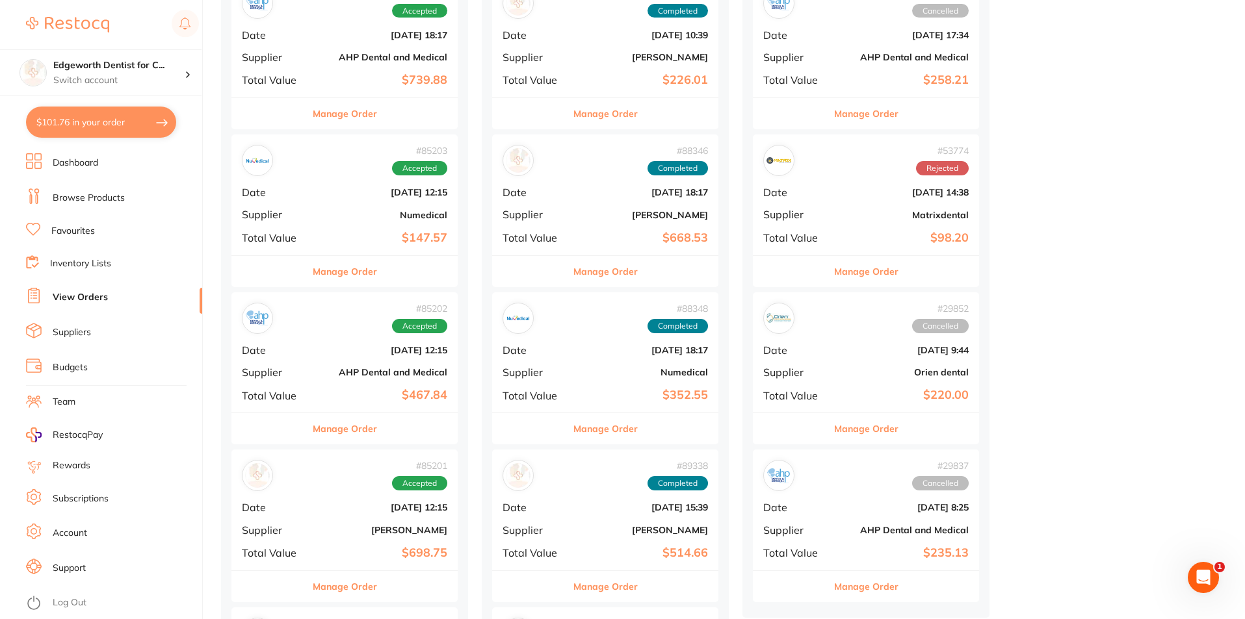
click at [393, 225] on div "# 85203 Accepted Date Jul 2 2025, 12:15 Supplier Numedical Total Value $147.57" at bounding box center [344, 195] width 226 height 120
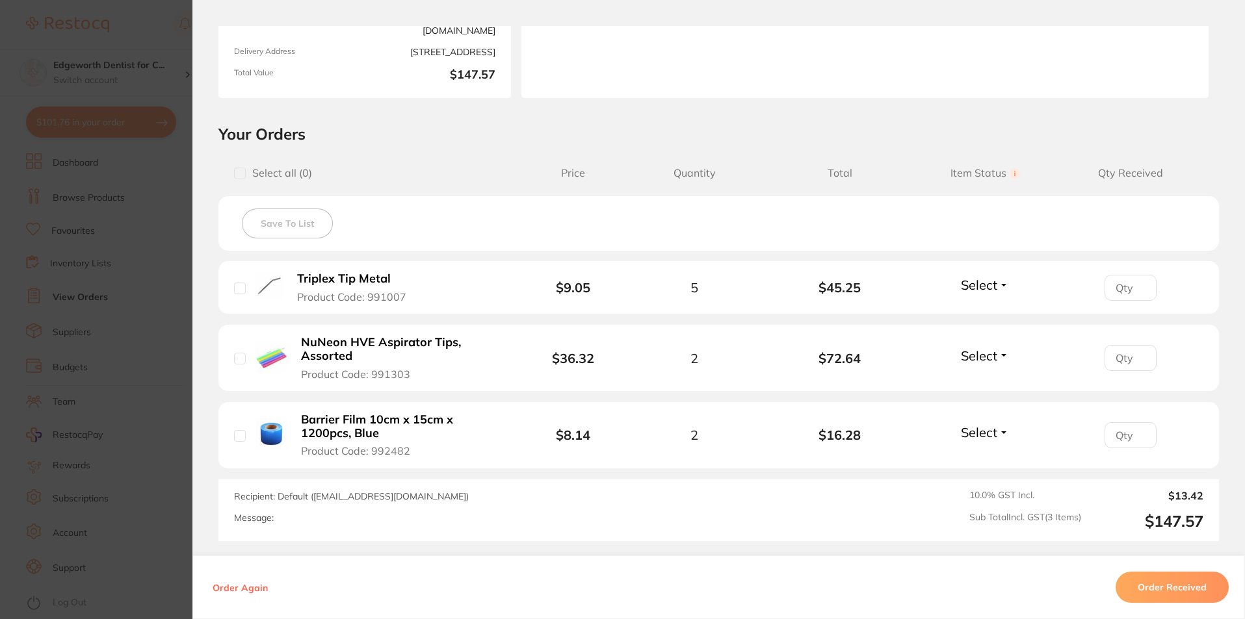
scroll to position [260, 0]
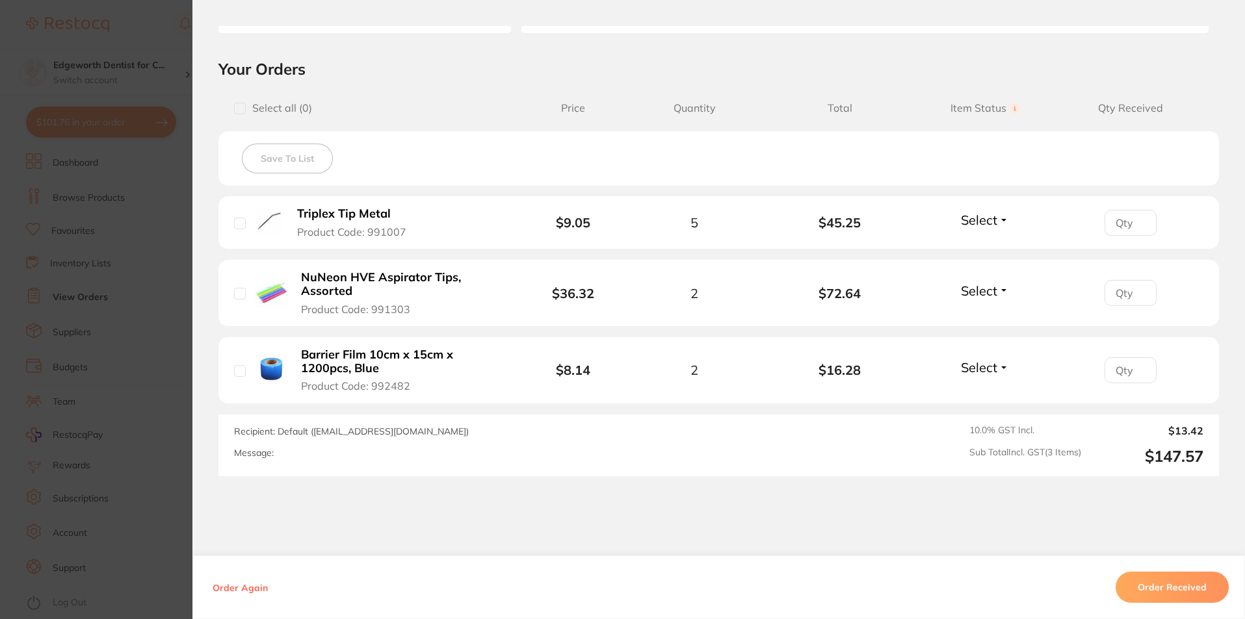
click at [1161, 589] on button "Order Received" at bounding box center [1171, 587] width 113 height 31
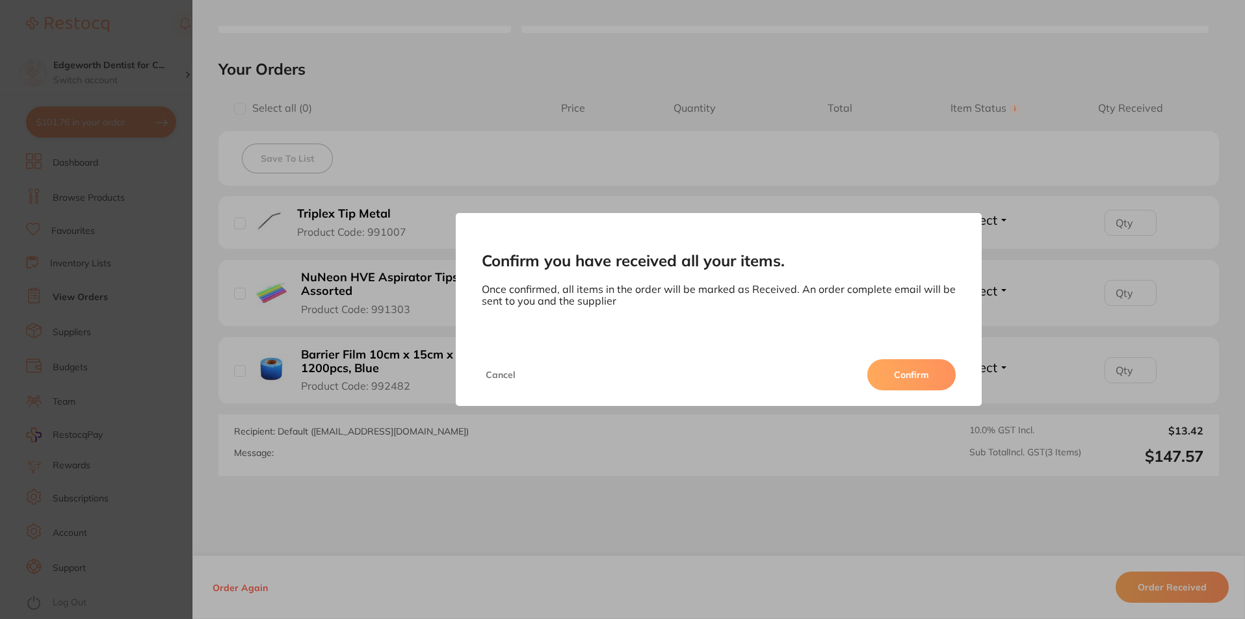
click at [915, 370] on button "Confirm" at bounding box center [911, 374] width 88 height 31
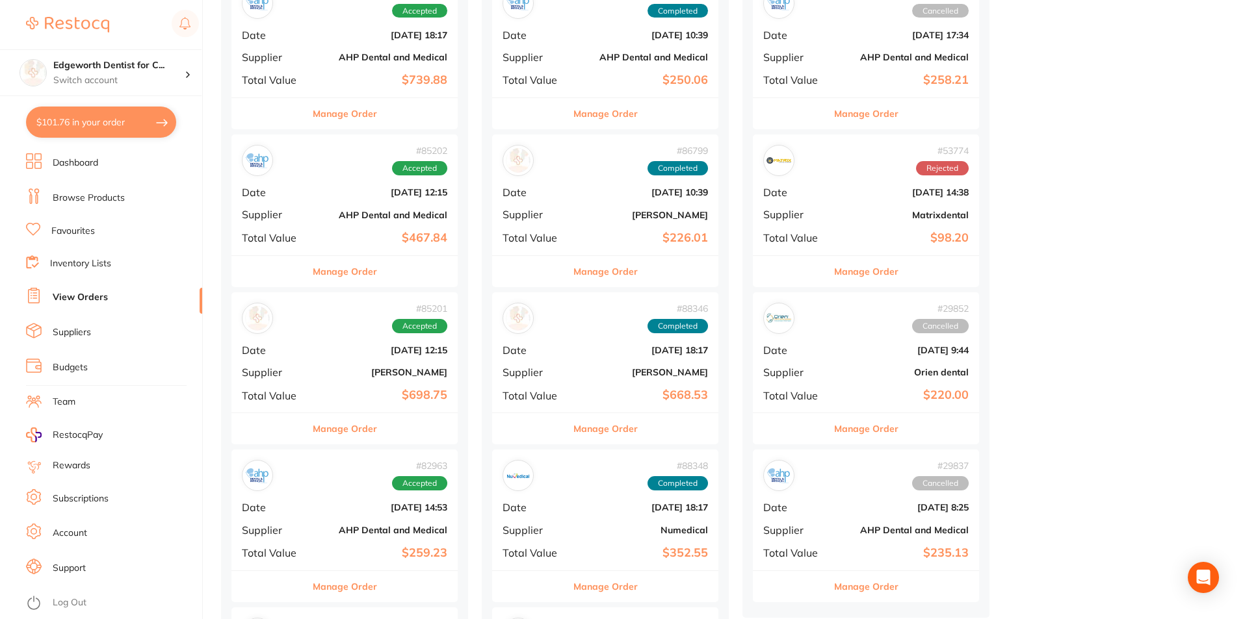
click at [359, 198] on div "# 85202 Accepted Date Jul 2 2025, 12:15 Supplier AHP Dental and Medical Total V…" at bounding box center [344, 195] width 226 height 120
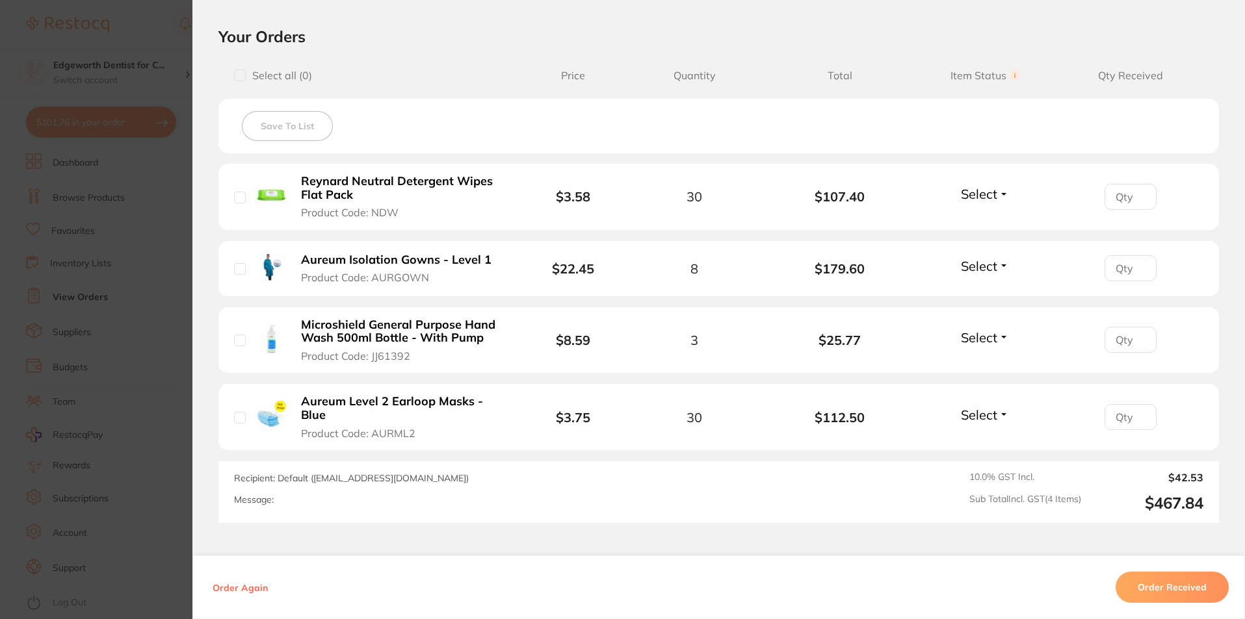
scroll to position [520, 0]
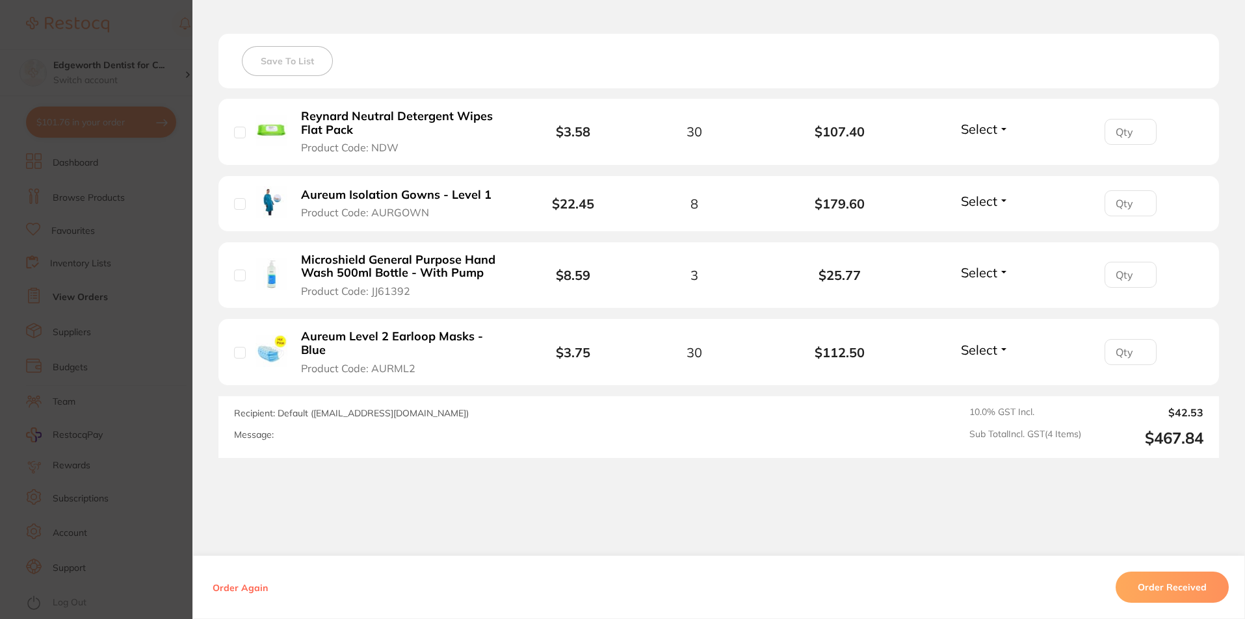
click at [1167, 597] on button "Order Received" at bounding box center [1171, 587] width 113 height 31
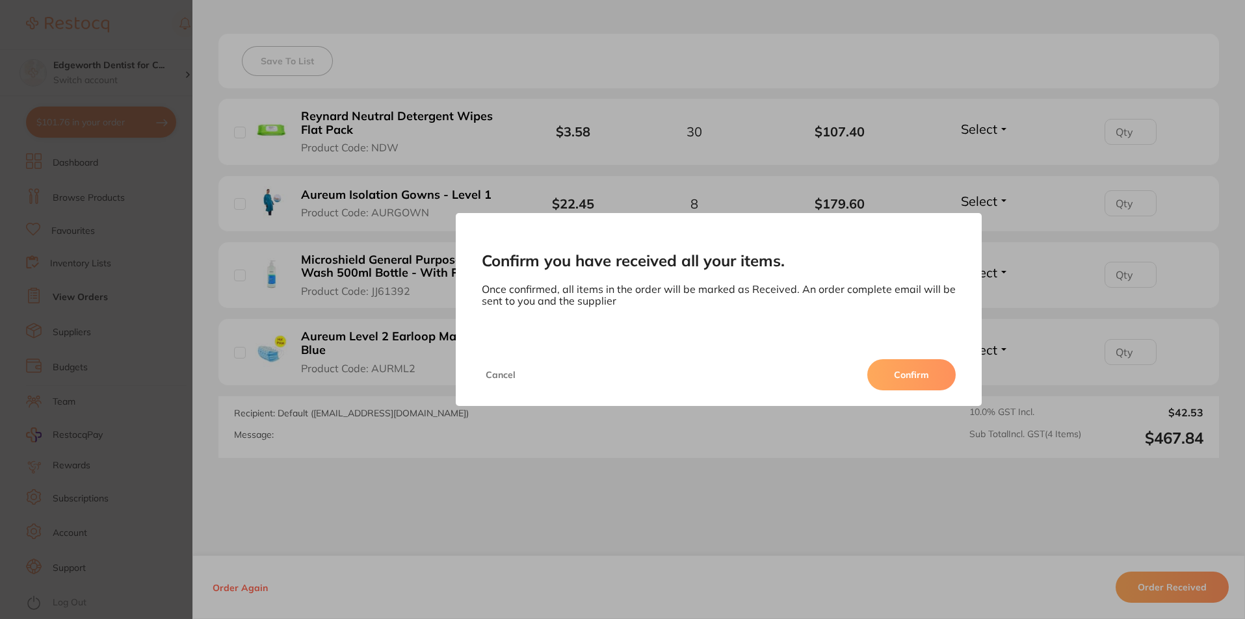
click at [927, 387] on button "Confirm" at bounding box center [911, 374] width 88 height 31
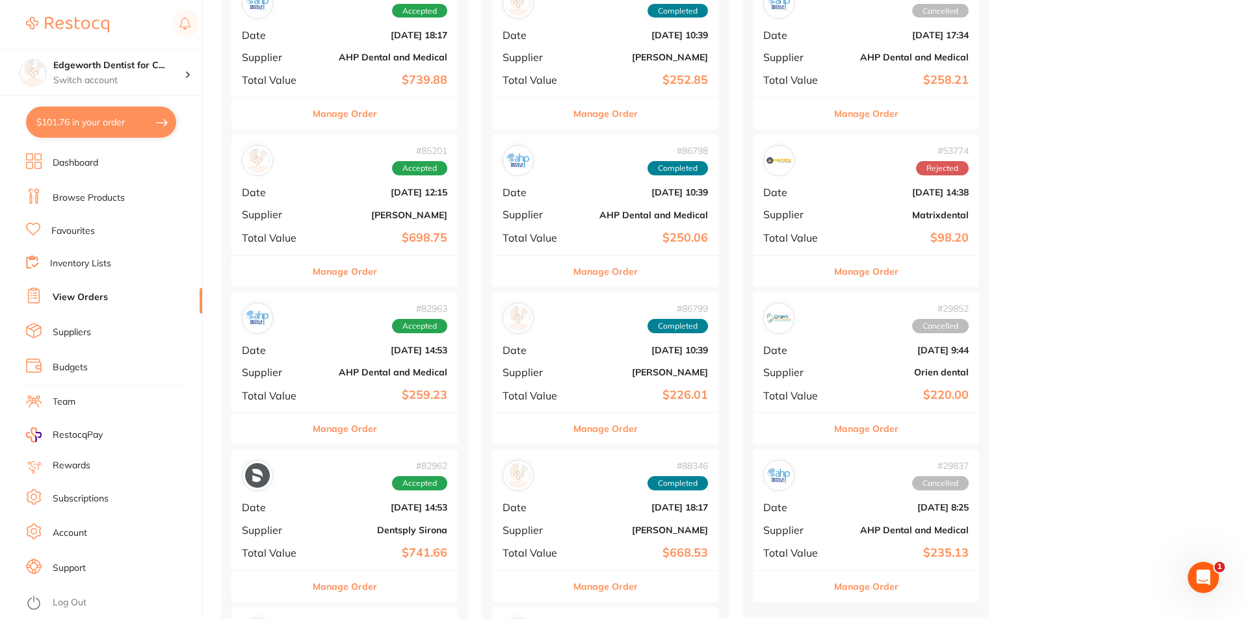
click at [358, 220] on div "# 85201 Accepted Date Jul 2 2025, 12:15 Supplier Adam Dental Total Value $698.75" at bounding box center [344, 195] width 226 height 120
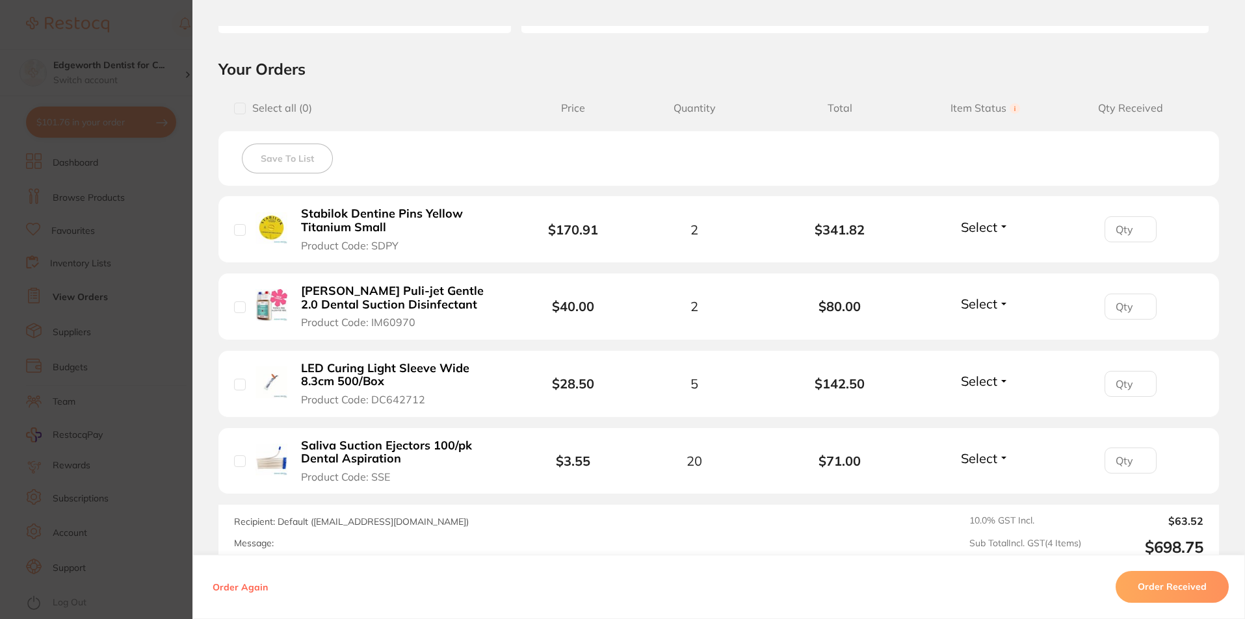
scroll to position [325, 0]
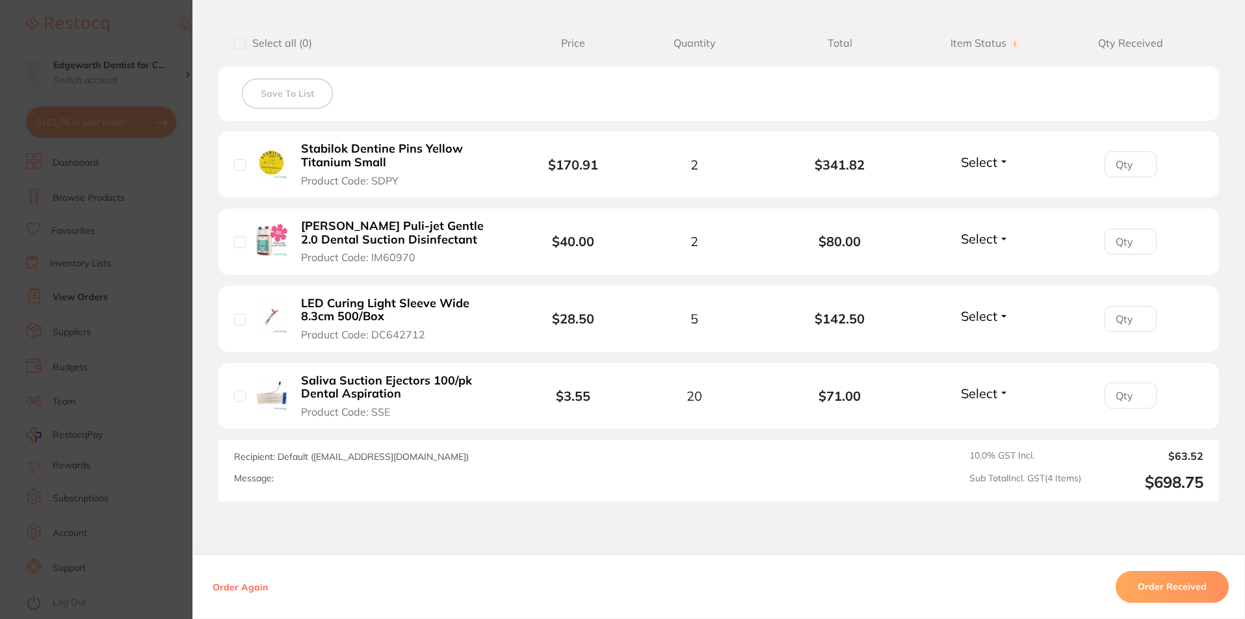
click at [1172, 591] on button "Order Received" at bounding box center [1171, 587] width 113 height 31
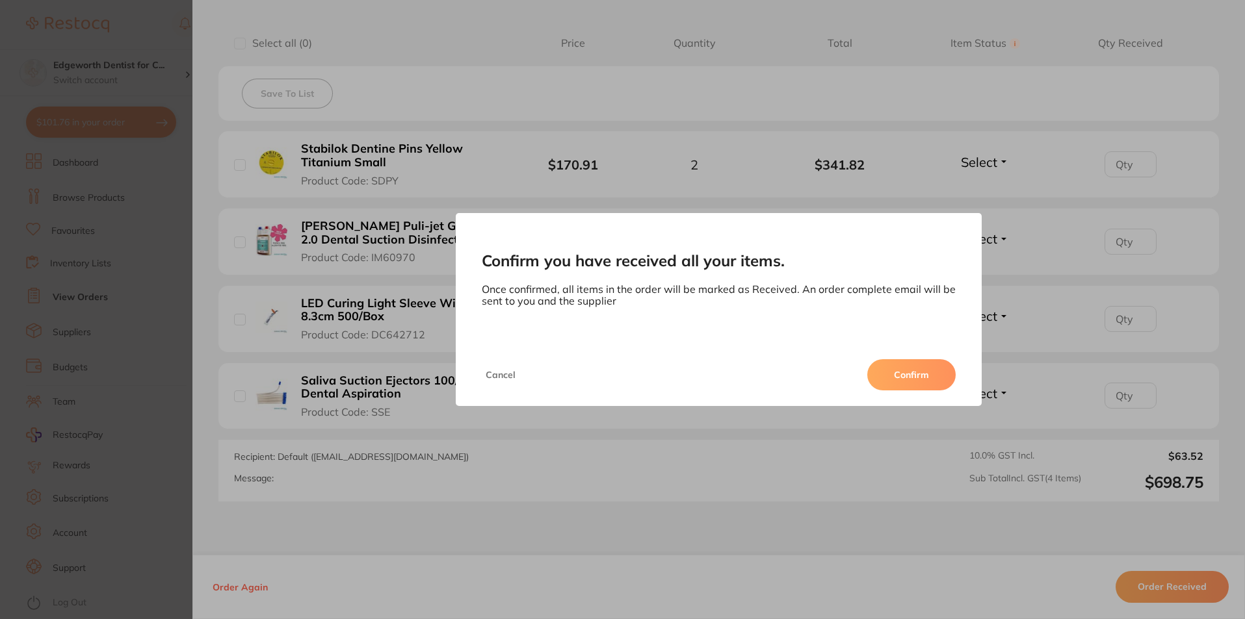
click at [887, 386] on button "Confirm" at bounding box center [911, 374] width 88 height 31
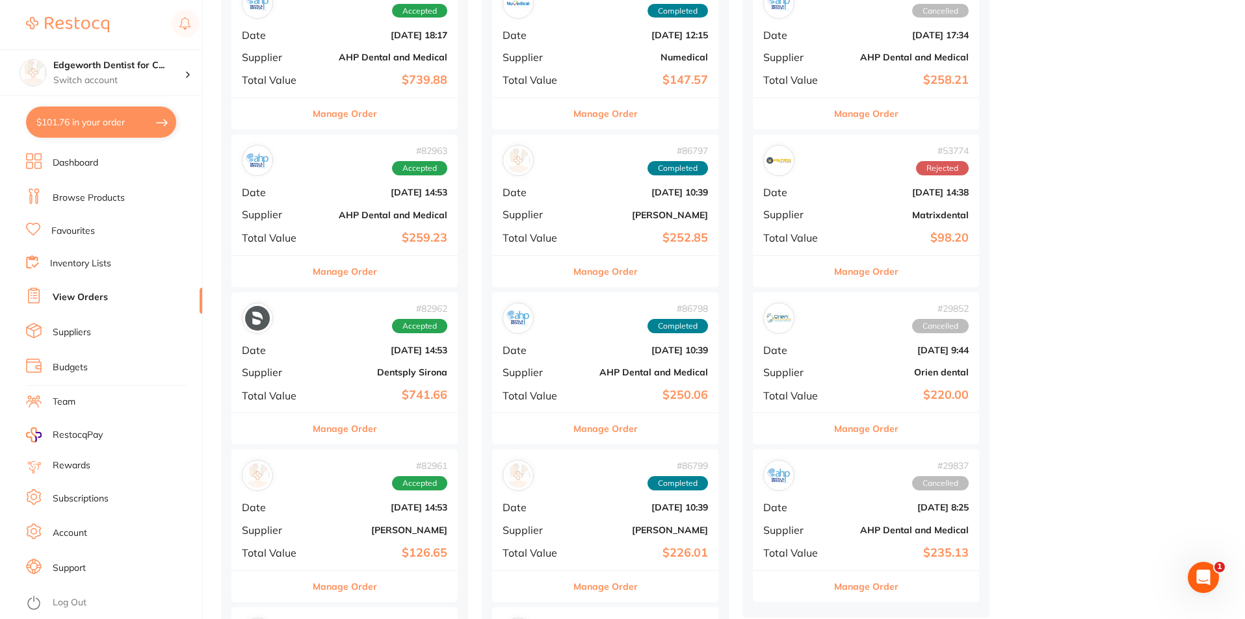
click at [358, 212] on b "AHP Dental and Medical" at bounding box center [382, 215] width 130 height 10
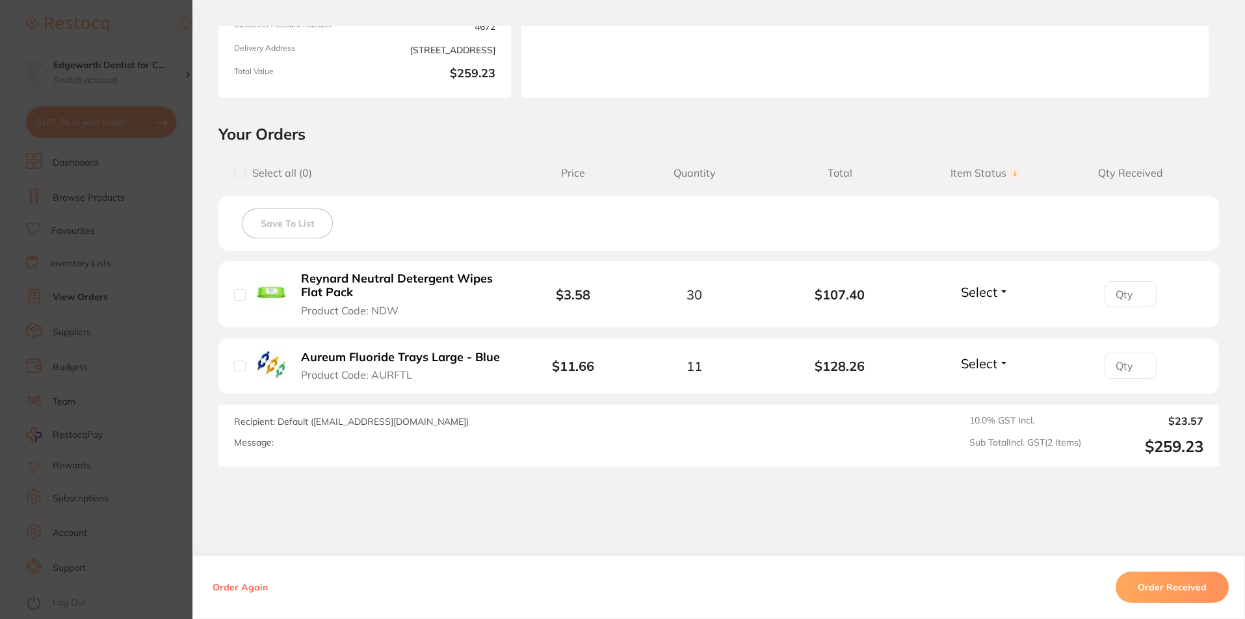
scroll to position [236, 0]
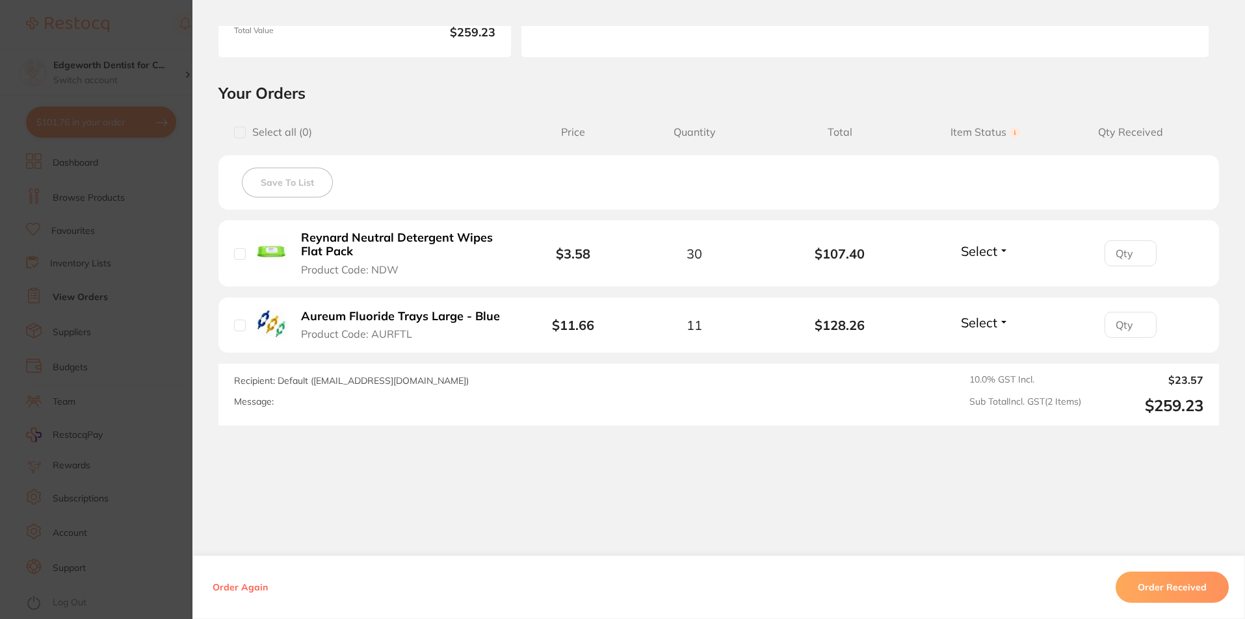
click at [1177, 591] on button "Order Received" at bounding box center [1171, 587] width 113 height 31
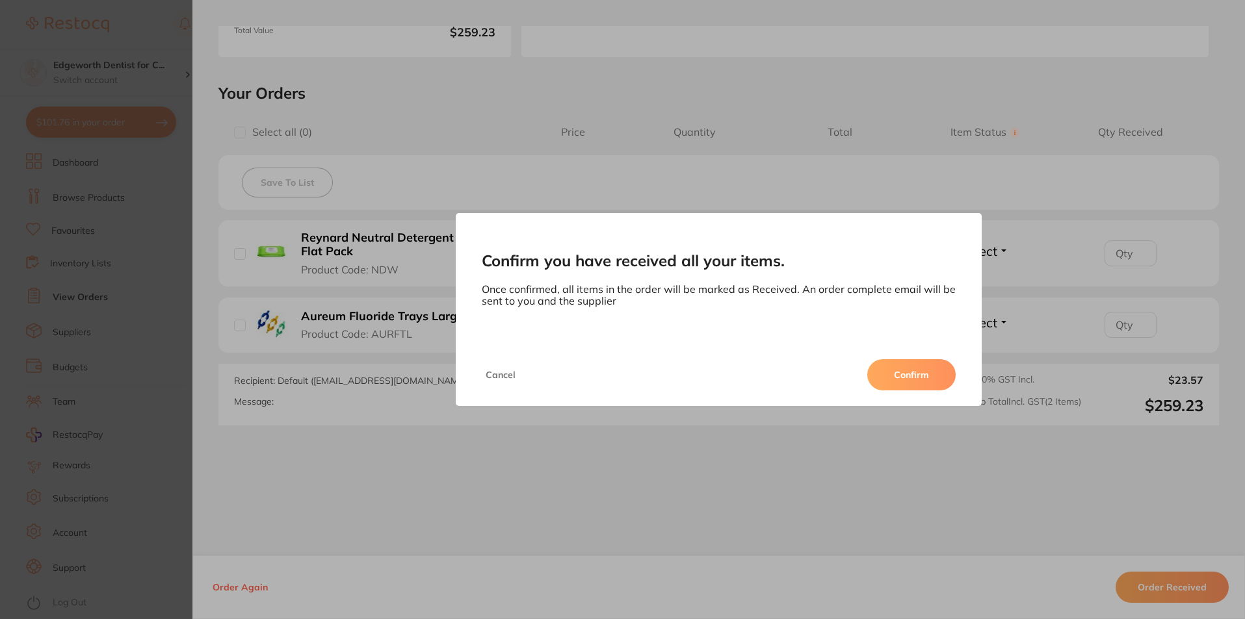
click at [911, 368] on button "Confirm" at bounding box center [911, 374] width 88 height 31
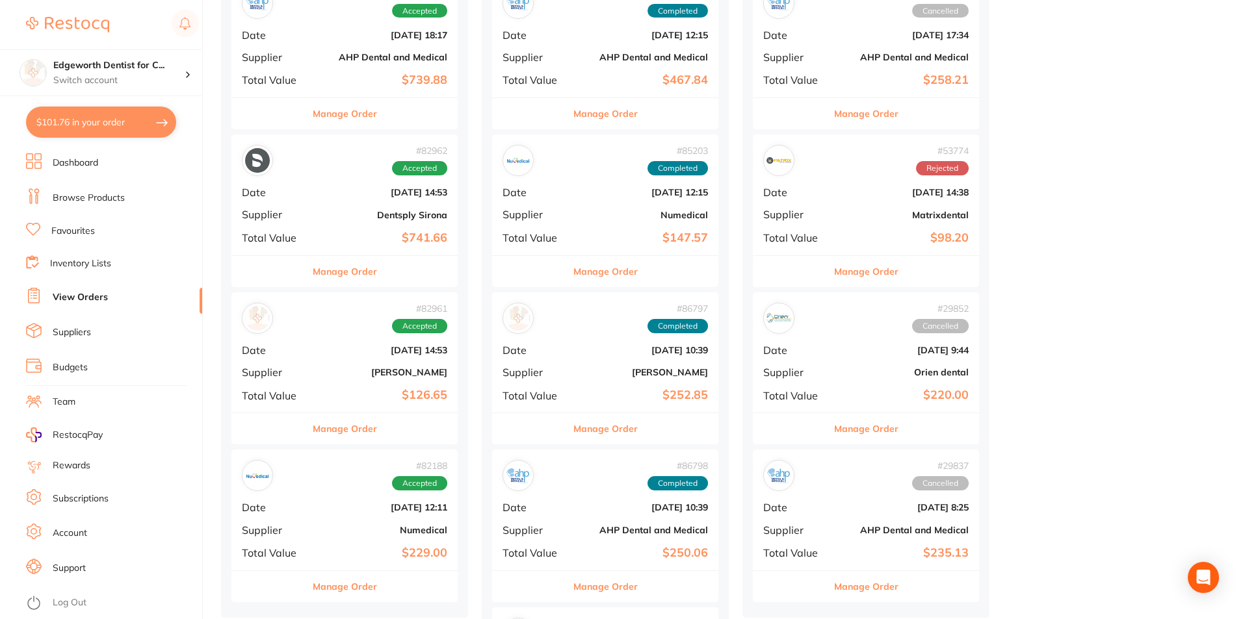
click at [357, 220] on div "# 82962 Accepted Date Jun 11 2025, 14:53 Supplier Dentsply Sirona Total Value $…" at bounding box center [344, 195] width 226 height 120
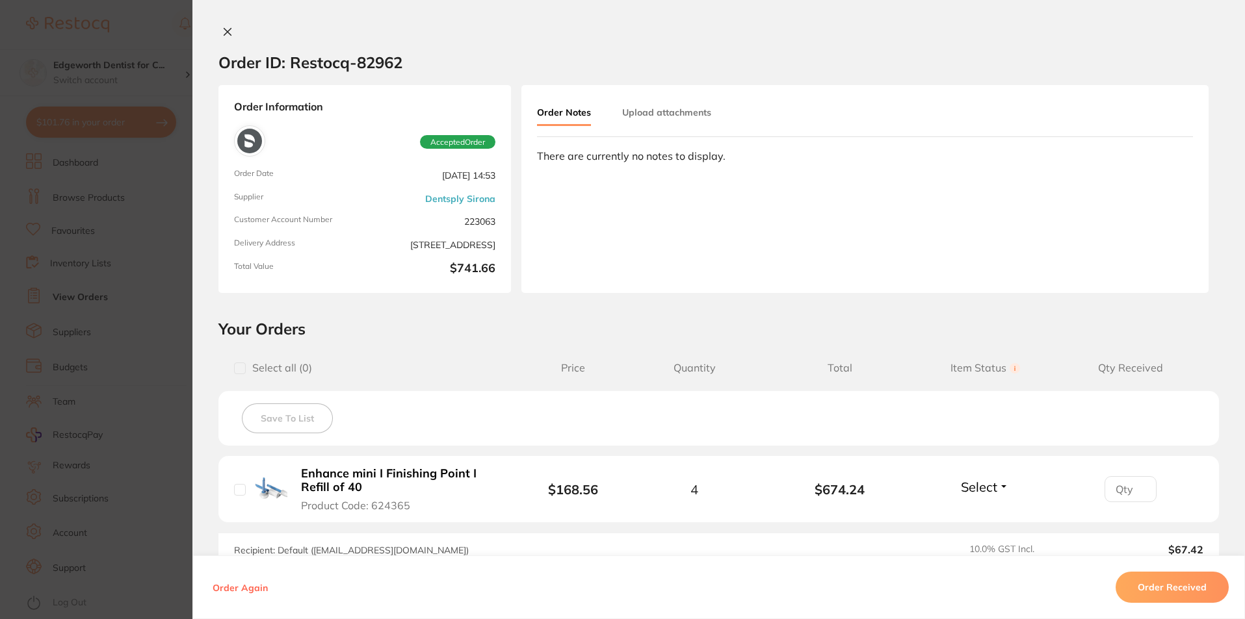
scroll to position [170, 0]
drag, startPoint x: 1164, startPoint y: 564, endPoint x: 1163, endPoint y: 574, distance: 9.8
click at [1164, 571] on div "Order Again Order Received" at bounding box center [718, 588] width 1052 height 64
click at [1163, 574] on button "Order Received" at bounding box center [1171, 587] width 113 height 31
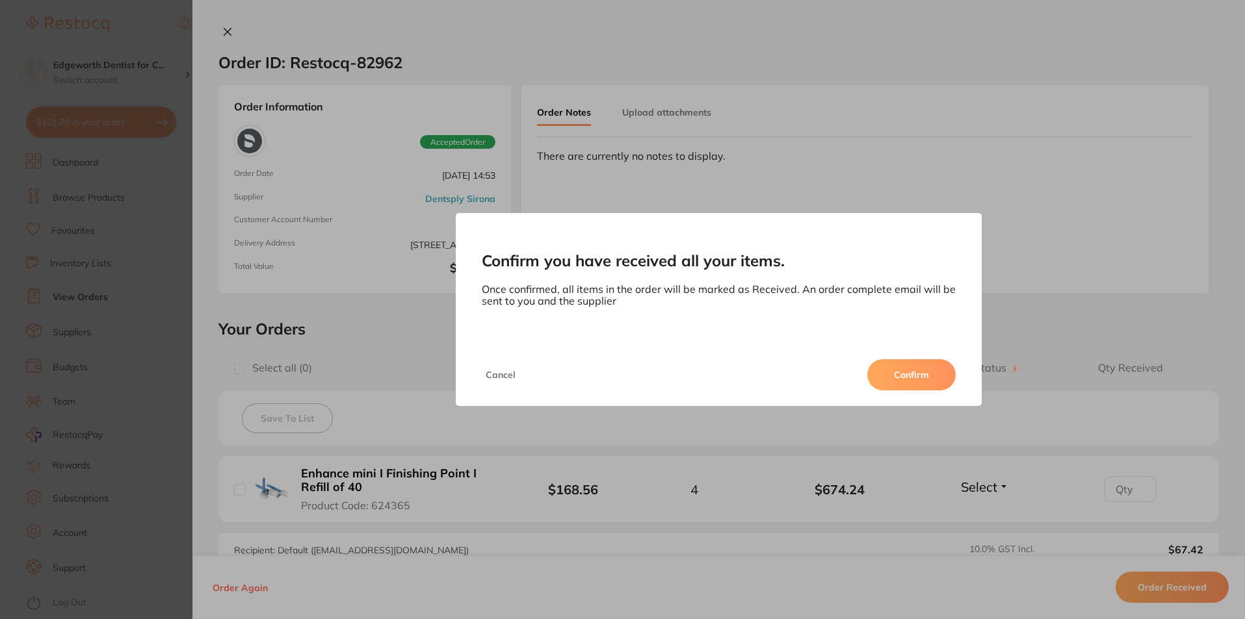
click at [941, 378] on button "Confirm" at bounding box center [911, 374] width 88 height 31
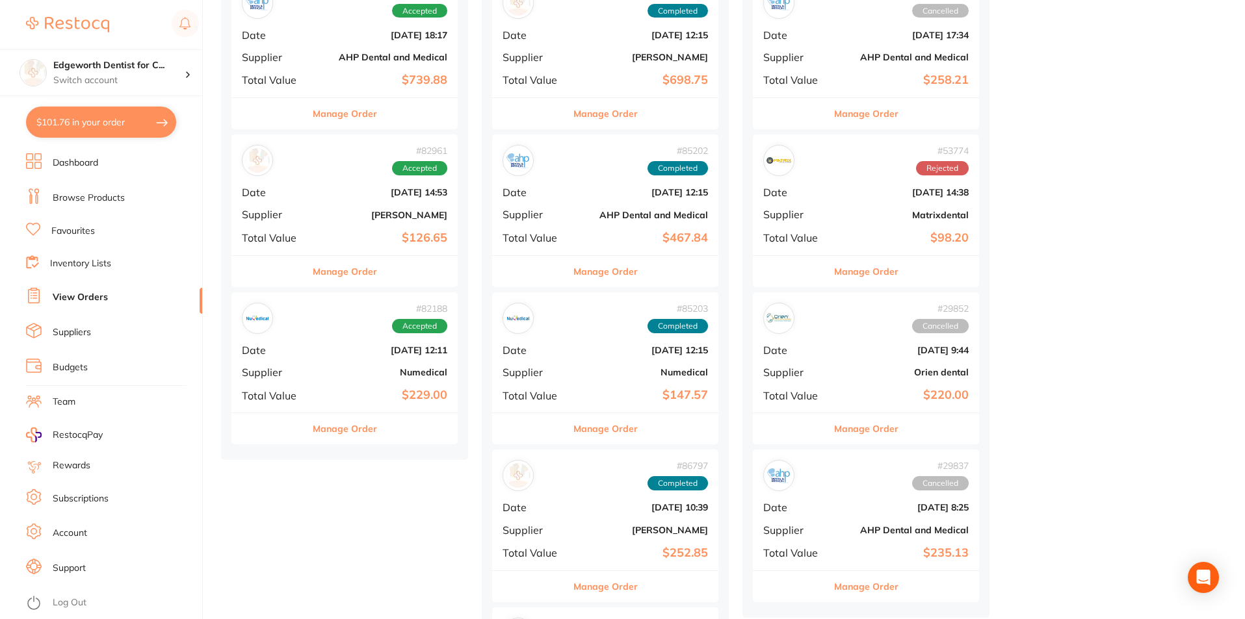
click at [353, 239] on b "$126.65" at bounding box center [382, 238] width 130 height 14
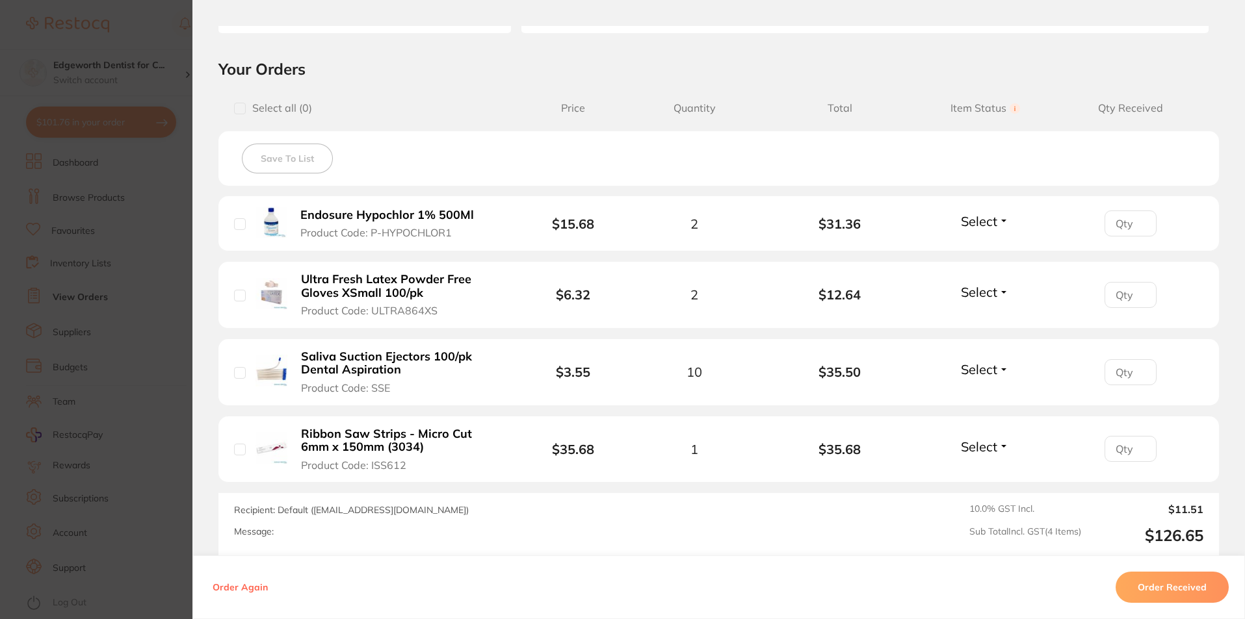
click at [1139, 590] on button "Order Received" at bounding box center [1171, 587] width 113 height 31
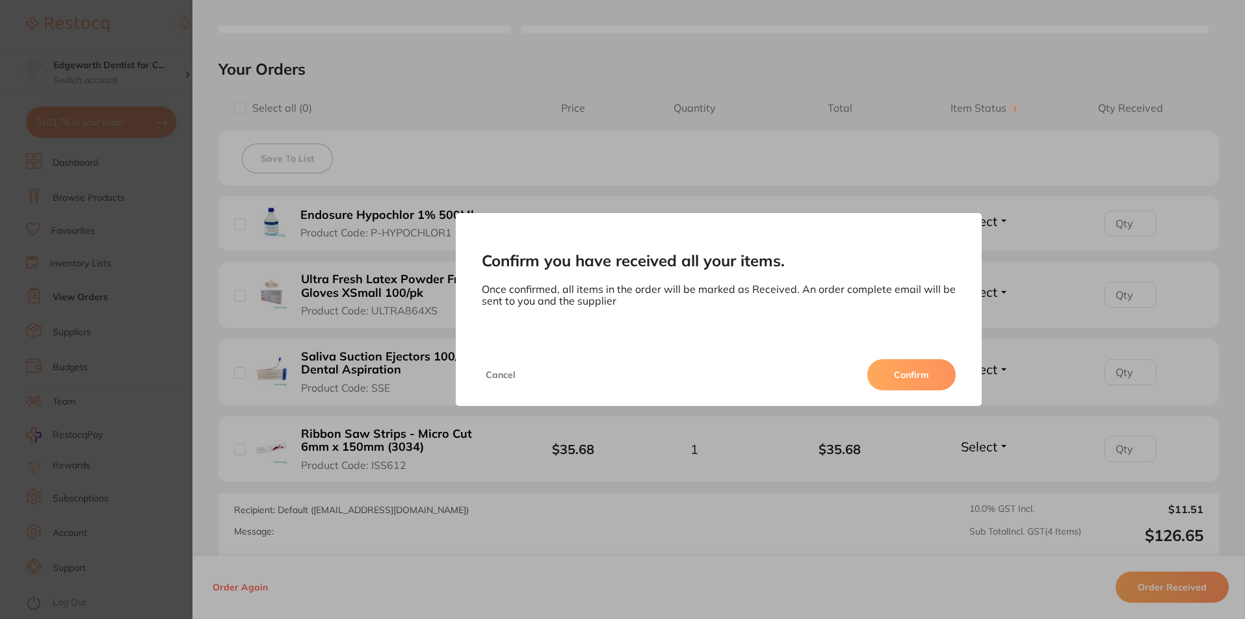
drag, startPoint x: 961, startPoint y: 372, endPoint x: 948, endPoint y: 377, distance: 14.4
click at [948, 376] on div "Cancel Confirm" at bounding box center [719, 375] width 526 height 62
click at [946, 377] on button "Confirm" at bounding box center [911, 374] width 88 height 31
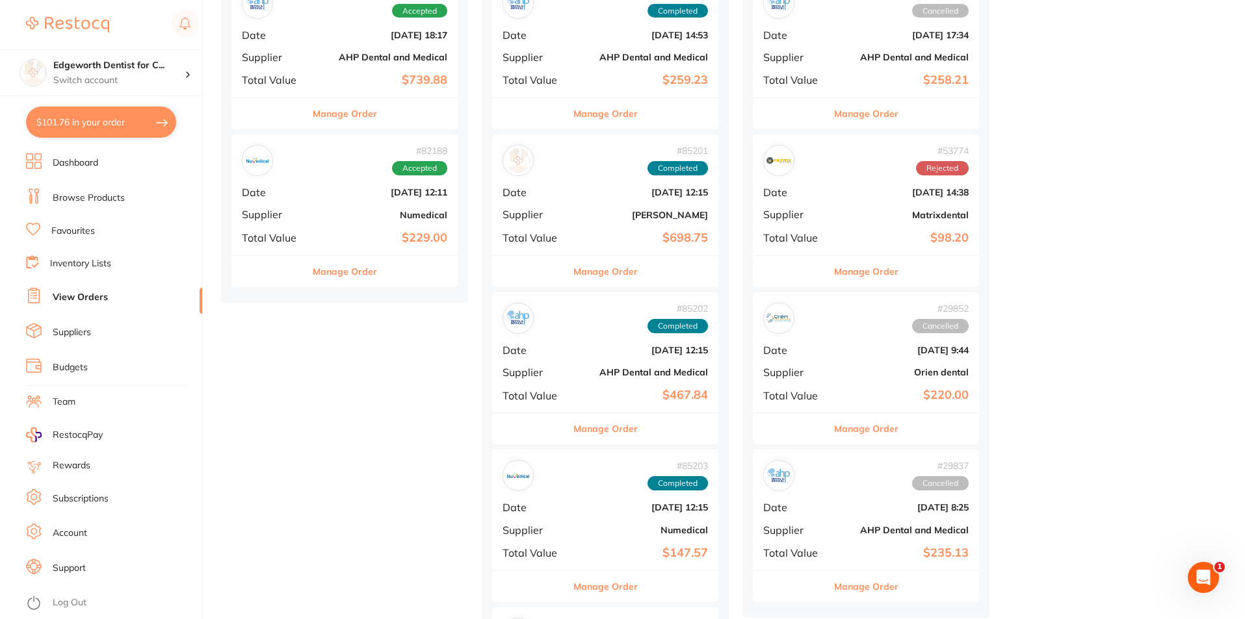
click at [389, 225] on div "# 82188 Accepted Date Jun 4 2025, 12:11 Supplier Numedical Total Value $229.00" at bounding box center [344, 195] width 226 height 120
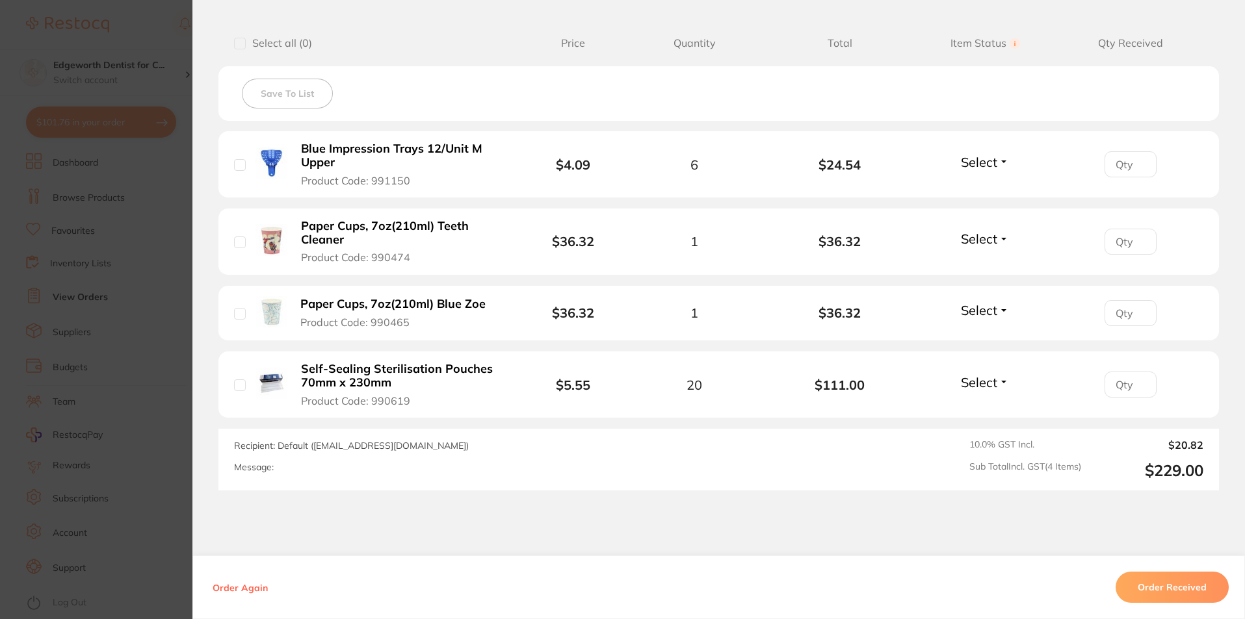
click at [1125, 581] on button "Order Received" at bounding box center [1171, 587] width 113 height 31
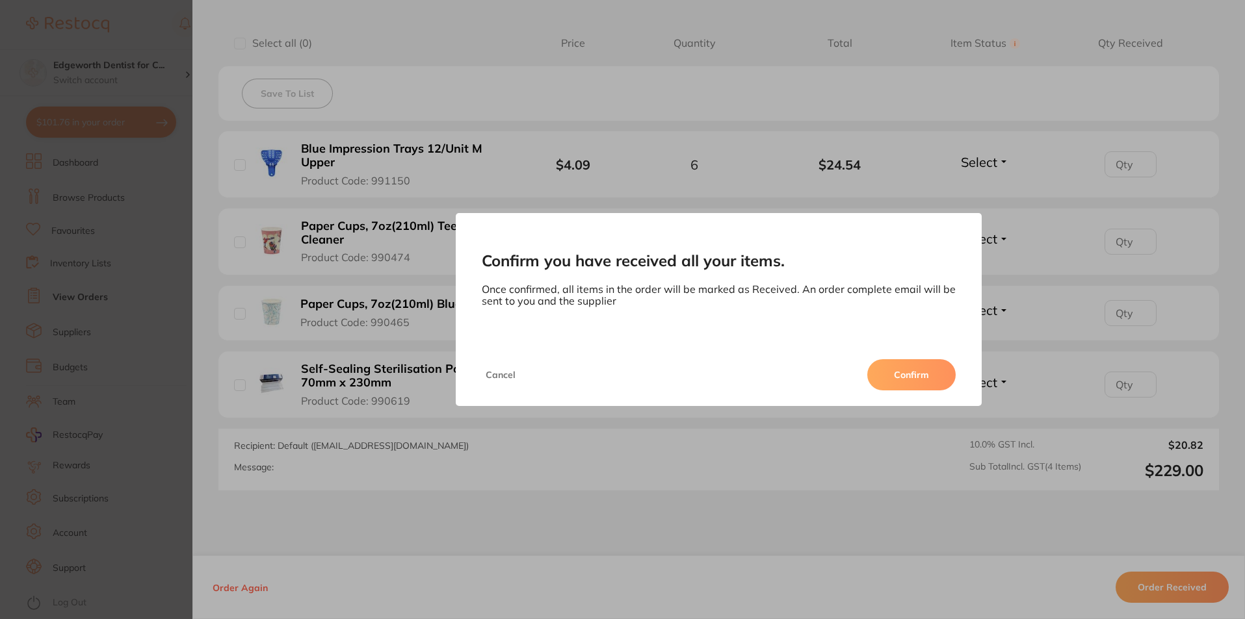
click at [919, 370] on button "Confirm" at bounding box center [911, 374] width 88 height 31
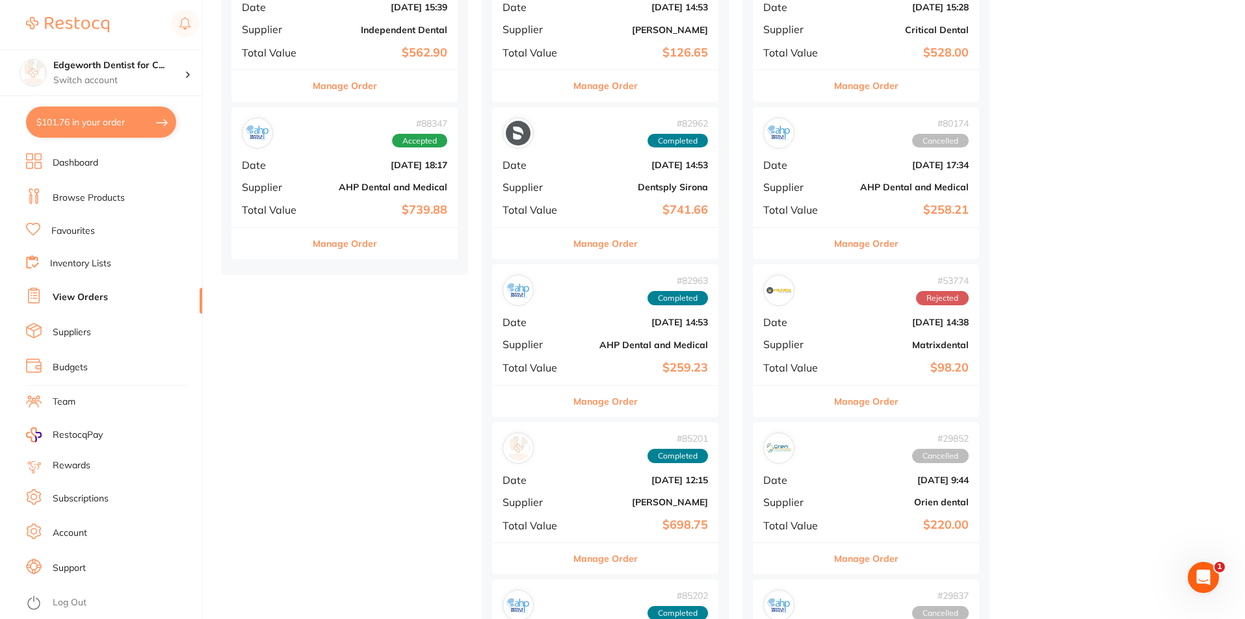
click at [841, 433] on div "# 29852 Cancelled" at bounding box center [865, 448] width 205 height 31
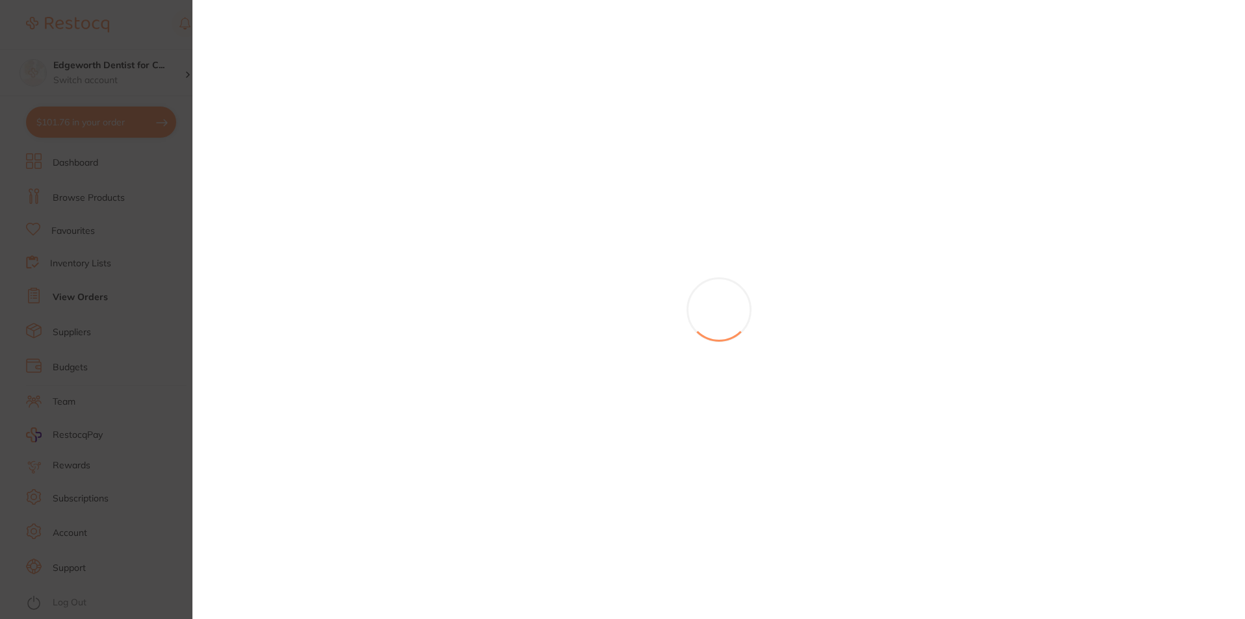
click at [840, 400] on section at bounding box center [622, 309] width 1245 height 619
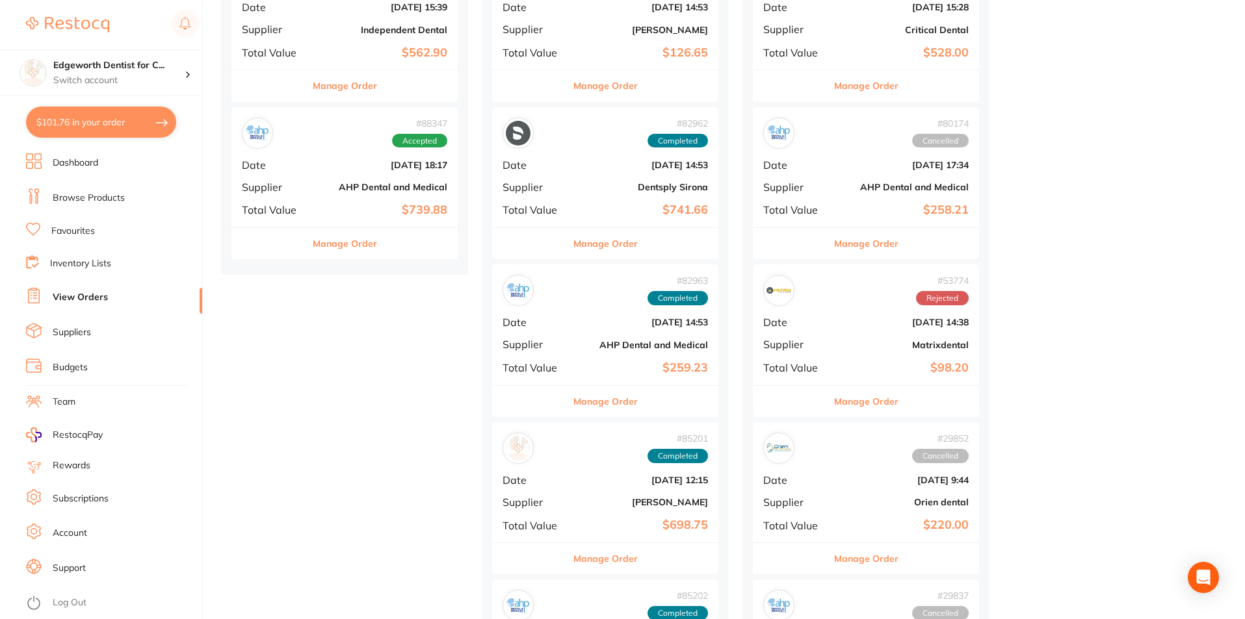
click at [842, 368] on b "$98.20" at bounding box center [903, 368] width 130 height 14
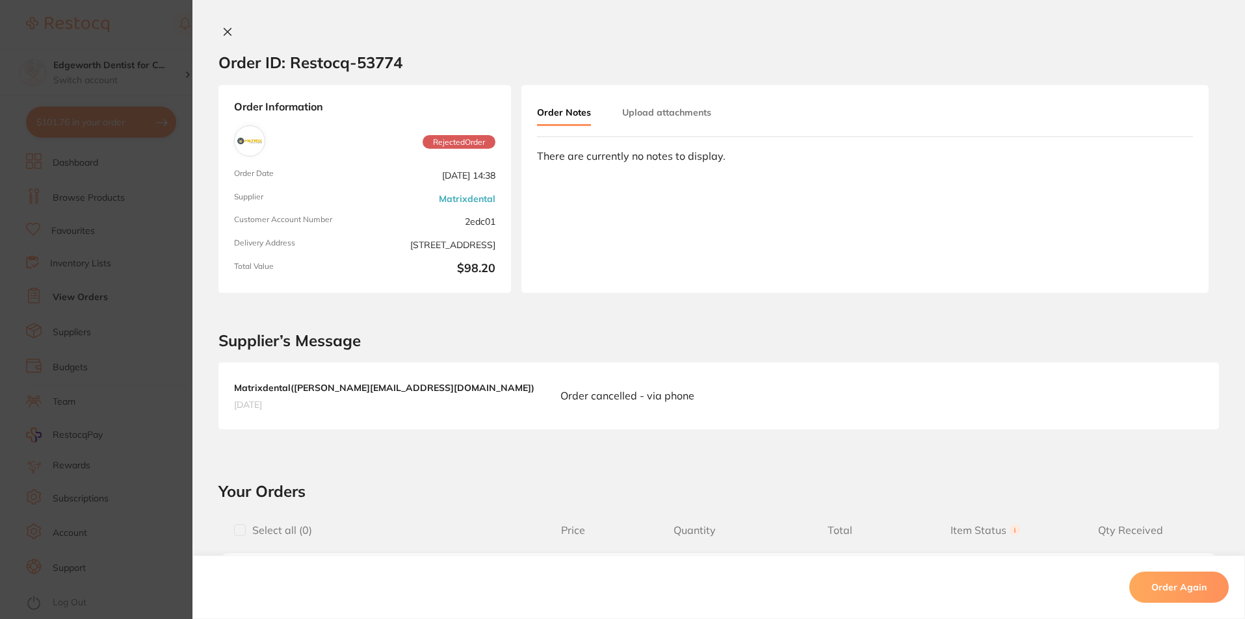
click at [222, 32] on icon at bounding box center [227, 32] width 10 height 10
